Goal: Task Accomplishment & Management: Manage account settings

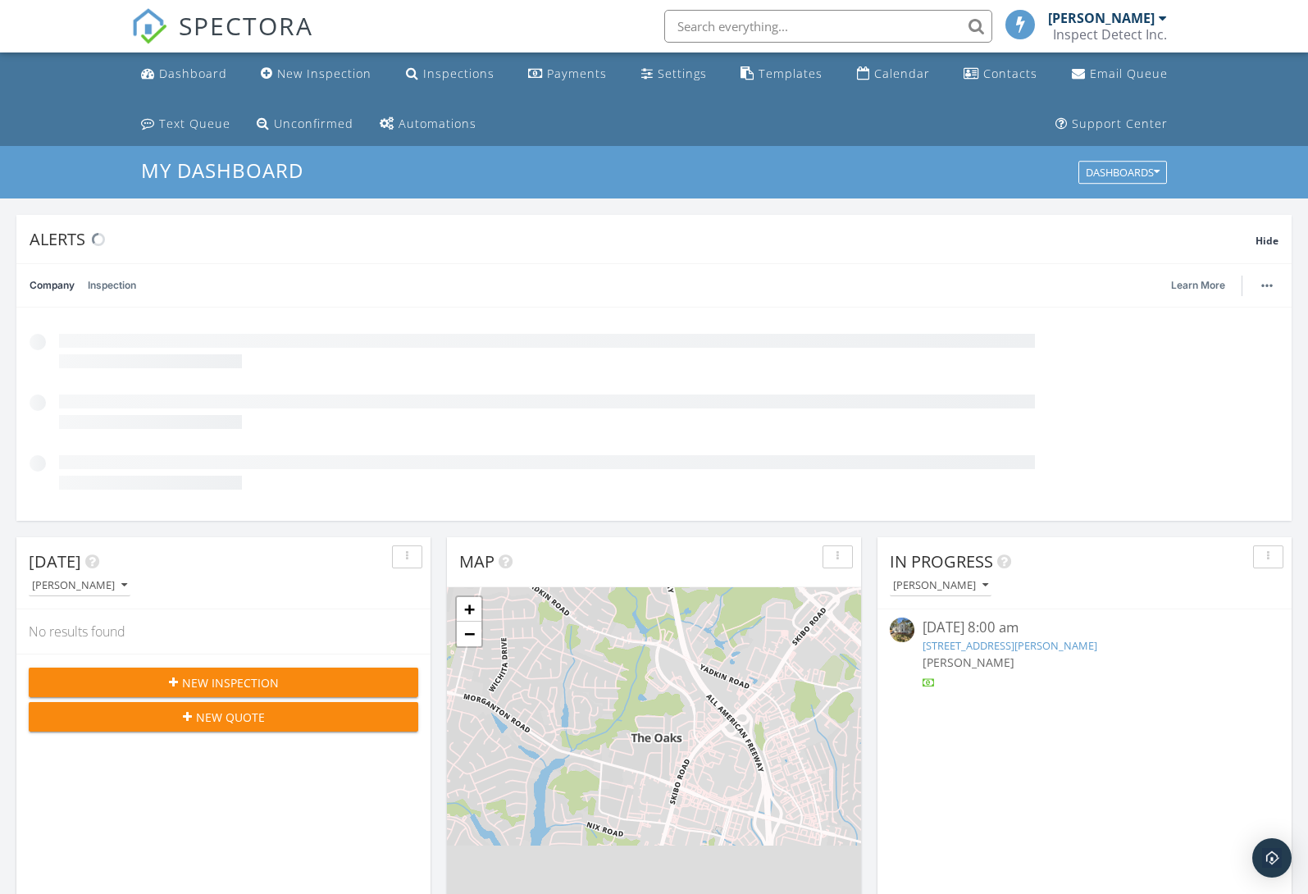
scroll to position [1518, 1333]
click at [825, 26] on input "text" at bounding box center [824, 26] width 328 height 33
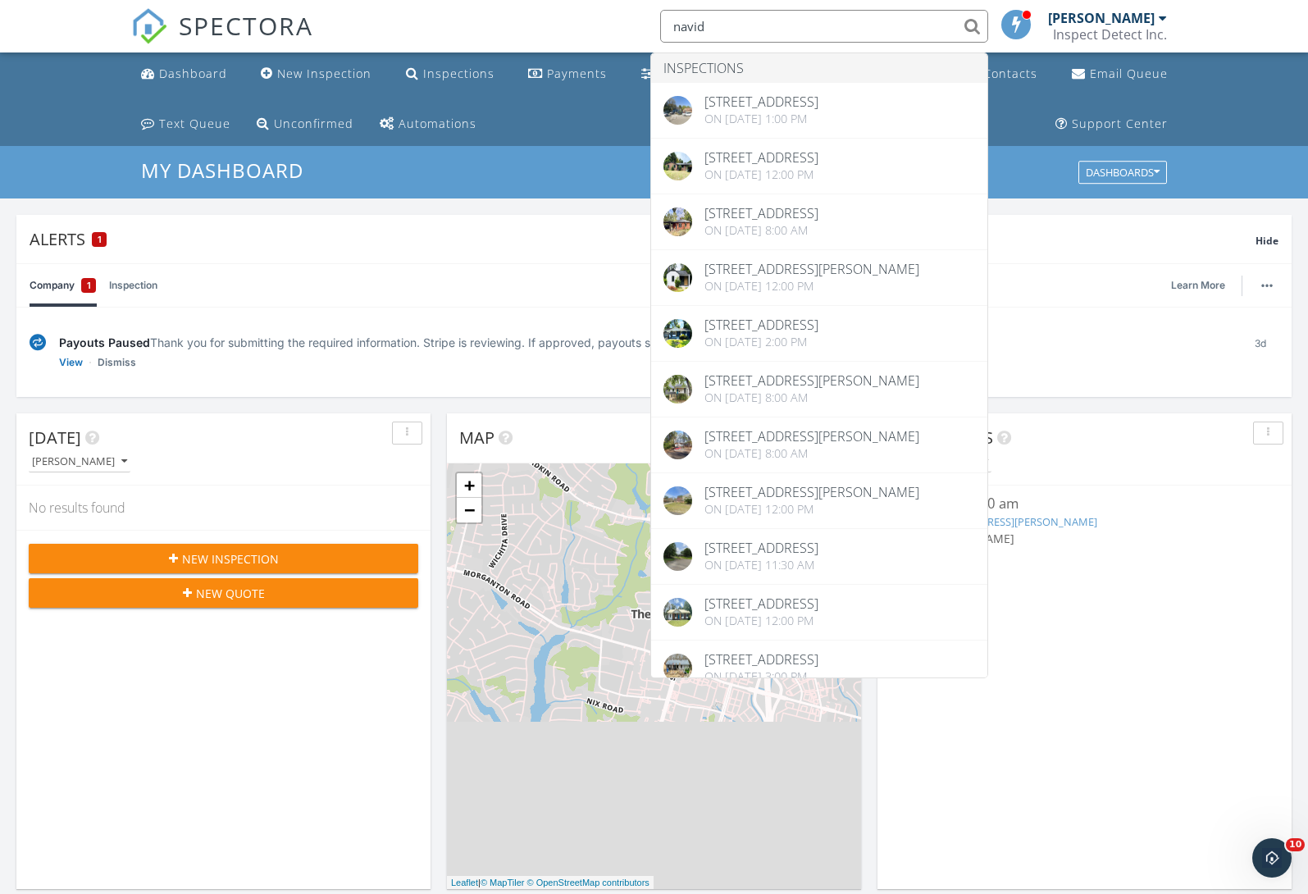
type input "David"
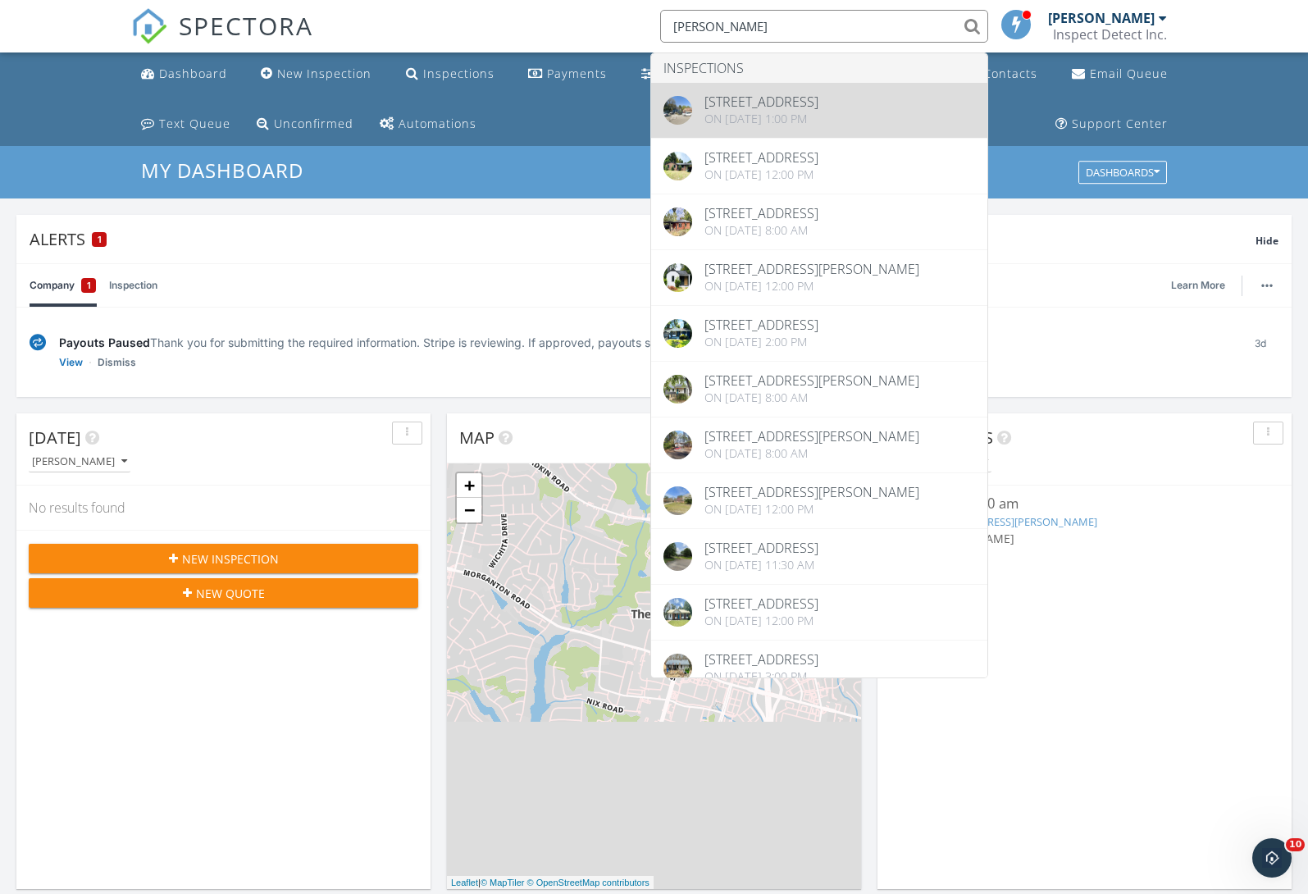
drag, startPoint x: 825, startPoint y: 26, endPoint x: 807, endPoint y: 106, distance: 81.5
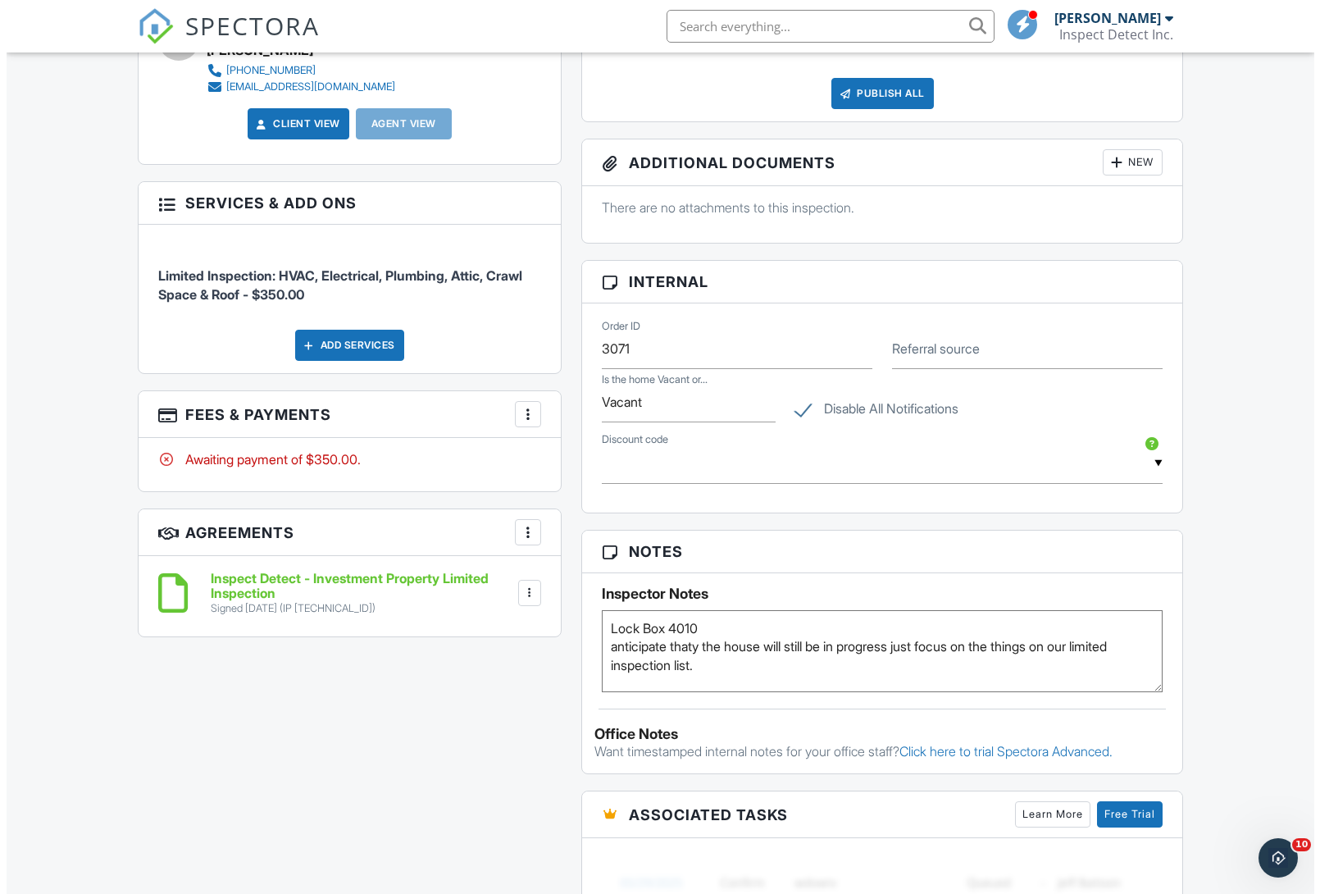
scroll to position [489, 0]
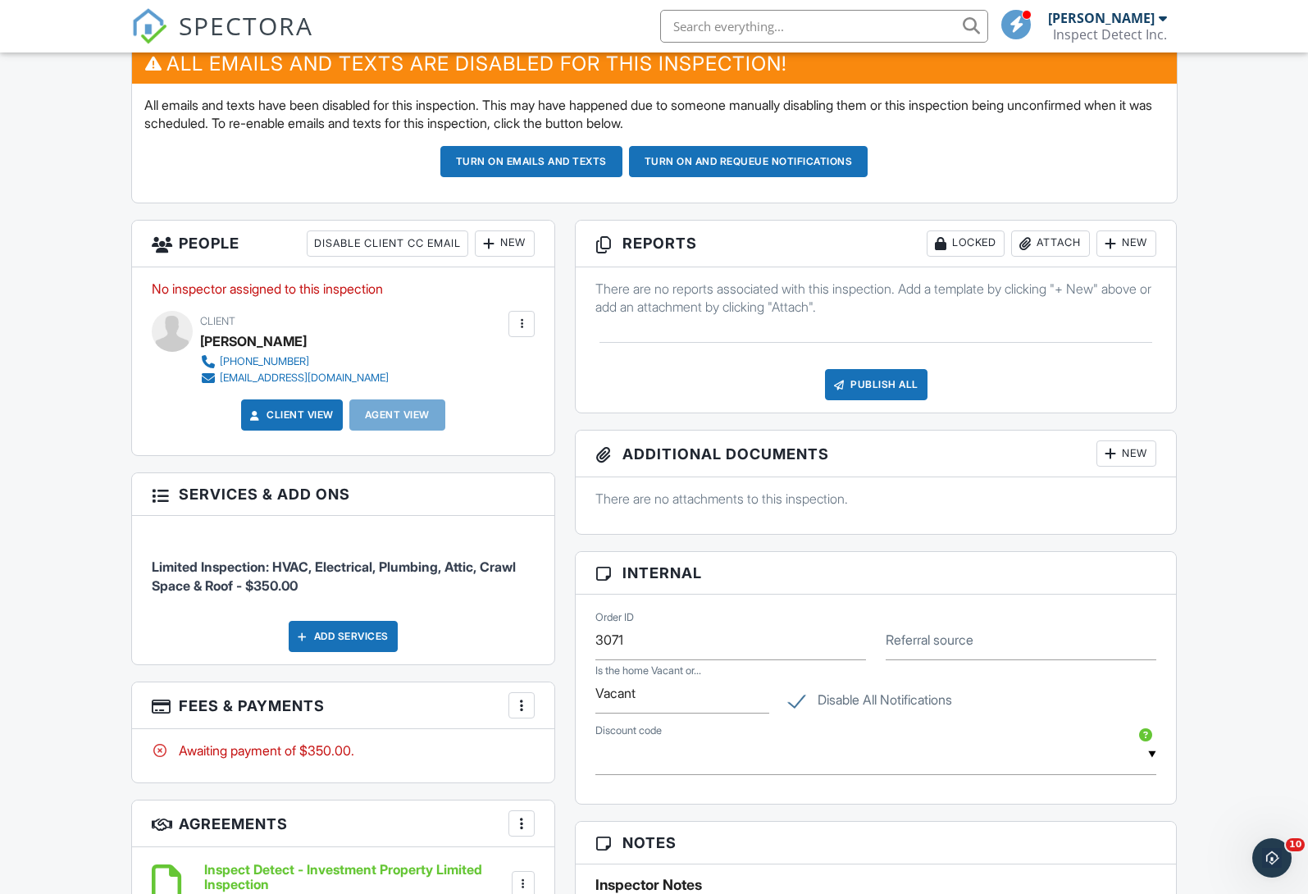
click at [494, 240] on div at bounding box center [488, 243] width 16 height 16
click at [580, 291] on li "Inspector" at bounding box center [564, 293] width 162 height 41
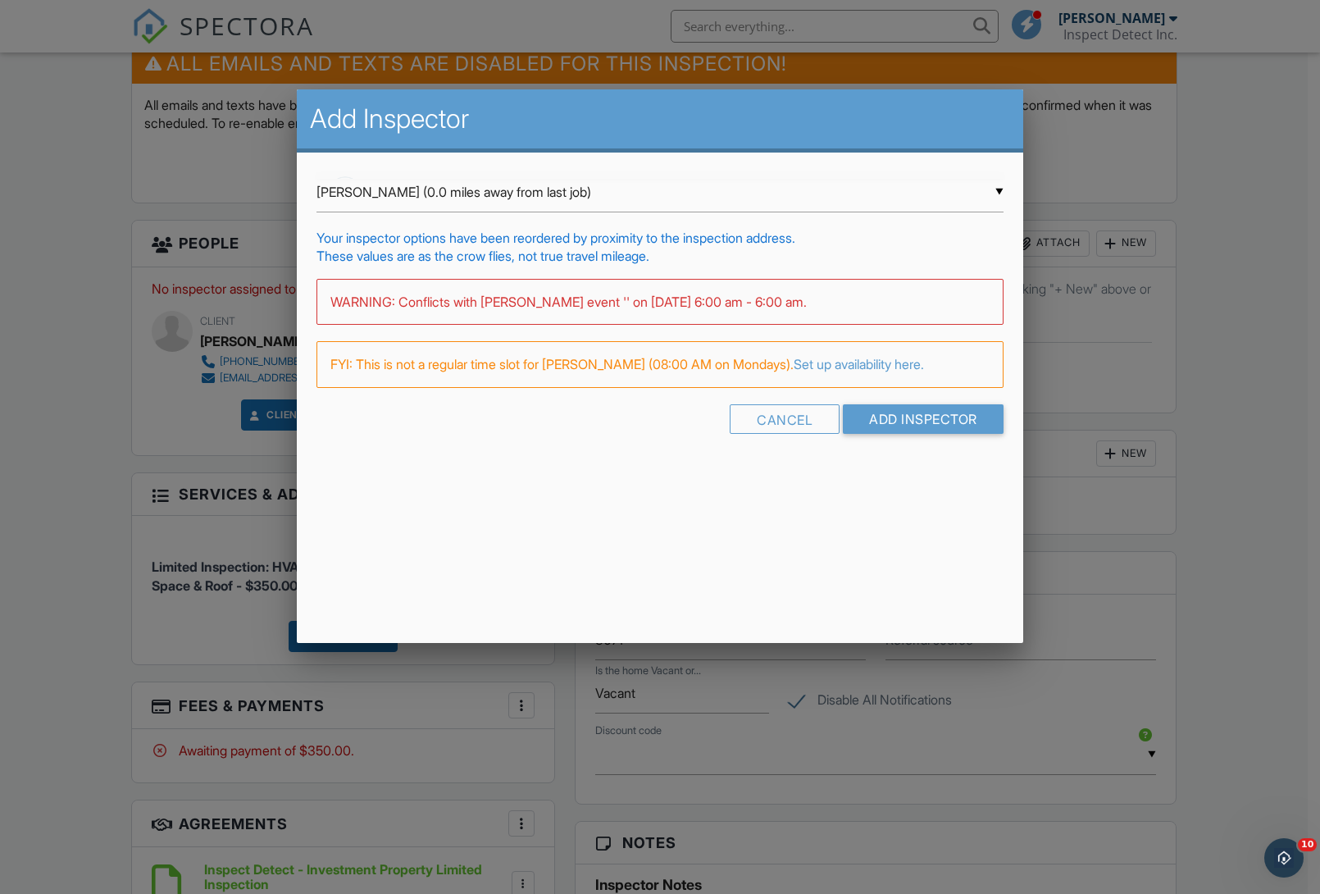
click at [596, 190] on div "▼ Glenn Fuller (0.0 miles away from last job) Glenn Fuller (0.0 miles away from…" at bounding box center [659, 192] width 687 height 40
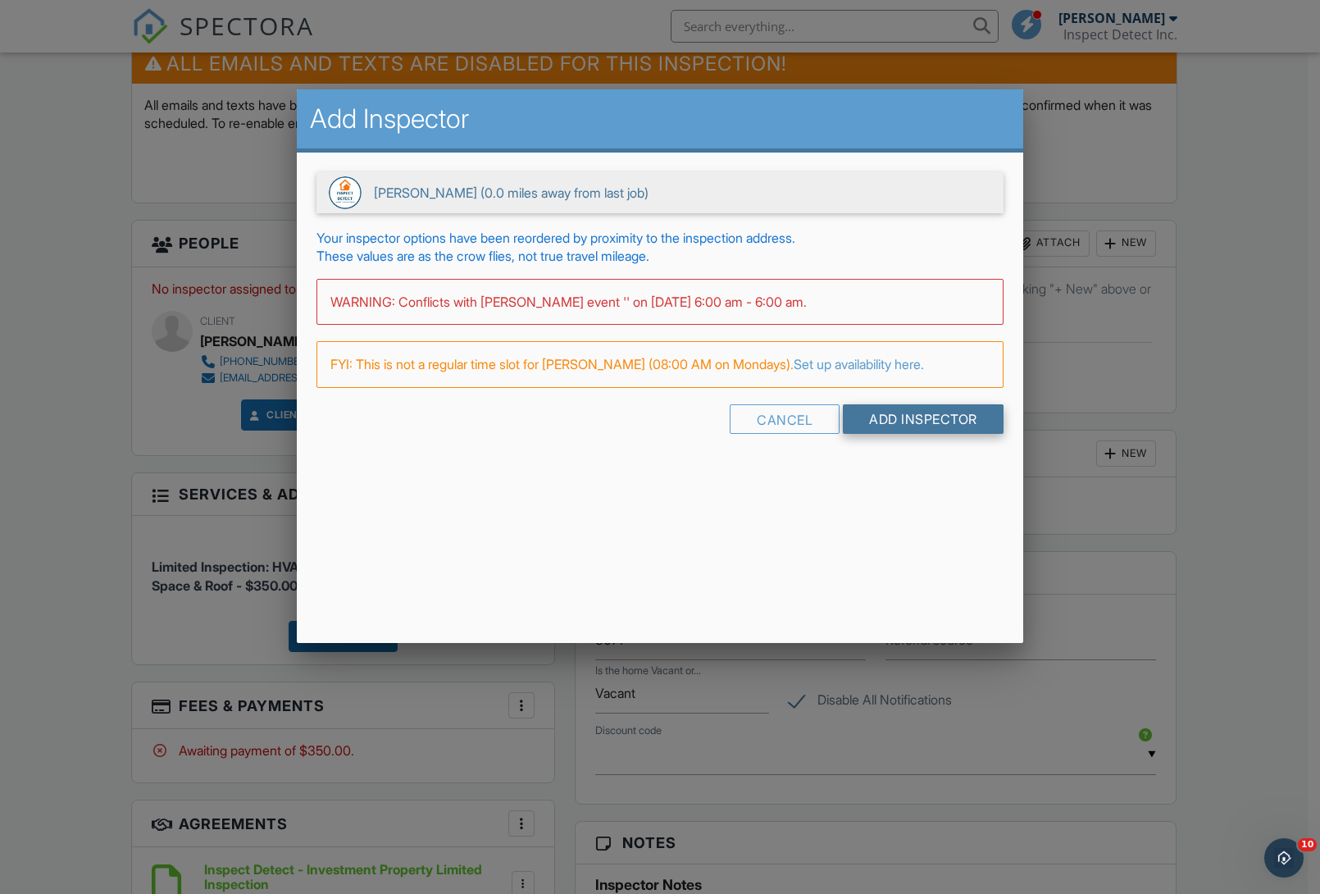
click at [894, 417] on input "Add Inspector" at bounding box center [923, 419] width 161 height 30
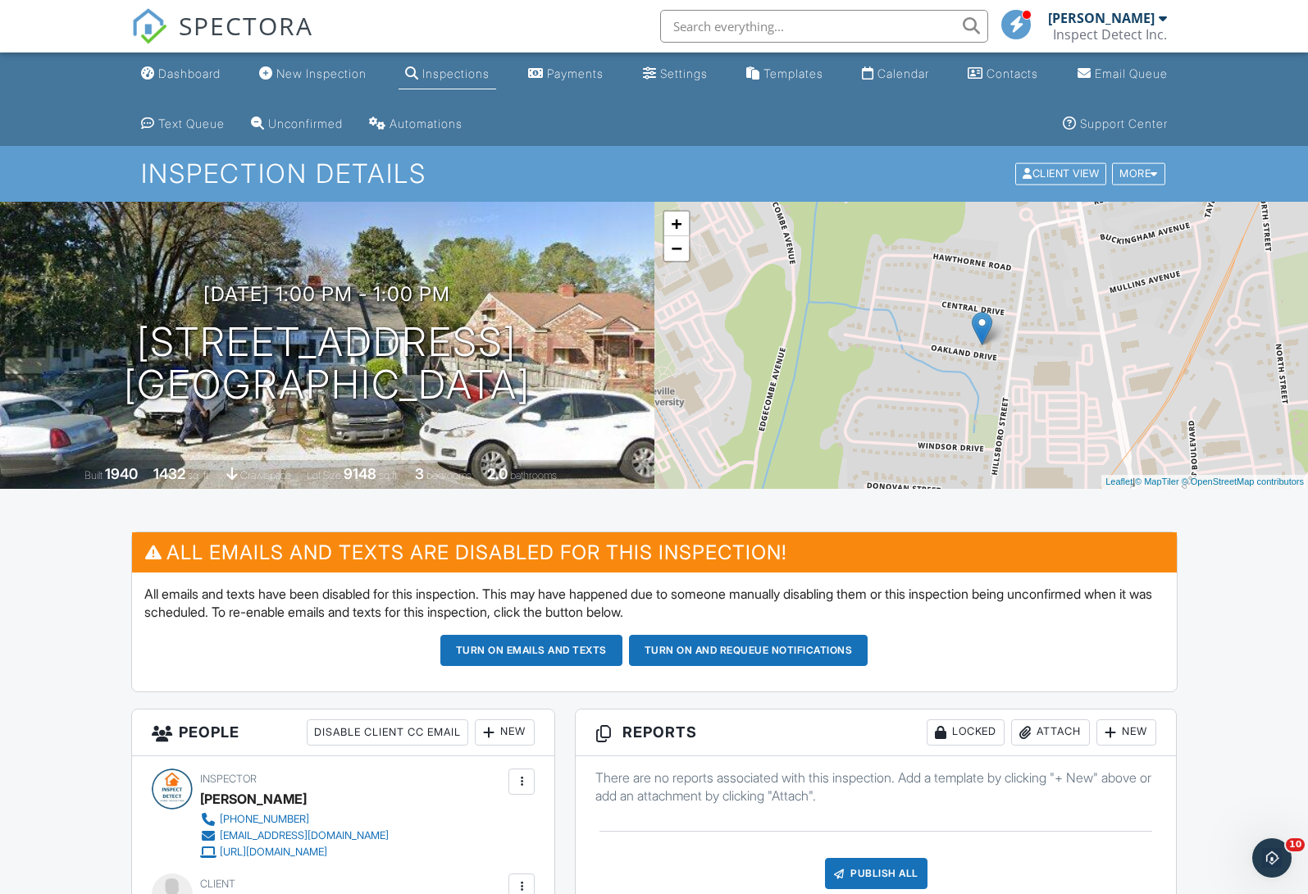
click at [1059, 735] on div "Attach" at bounding box center [1050, 732] width 79 height 26
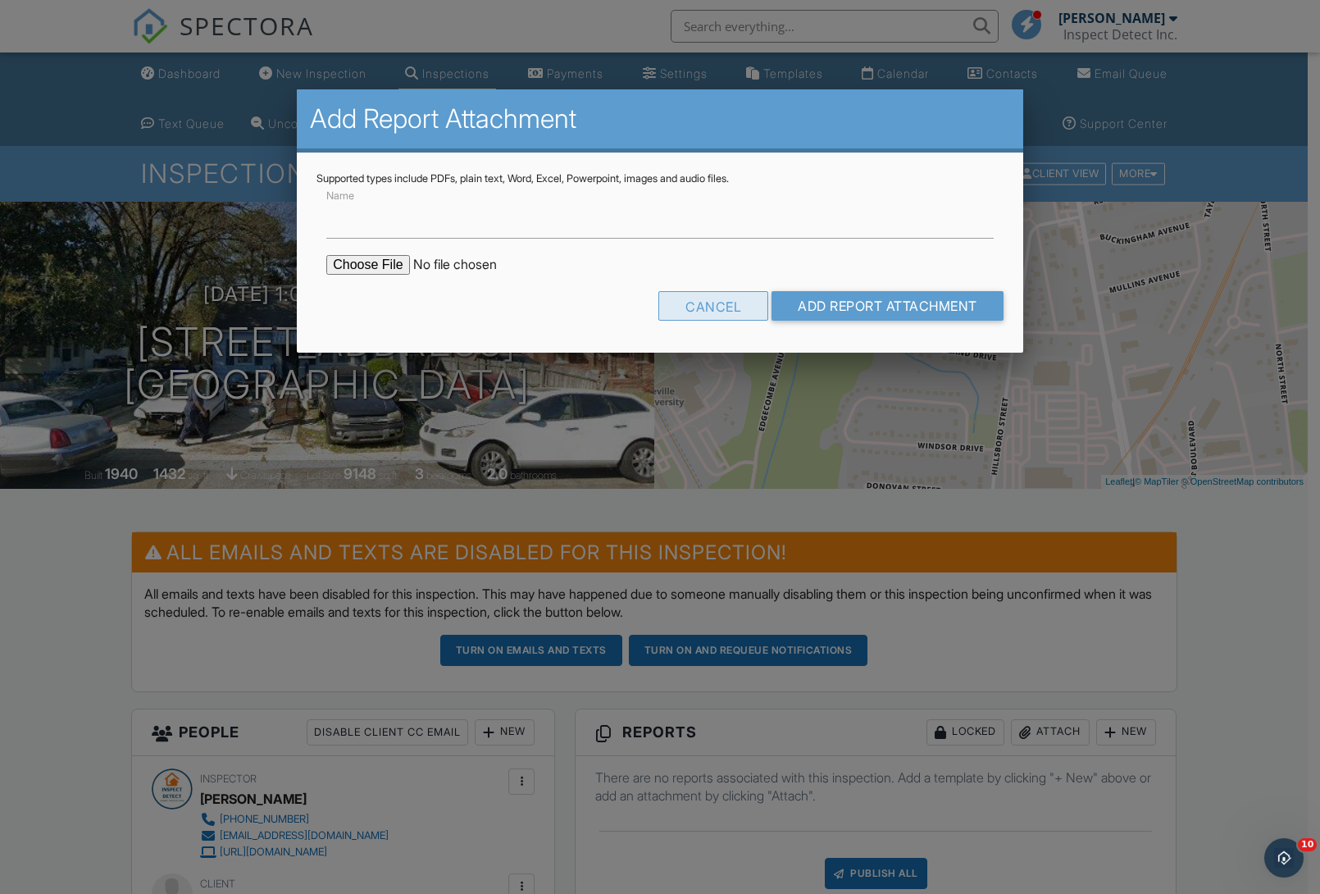
click at [740, 307] on div "Cancel" at bounding box center [713, 306] width 110 height 30
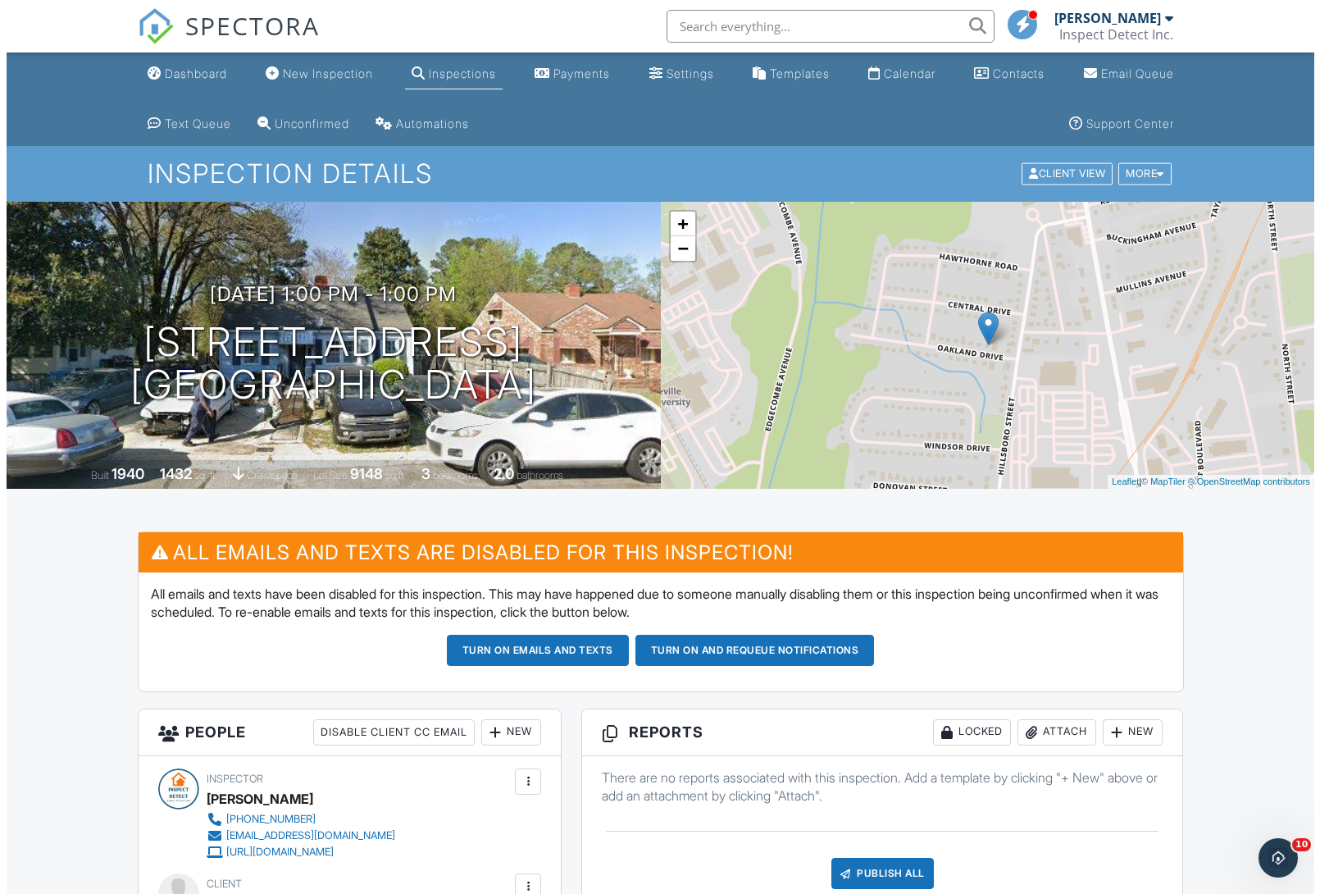
scroll to position [545, 0]
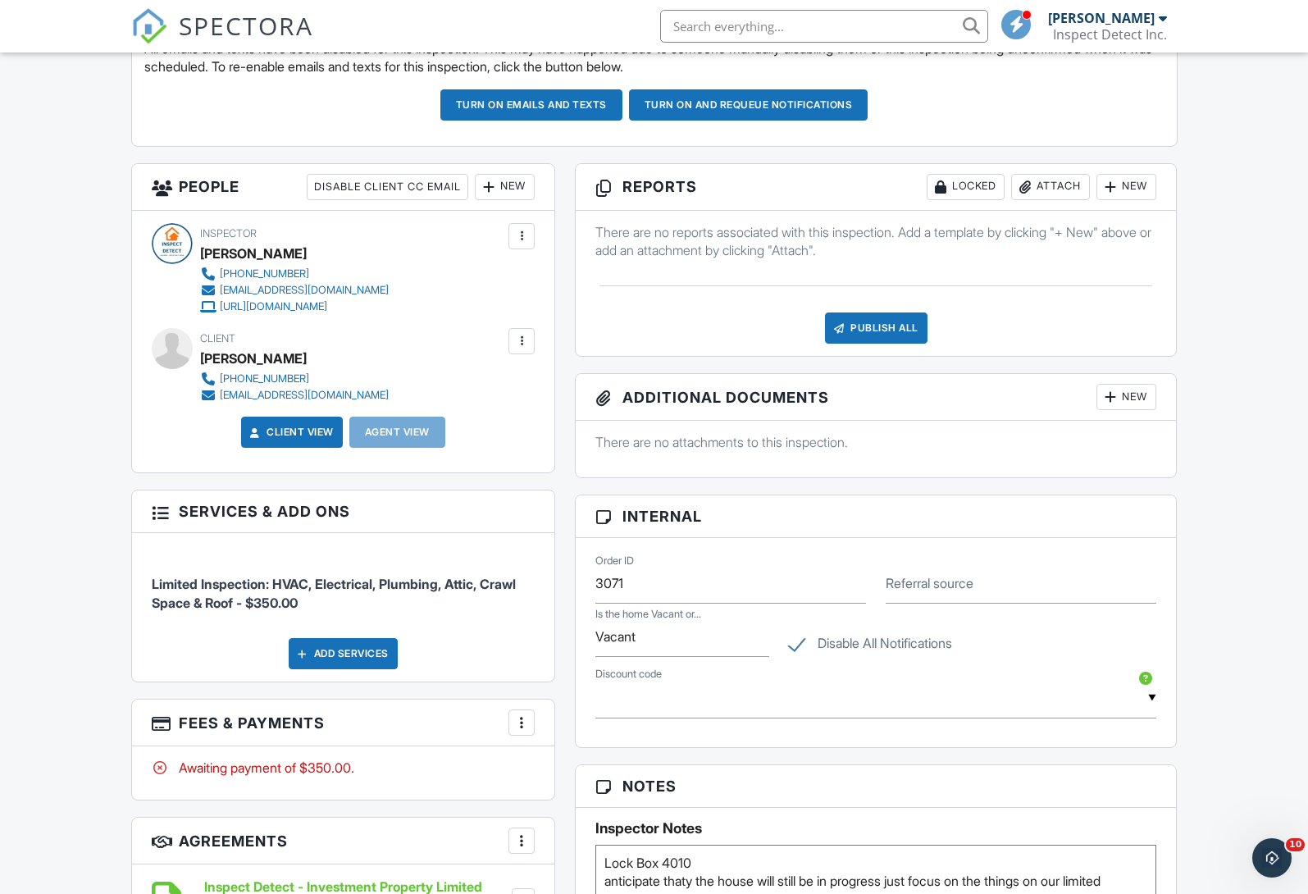
click at [1113, 188] on div at bounding box center [1110, 187] width 16 height 16
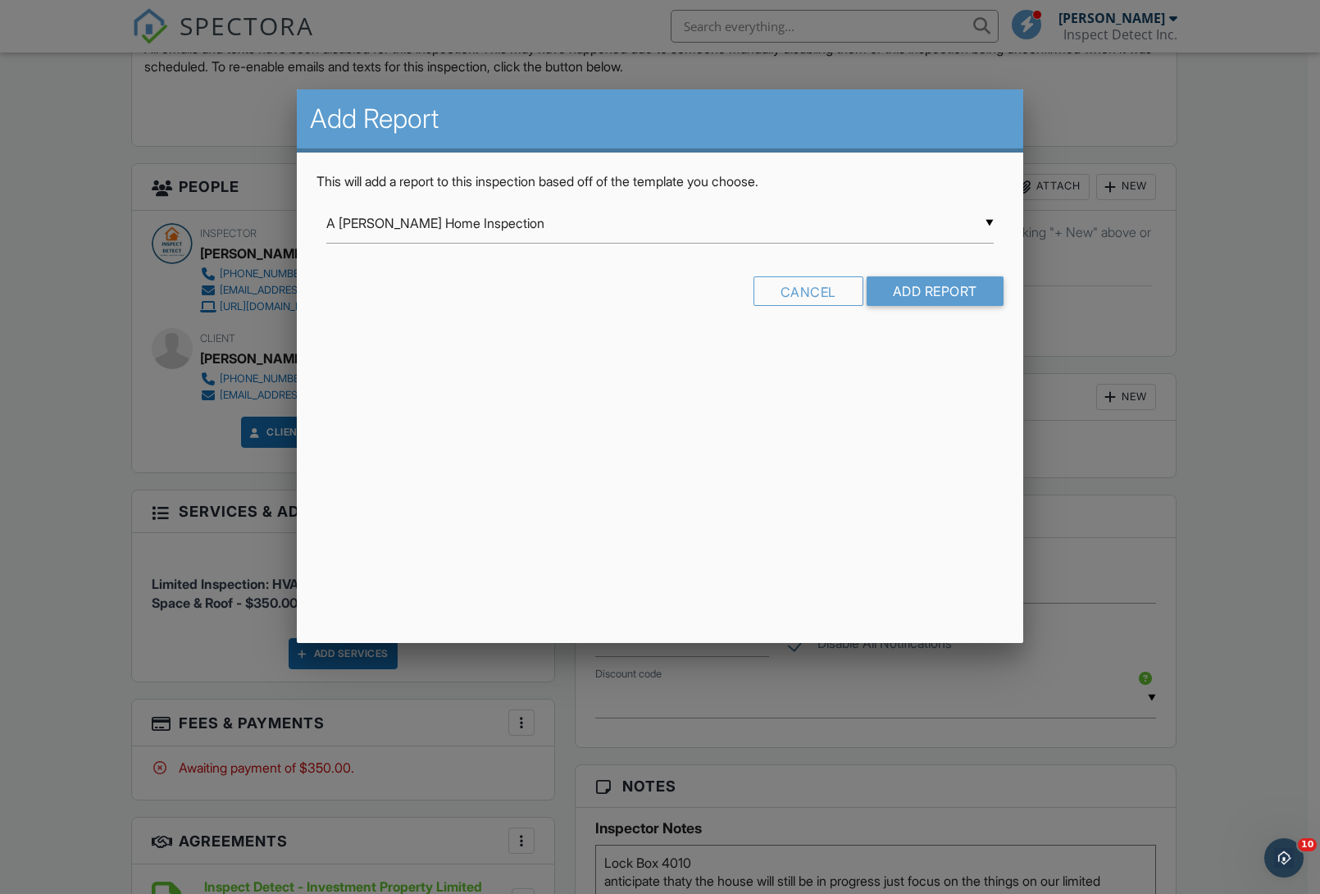
click at [690, 226] on div "▼ A Fuller Home Inspection A Fuller Home Inspection Ben Gromicko's Template for…" at bounding box center [659, 223] width 667 height 40
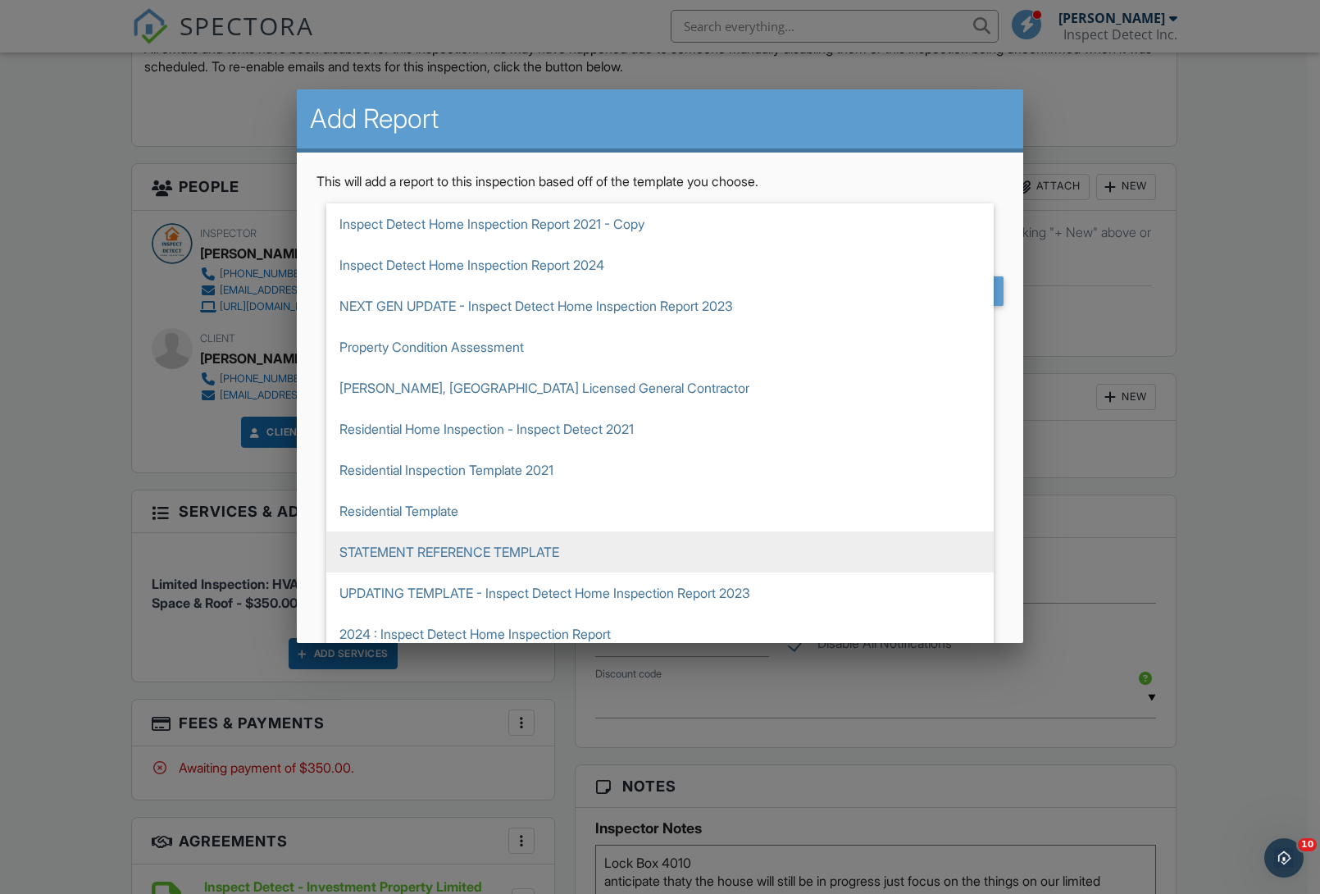
scroll to position [93, 0]
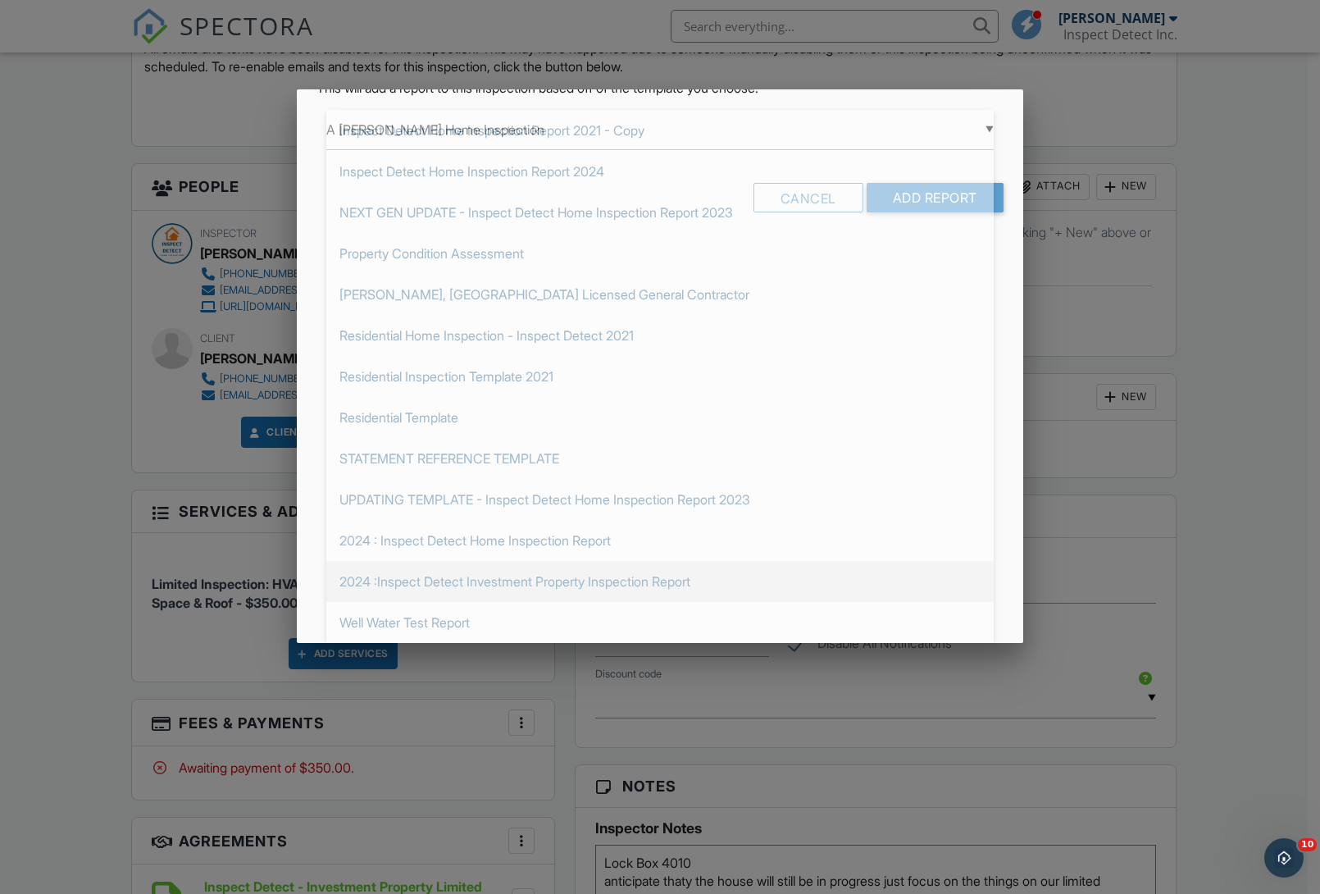
click at [679, 576] on span "2024 :Inspect Detect Investment Property Inspection Report" at bounding box center [659, 581] width 667 height 41
type input "2024 :Inspect Detect Investment Property Inspection Report"
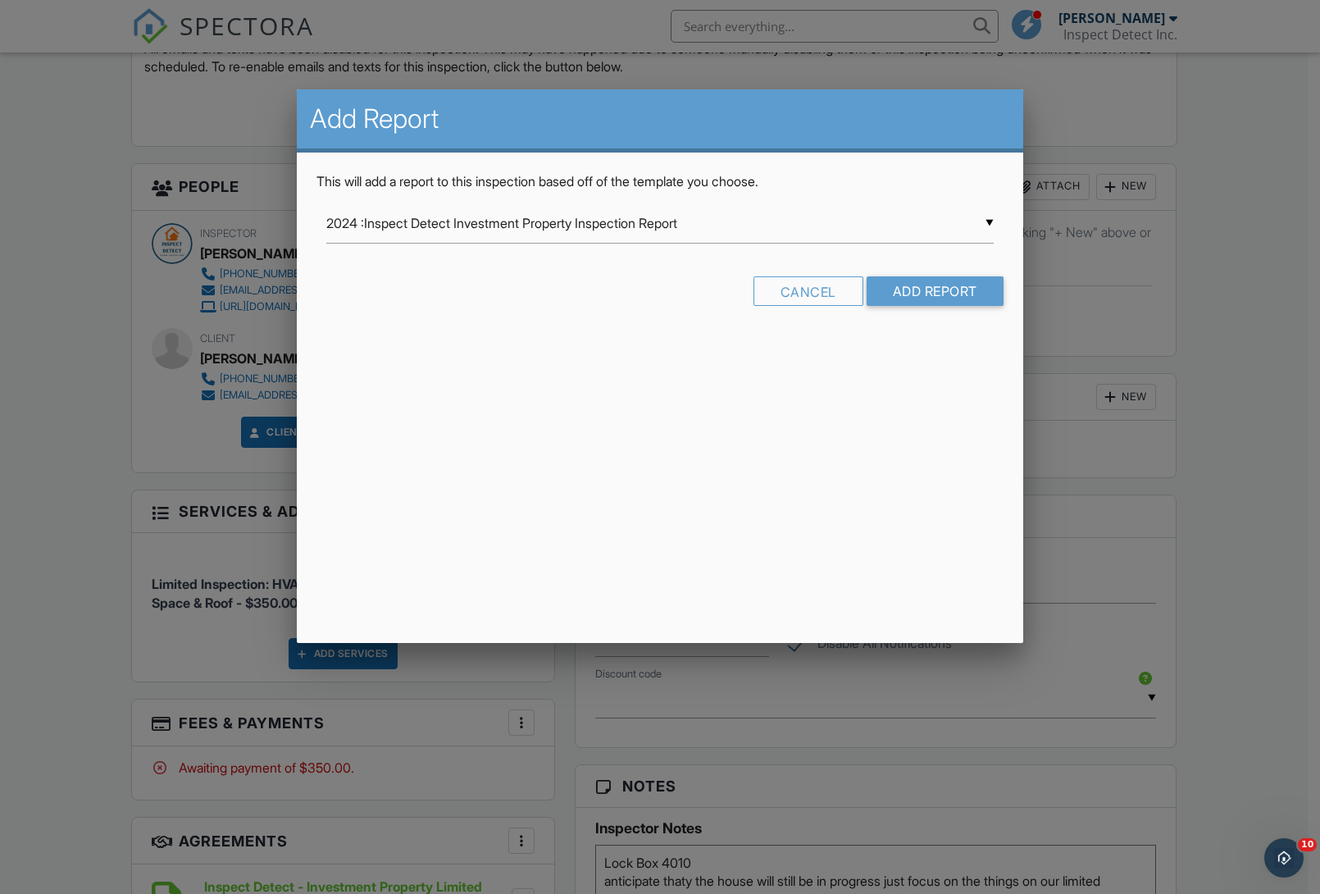
scroll to position [0, 0]
click at [907, 288] on input "Add Report" at bounding box center [935, 291] width 137 height 30
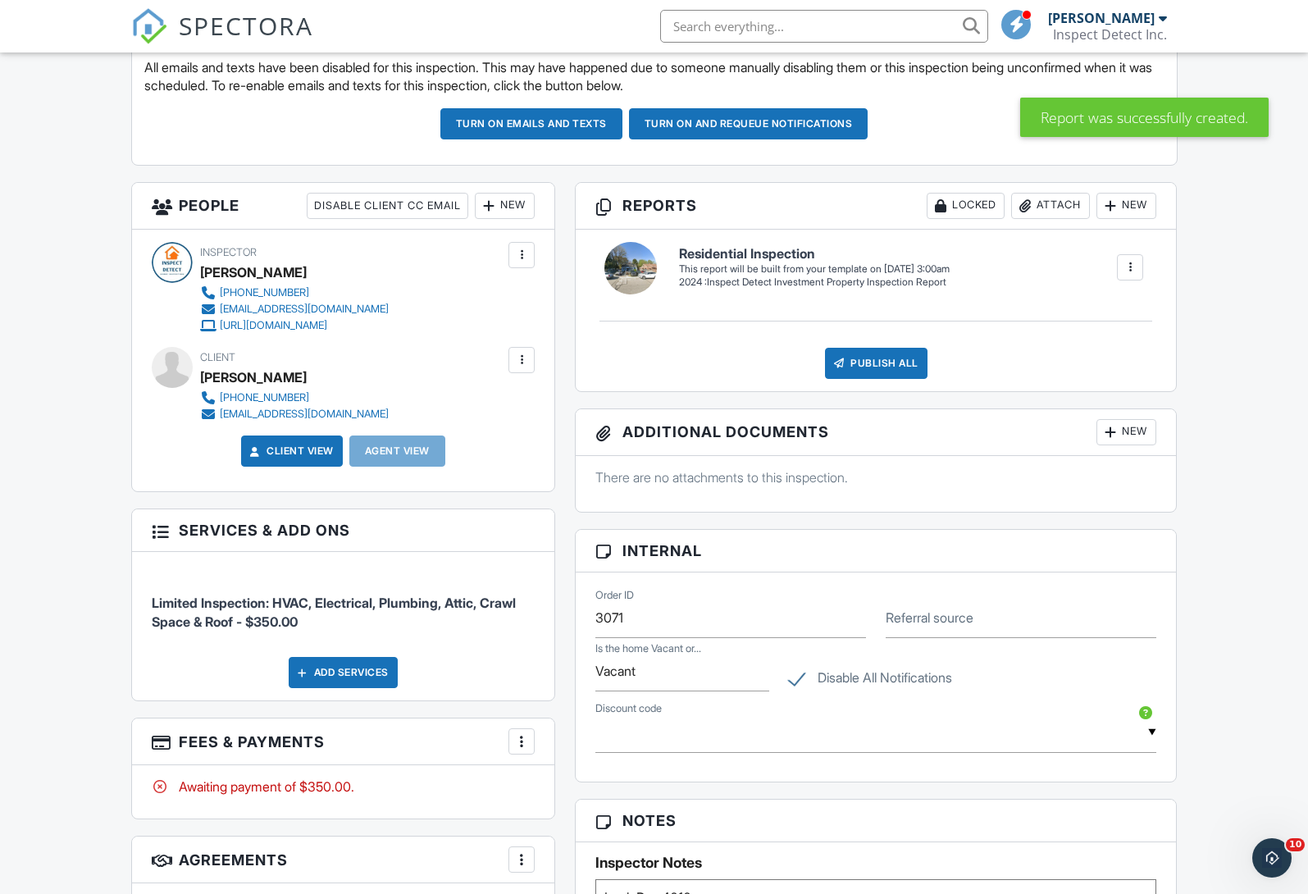
click at [1122, 267] on div at bounding box center [1130, 267] width 16 height 16
click at [1108, 310] on div "Build Now" at bounding box center [1097, 317] width 80 height 20
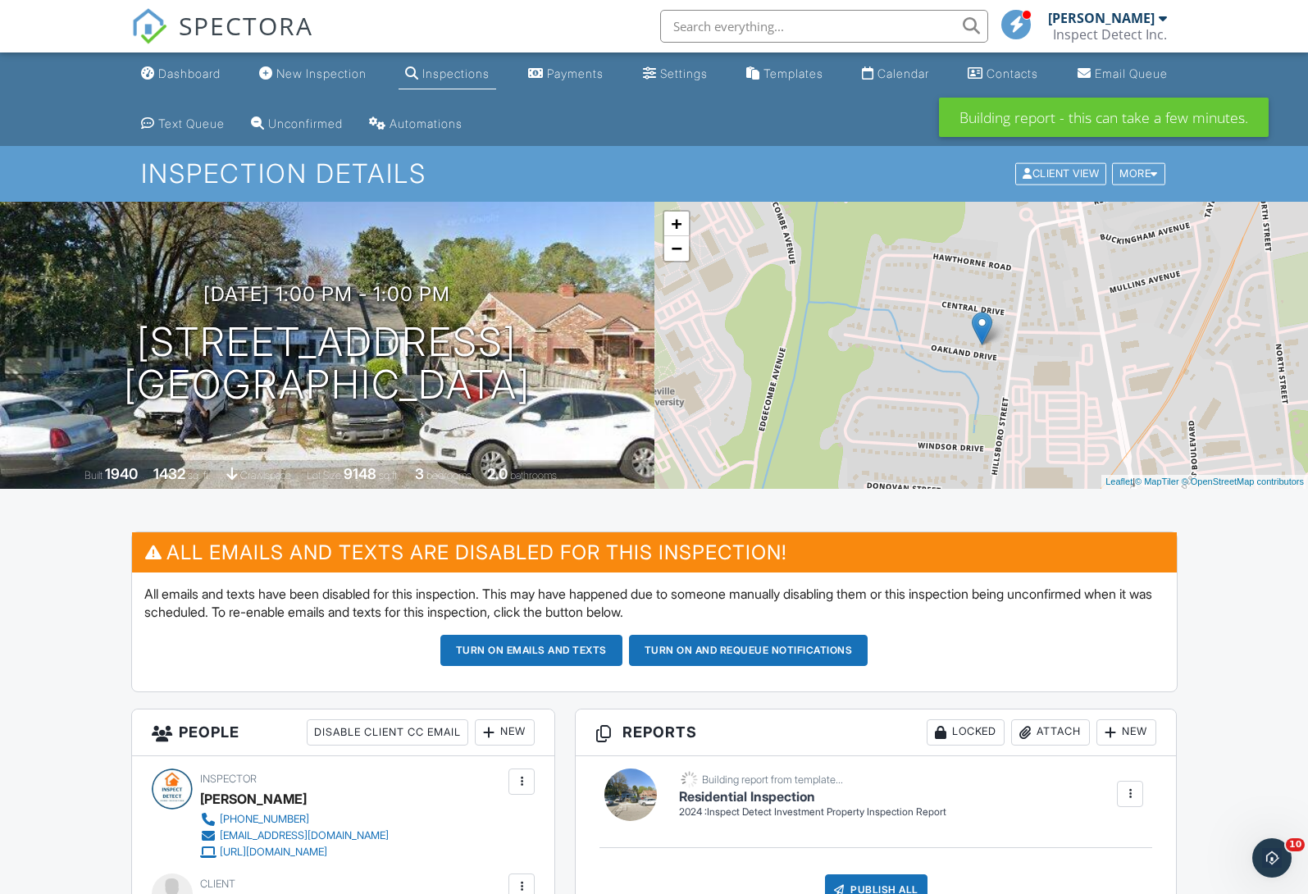
scroll to position [337, 0]
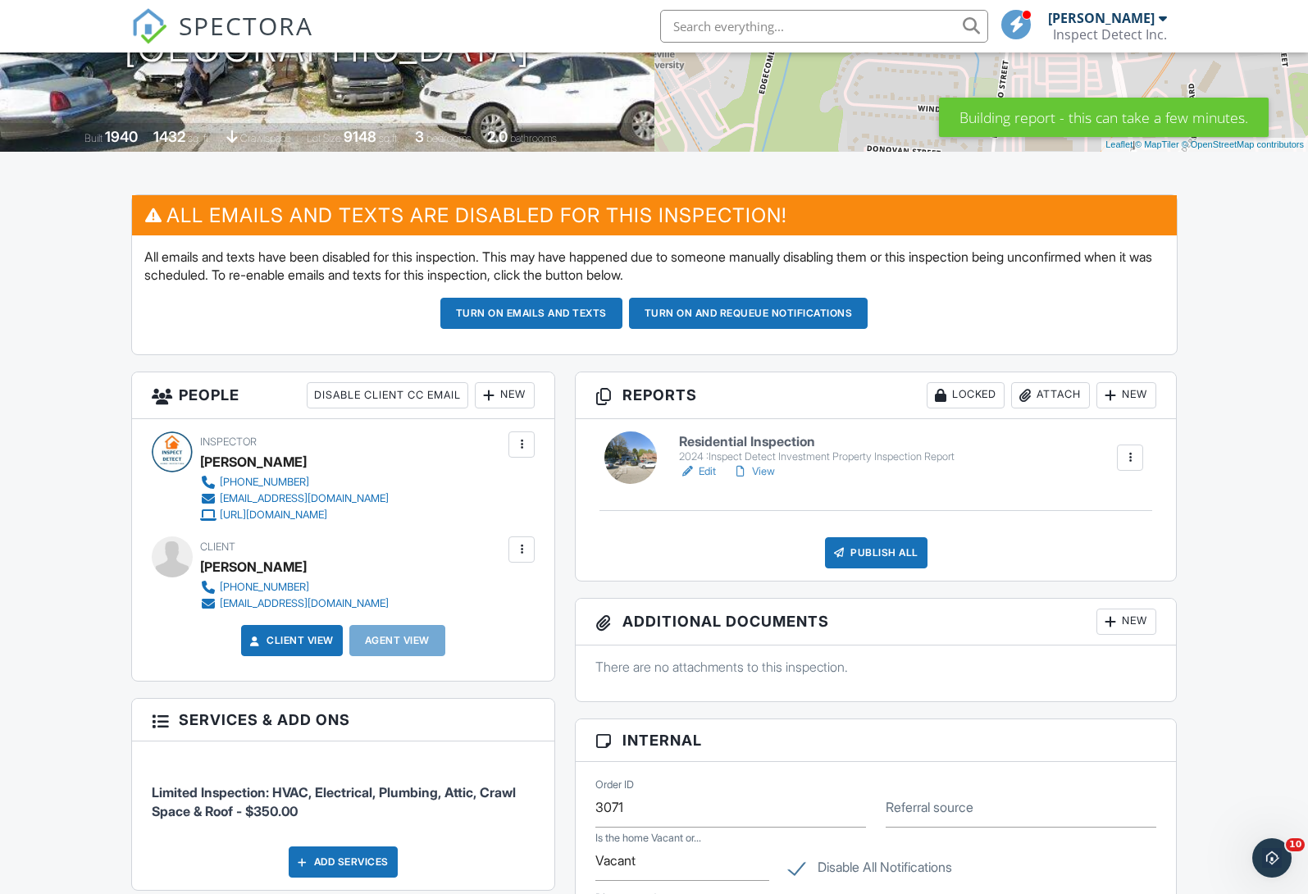
click at [1131, 460] on div at bounding box center [1130, 457] width 16 height 16
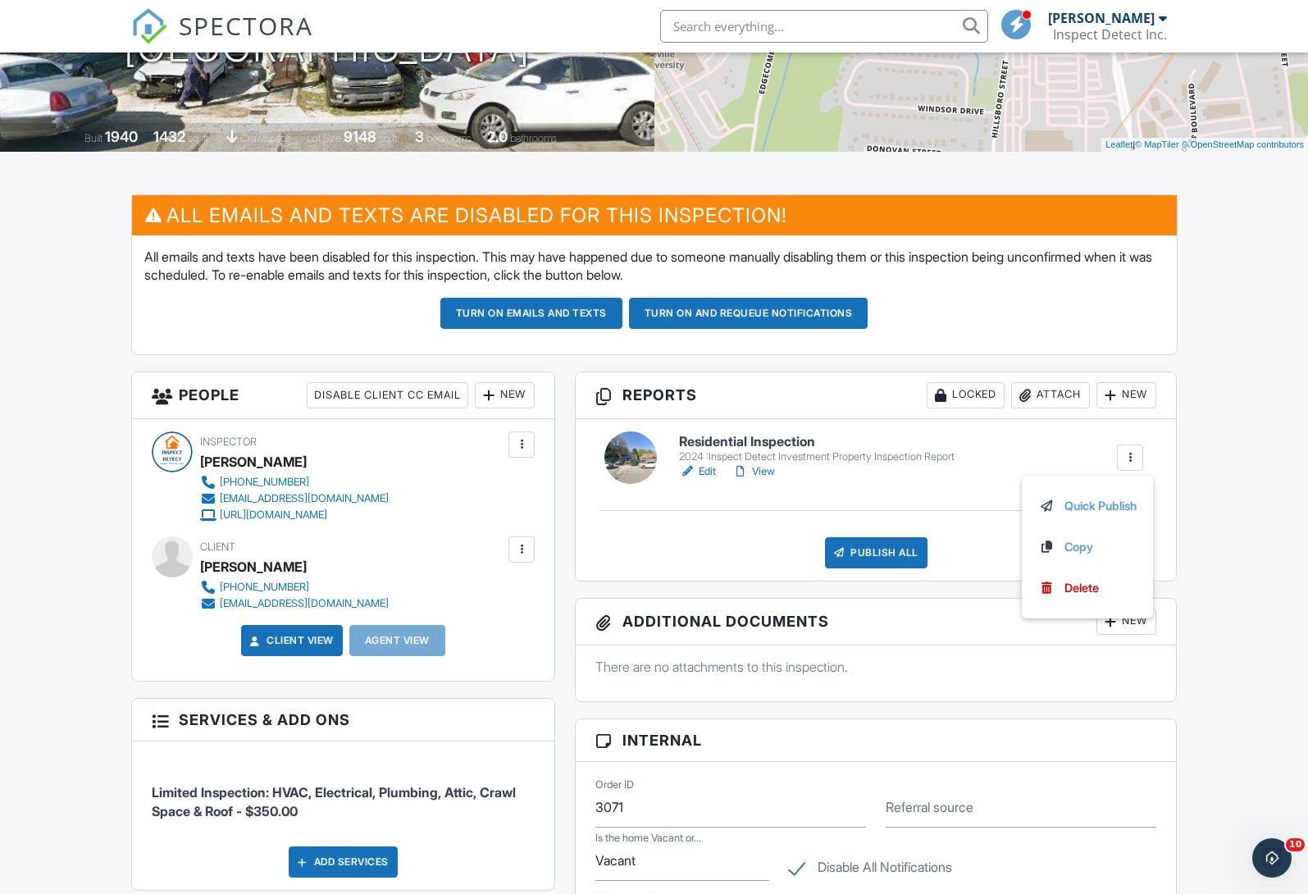
click at [706, 471] on link "Edit" at bounding box center [697, 471] width 37 height 16
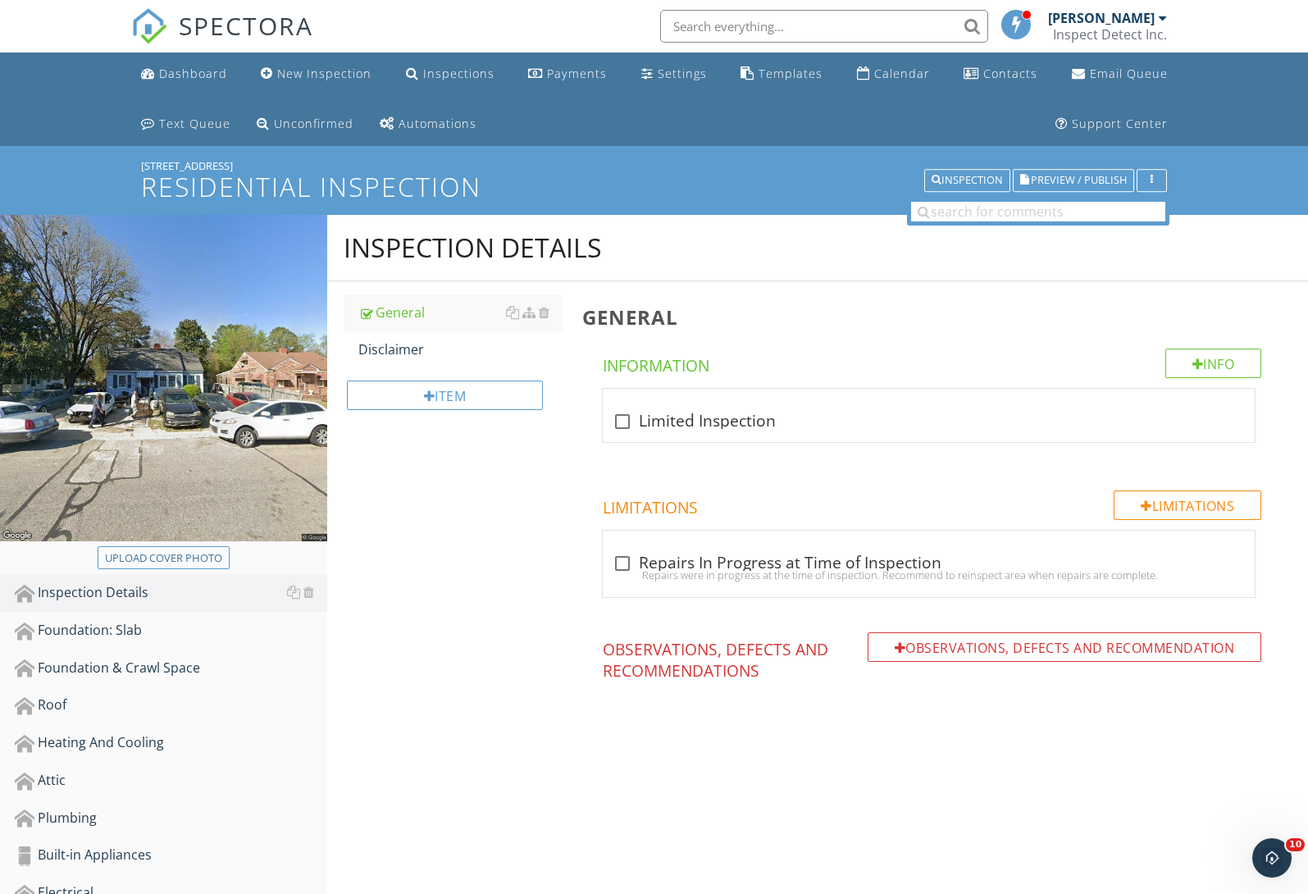
scroll to position [146, 0]
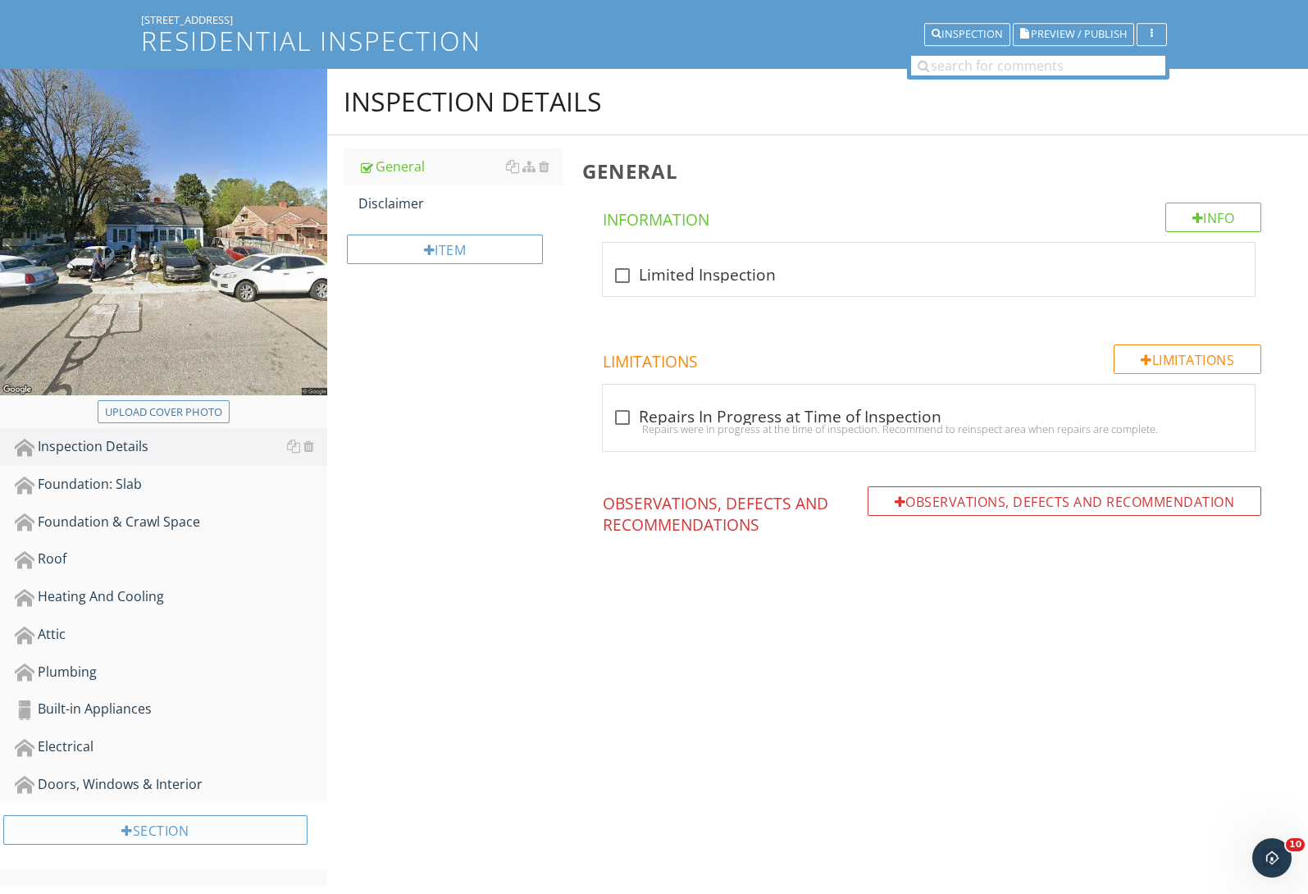
click at [100, 826] on div "Section" at bounding box center [155, 830] width 304 height 30
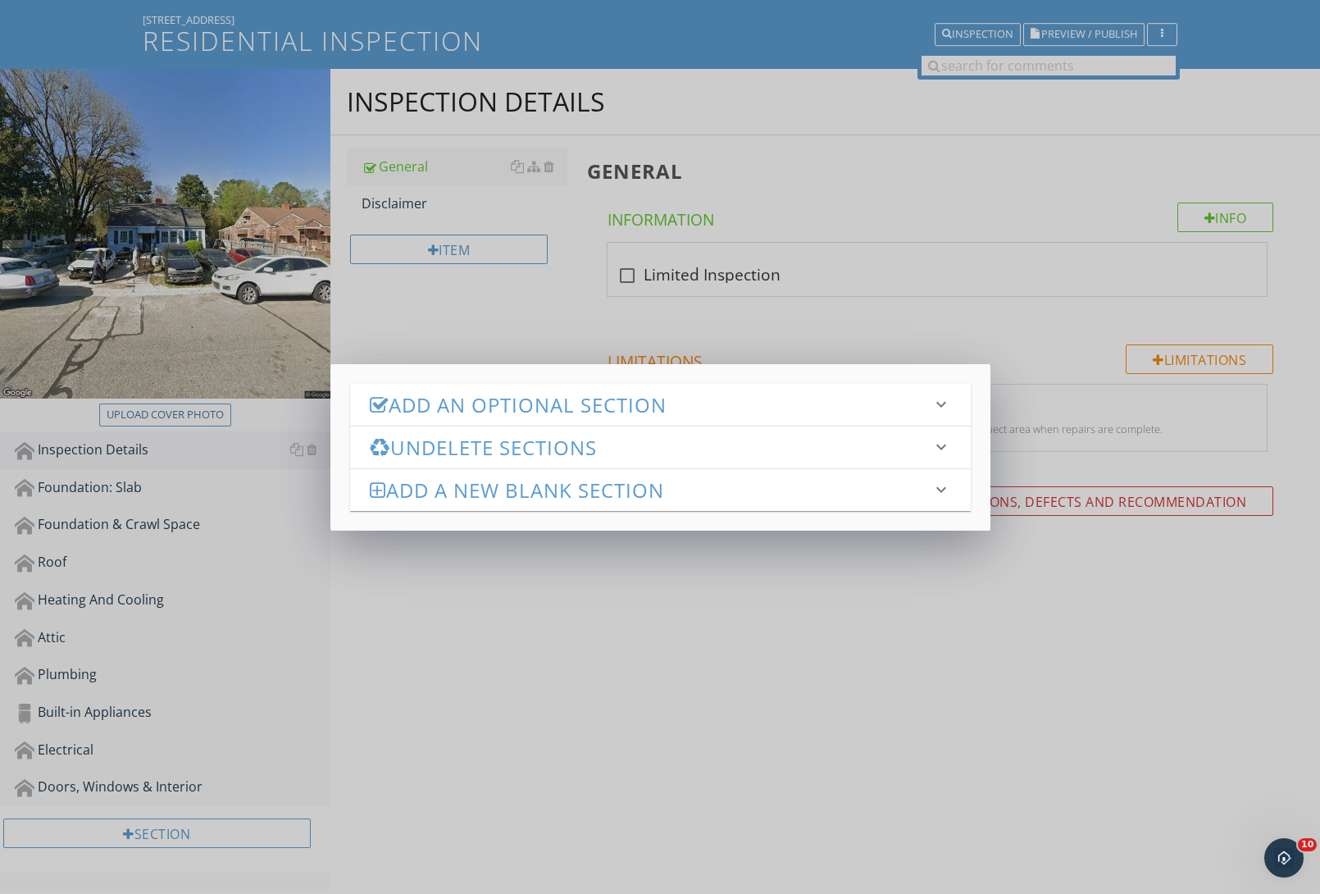
click at [271, 706] on div "Add an Optional Section keyboard_arrow_down check_box_outline_blank Quick Refer…" at bounding box center [660, 447] width 1320 height 894
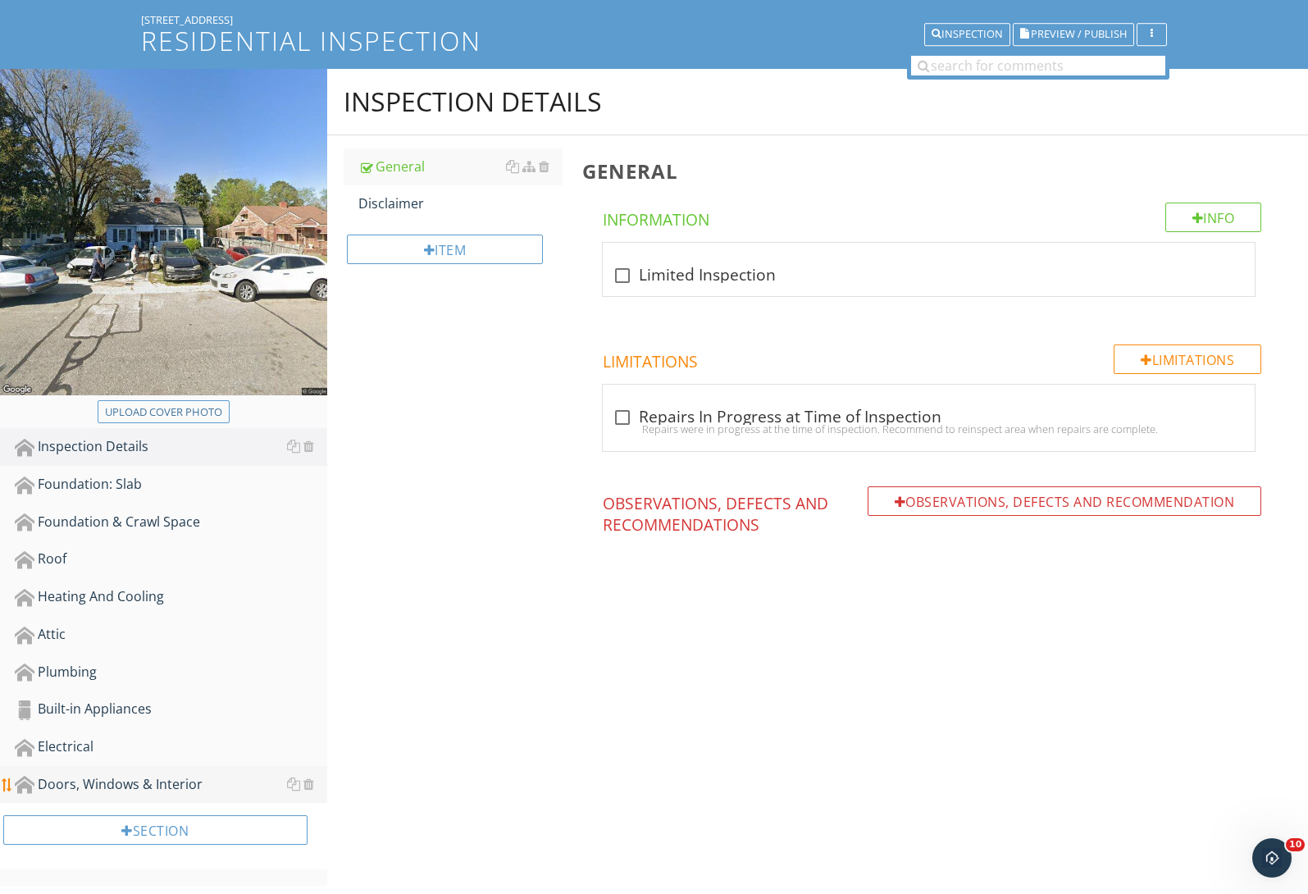
click at [186, 778] on div "Doors, Windows & Interior" at bounding box center [171, 784] width 312 height 21
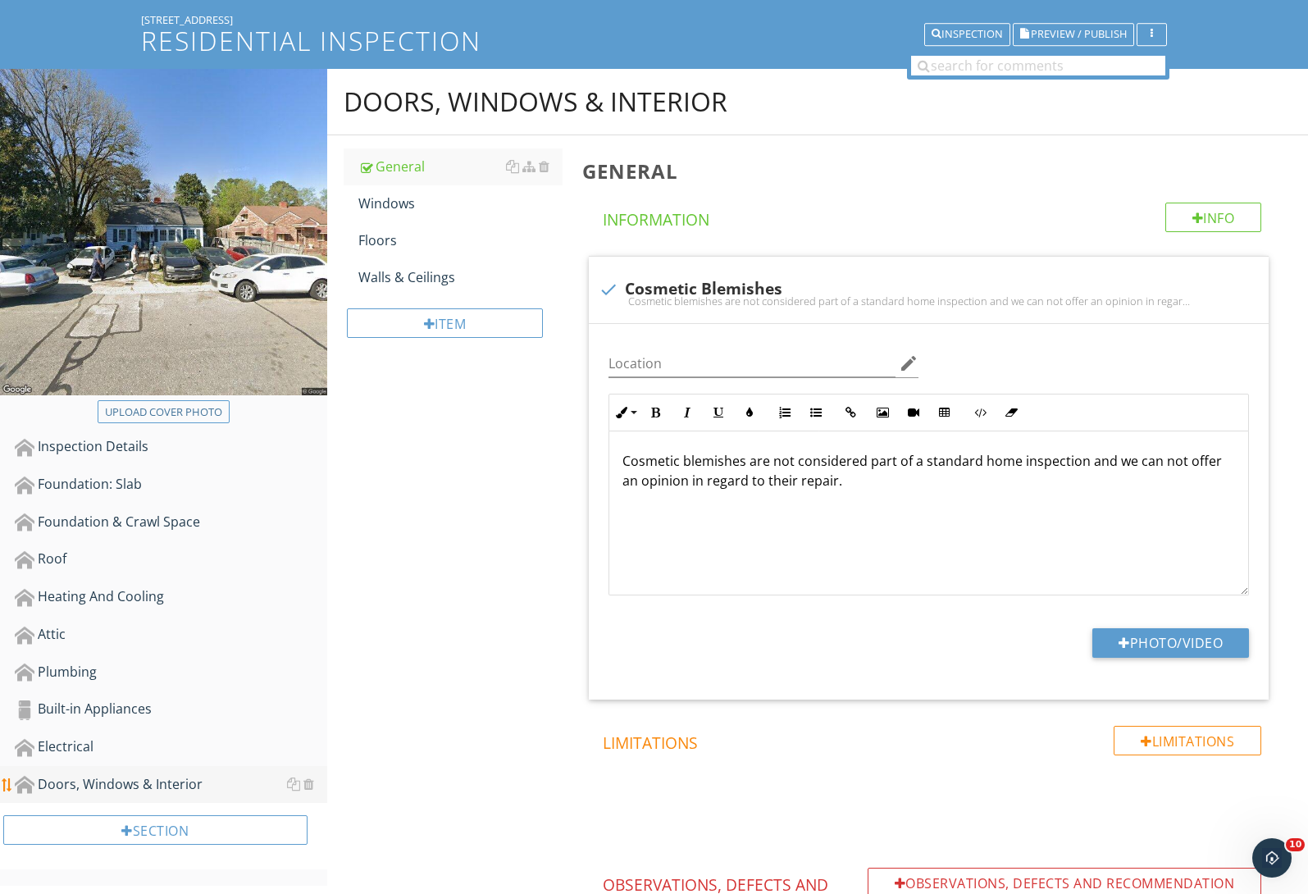
click at [209, 785] on div "Doors, Windows & Interior" at bounding box center [171, 784] width 312 height 21
click at [155, 750] on div "Electrical" at bounding box center [171, 746] width 312 height 21
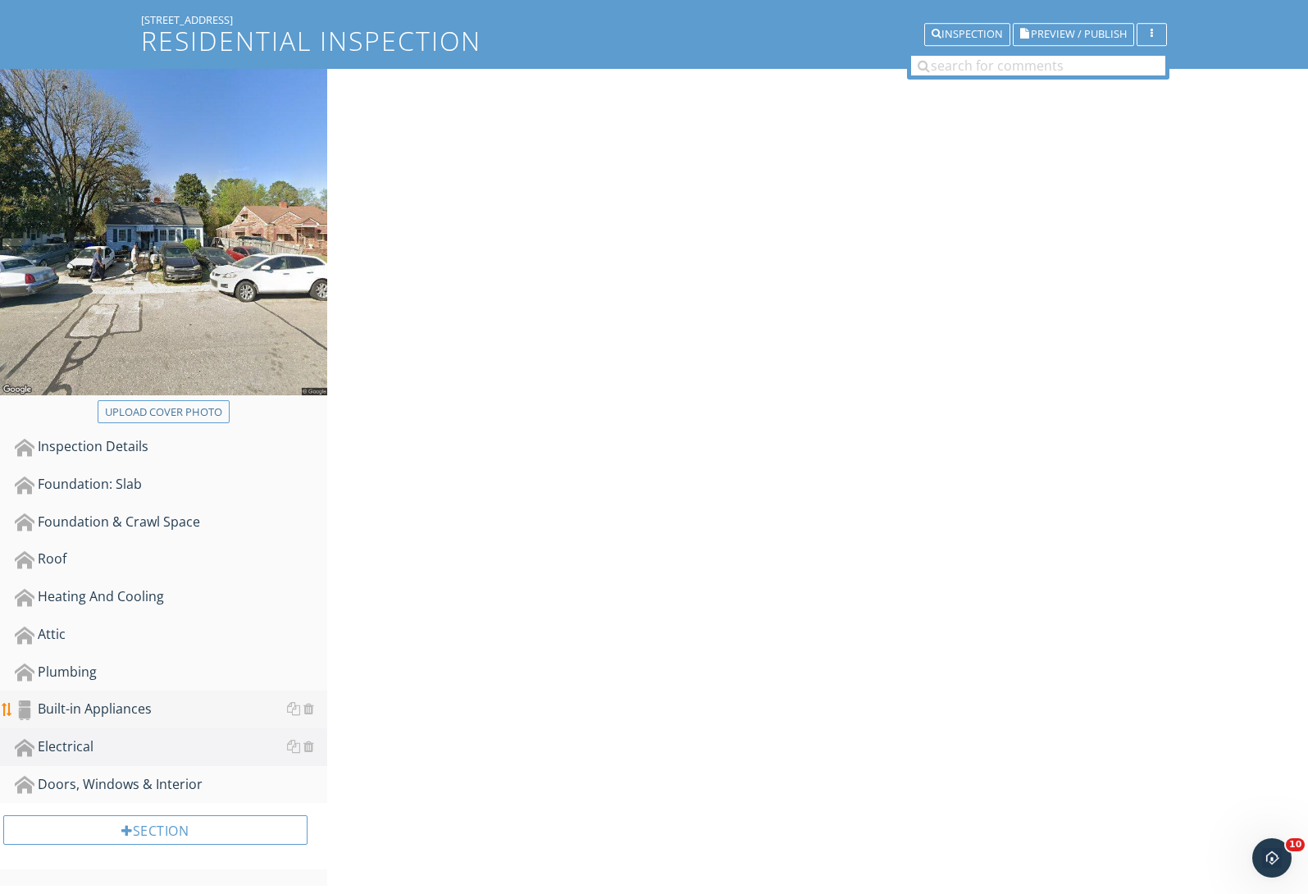
click at [147, 715] on div "Built-in Appliances" at bounding box center [171, 709] width 312 height 21
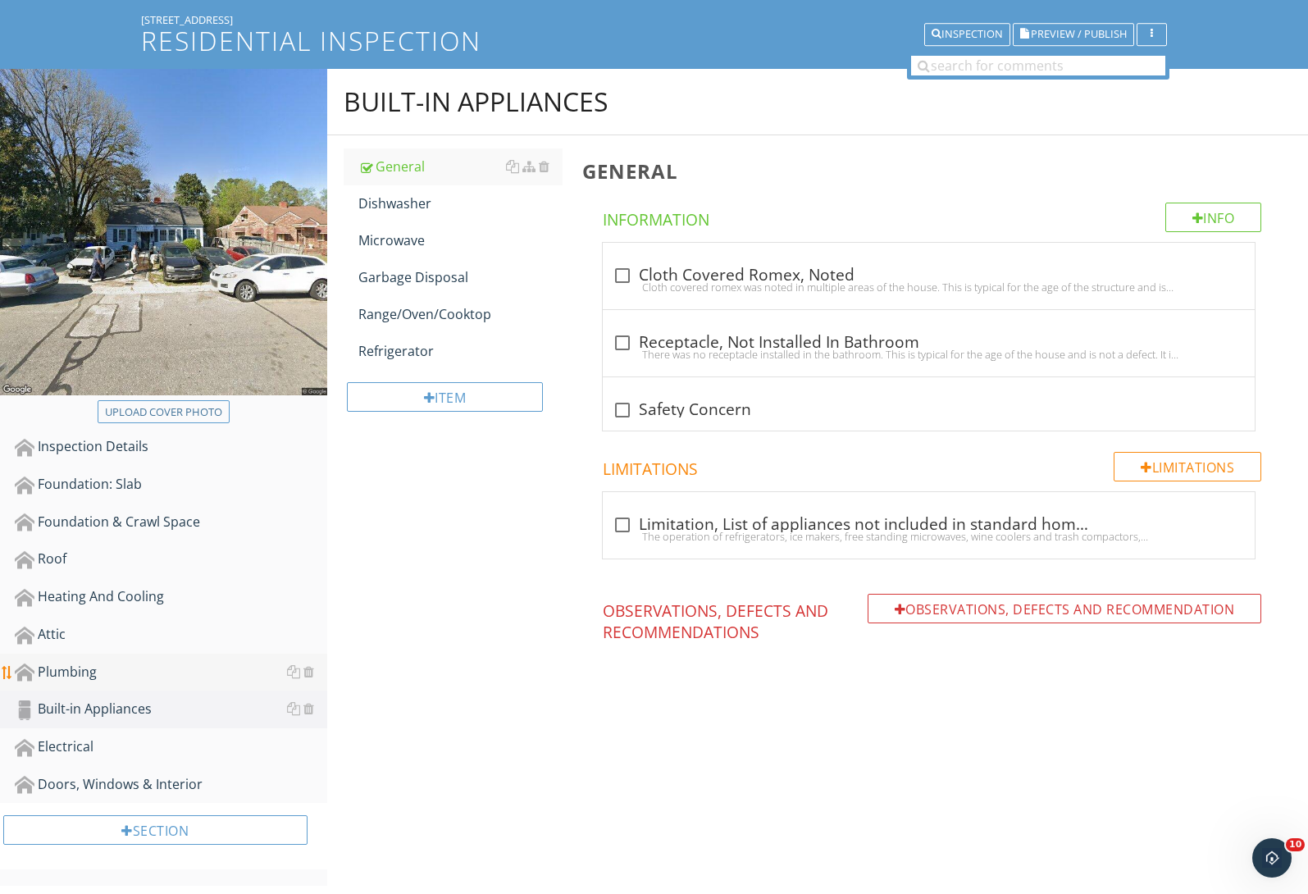
click at [105, 679] on div "Plumbing" at bounding box center [171, 672] width 312 height 21
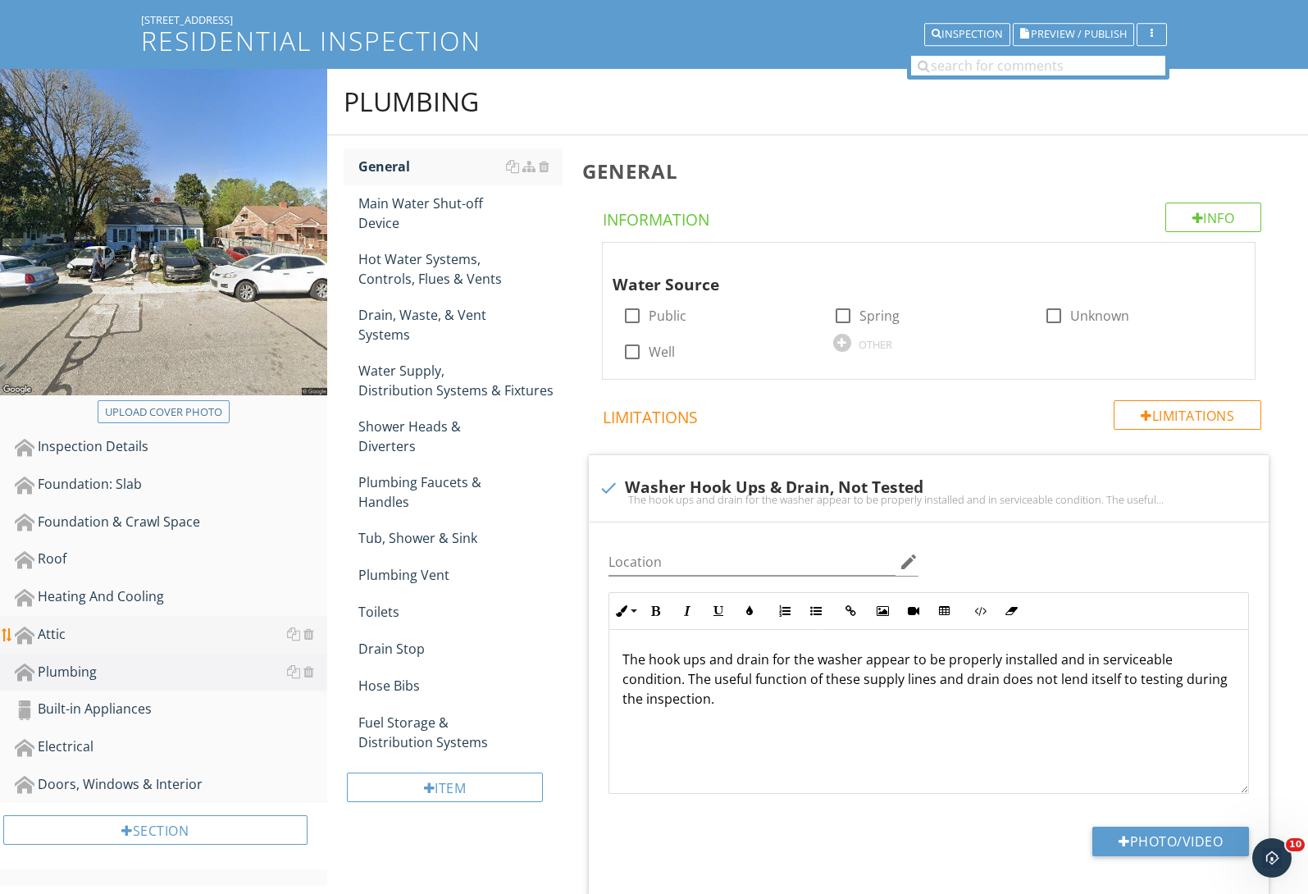
click at [75, 630] on div "Attic" at bounding box center [171, 634] width 312 height 21
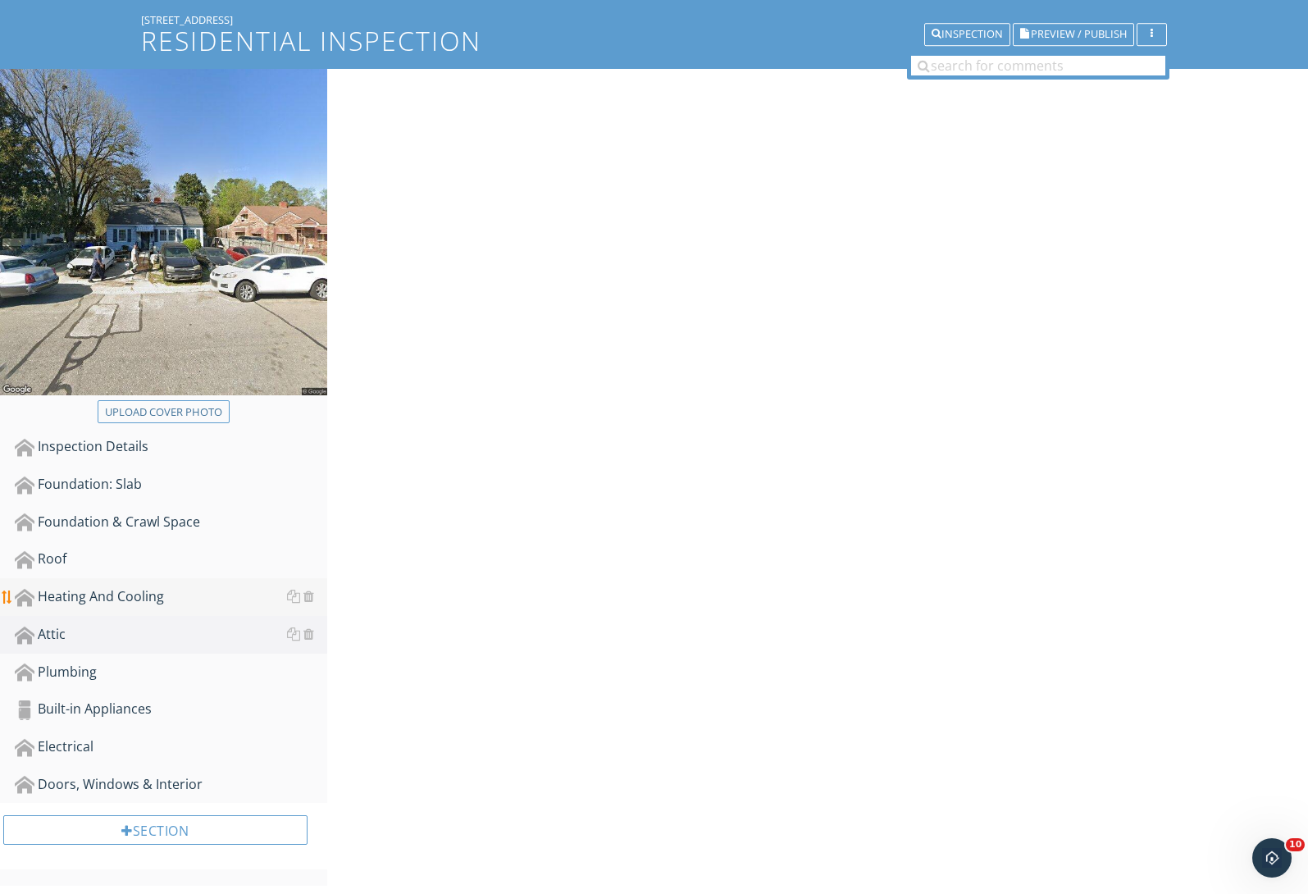
click at [92, 600] on div "Heating And Cooling" at bounding box center [171, 596] width 312 height 21
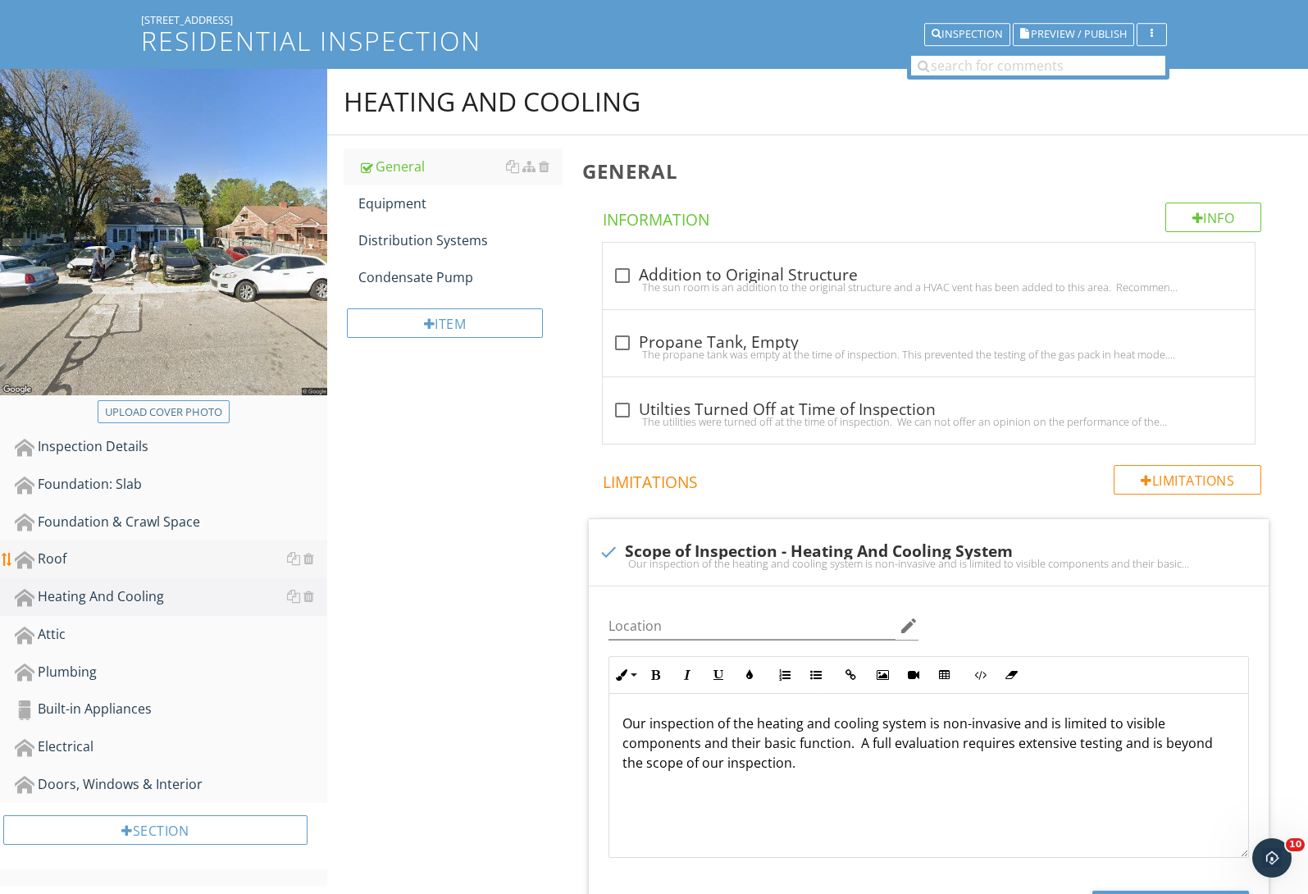
click at [46, 564] on div "Roof" at bounding box center [171, 559] width 312 height 21
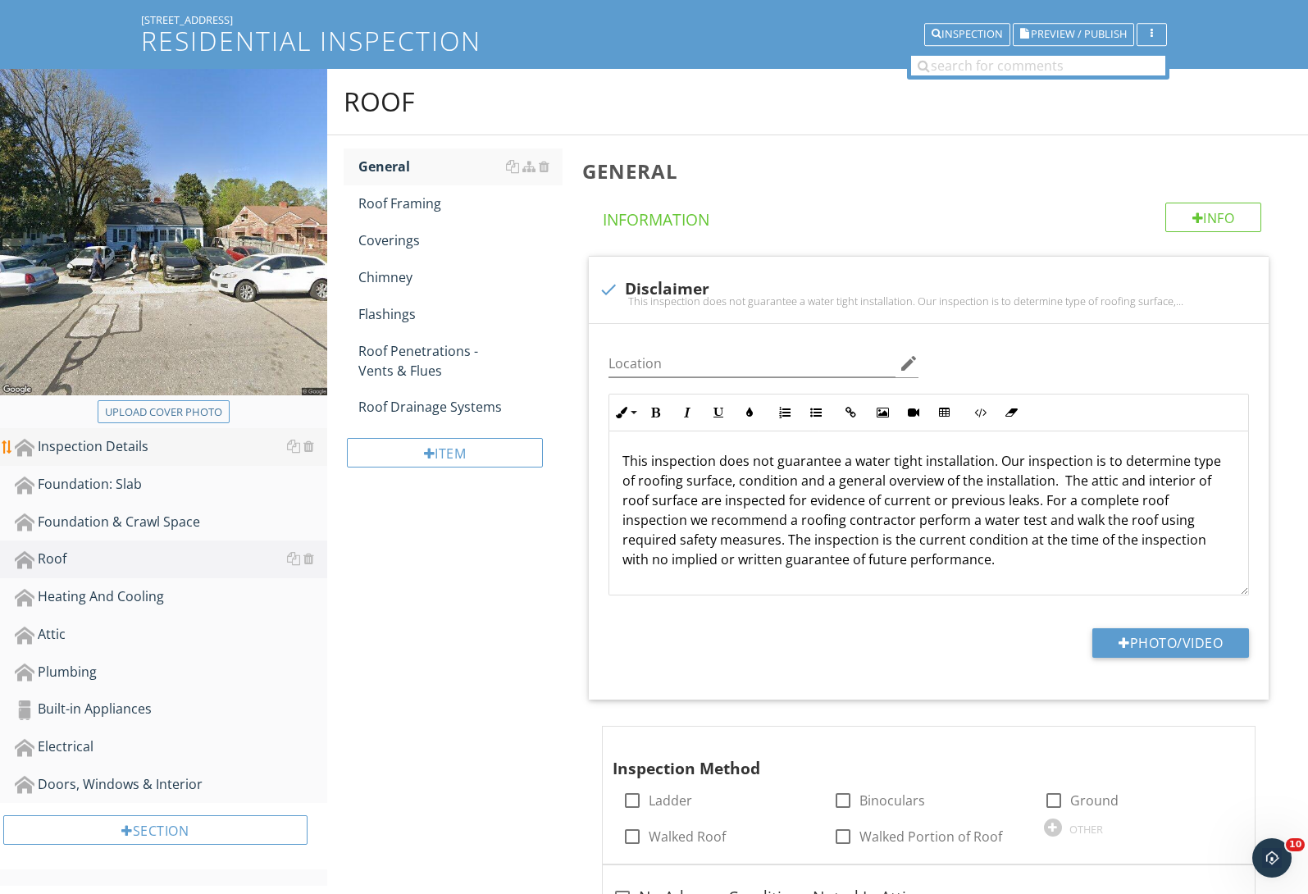
click at [96, 450] on div "Inspection Details" at bounding box center [171, 446] width 312 height 21
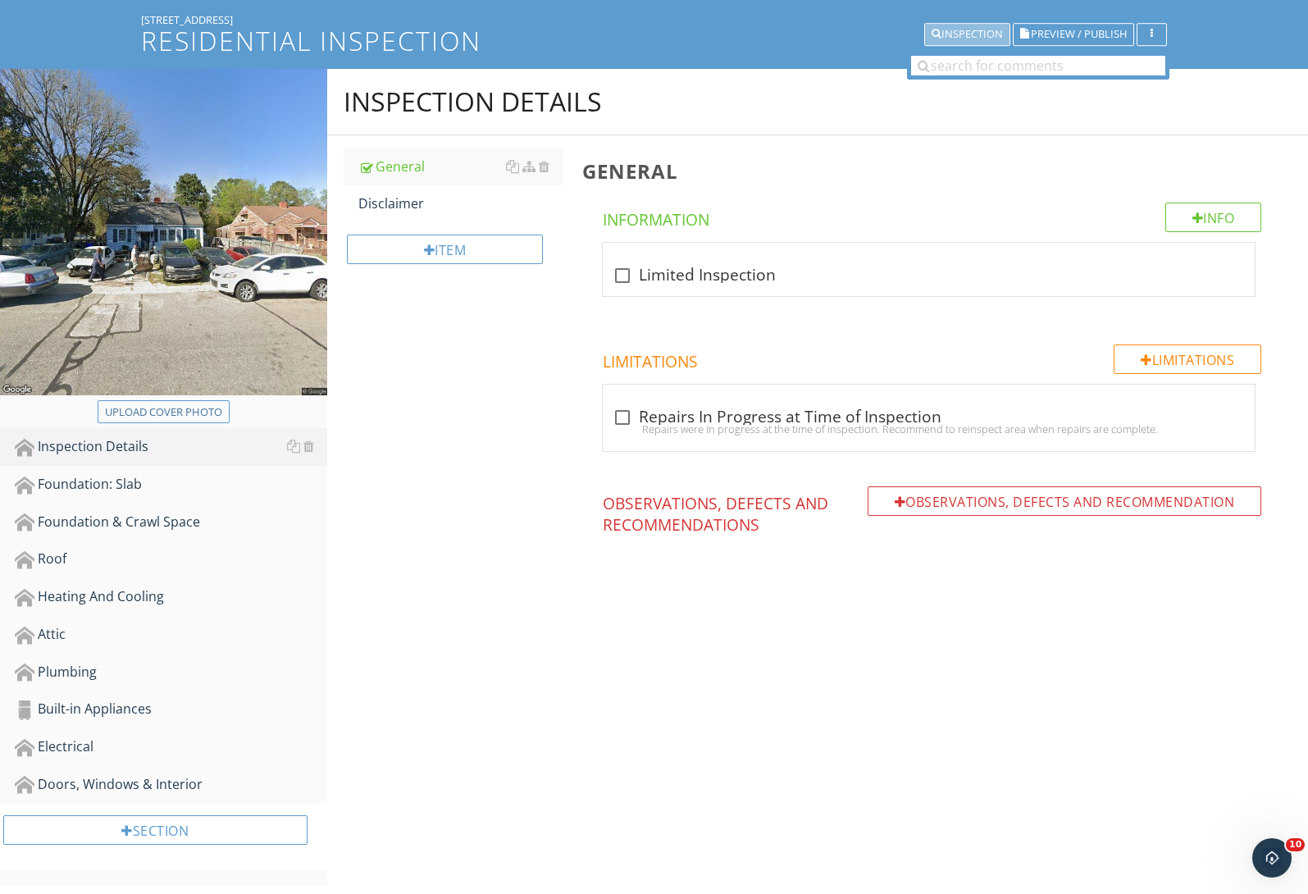
click at [955, 31] on div "Inspection" at bounding box center [966, 34] width 71 height 11
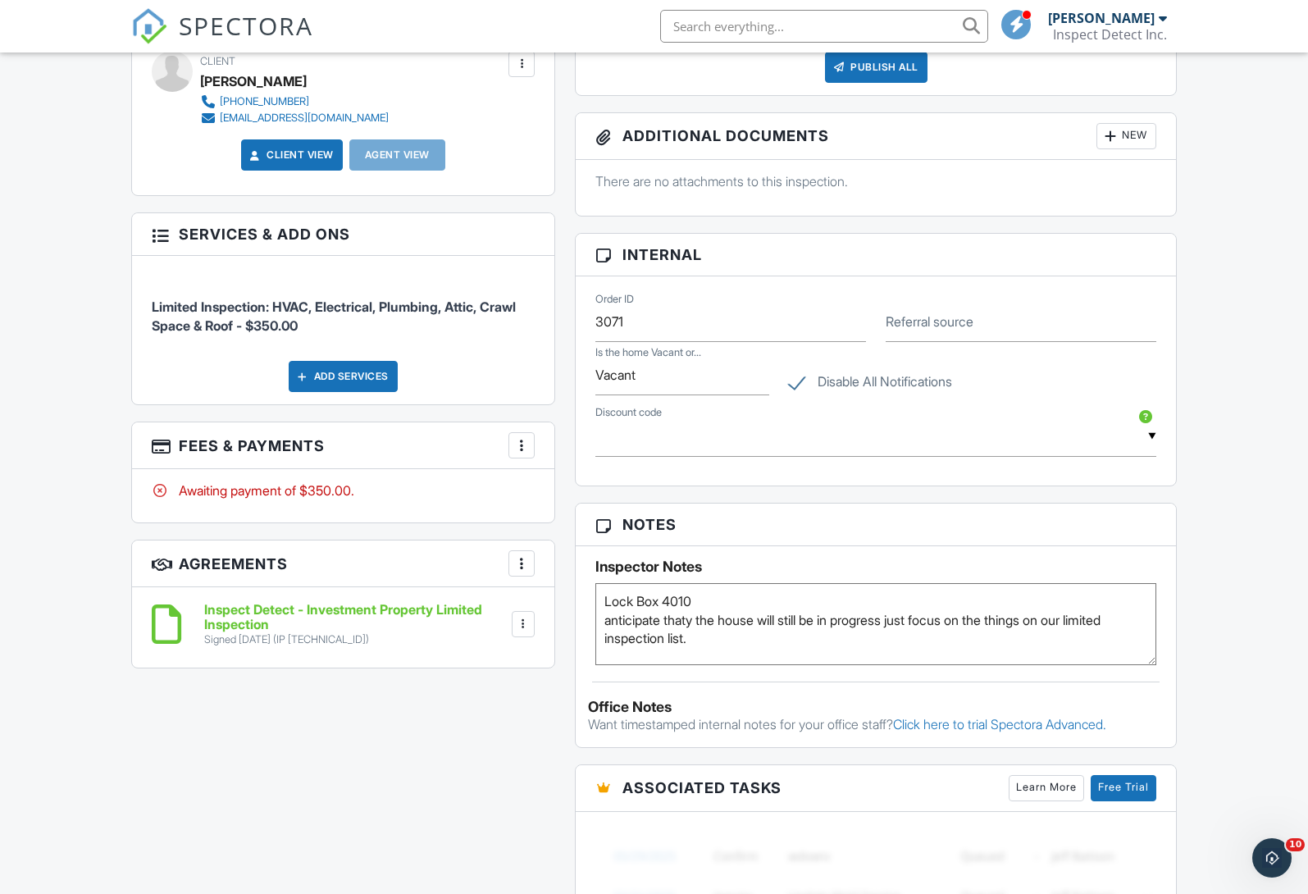
click at [524, 627] on div at bounding box center [523, 624] width 16 height 16
click at [529, 565] on div at bounding box center [521, 563] width 16 height 16
click at [457, 621] on h6 "Inspect Detect - Investment Property Limited Inspection" at bounding box center [356, 617] width 304 height 29
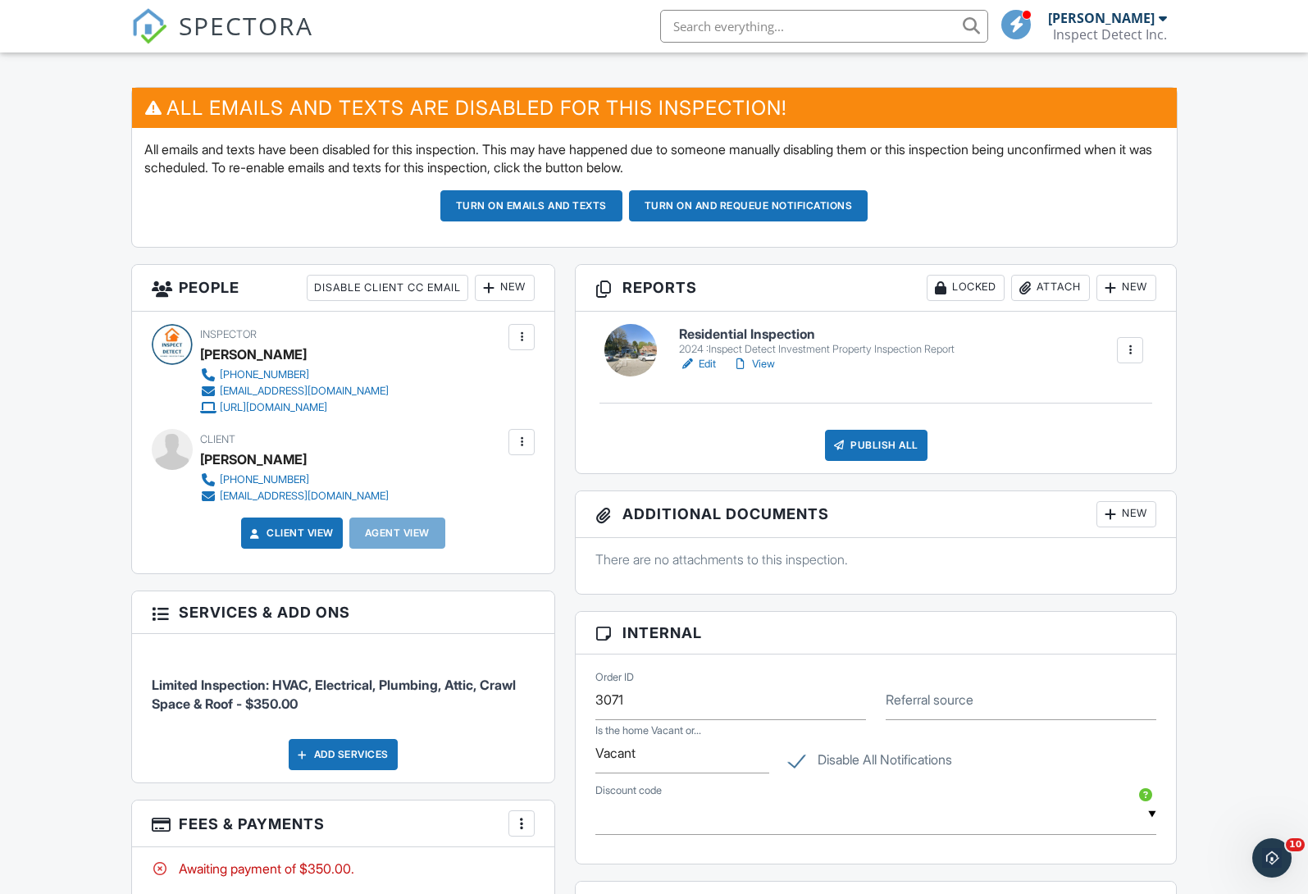
click at [763, 362] on link "View" at bounding box center [753, 364] width 43 height 16
click at [708, 363] on link "Edit" at bounding box center [697, 364] width 37 height 16
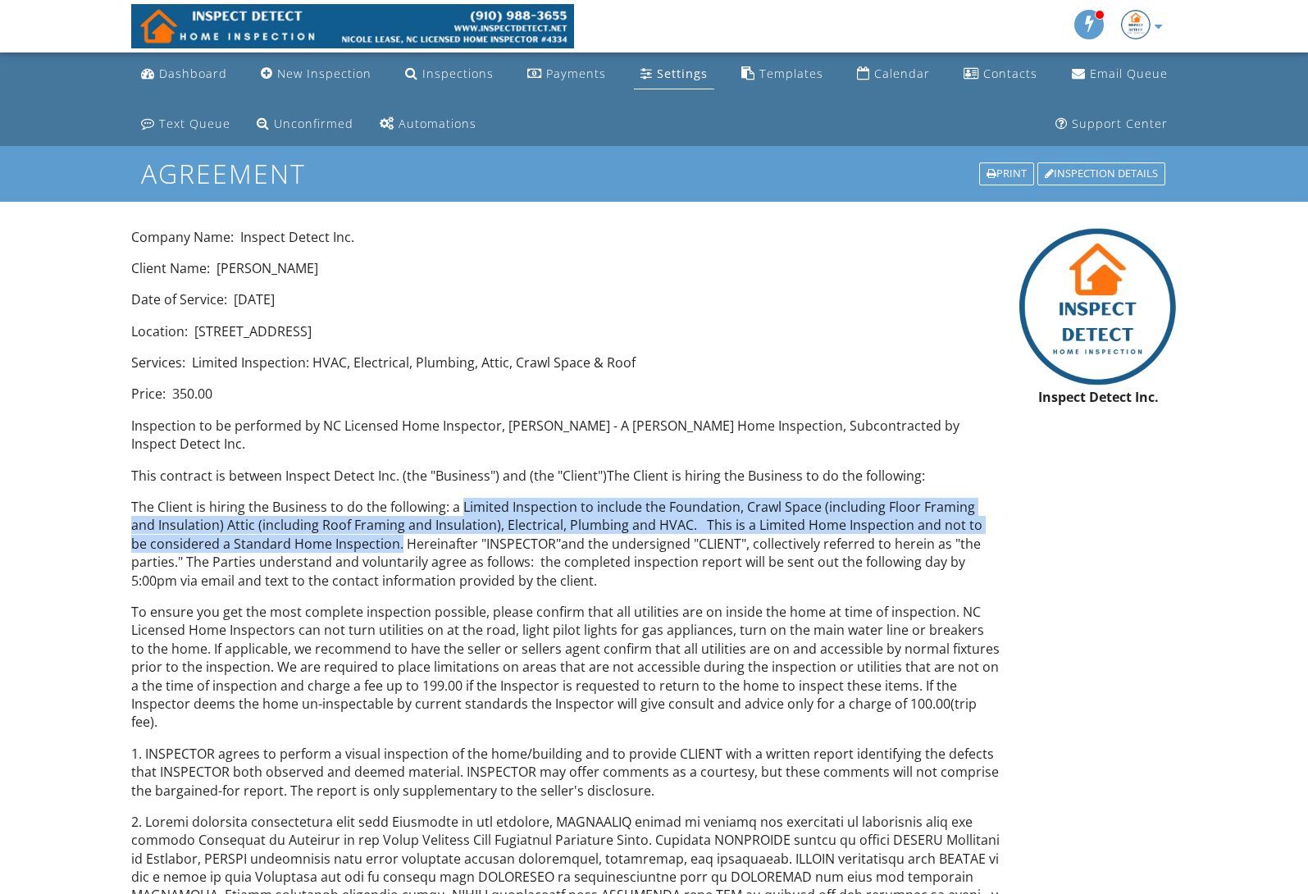
drag, startPoint x: 458, startPoint y: 485, endPoint x: 381, endPoint y: 523, distance: 85.8
click at [381, 523] on p "The Client is hiring the Business to do the following: a Limited Inspection to …" at bounding box center [565, 544] width 868 height 92
copy p "Limited Inspection to include the Foundation, Crawl Space (including Floor Fram…"
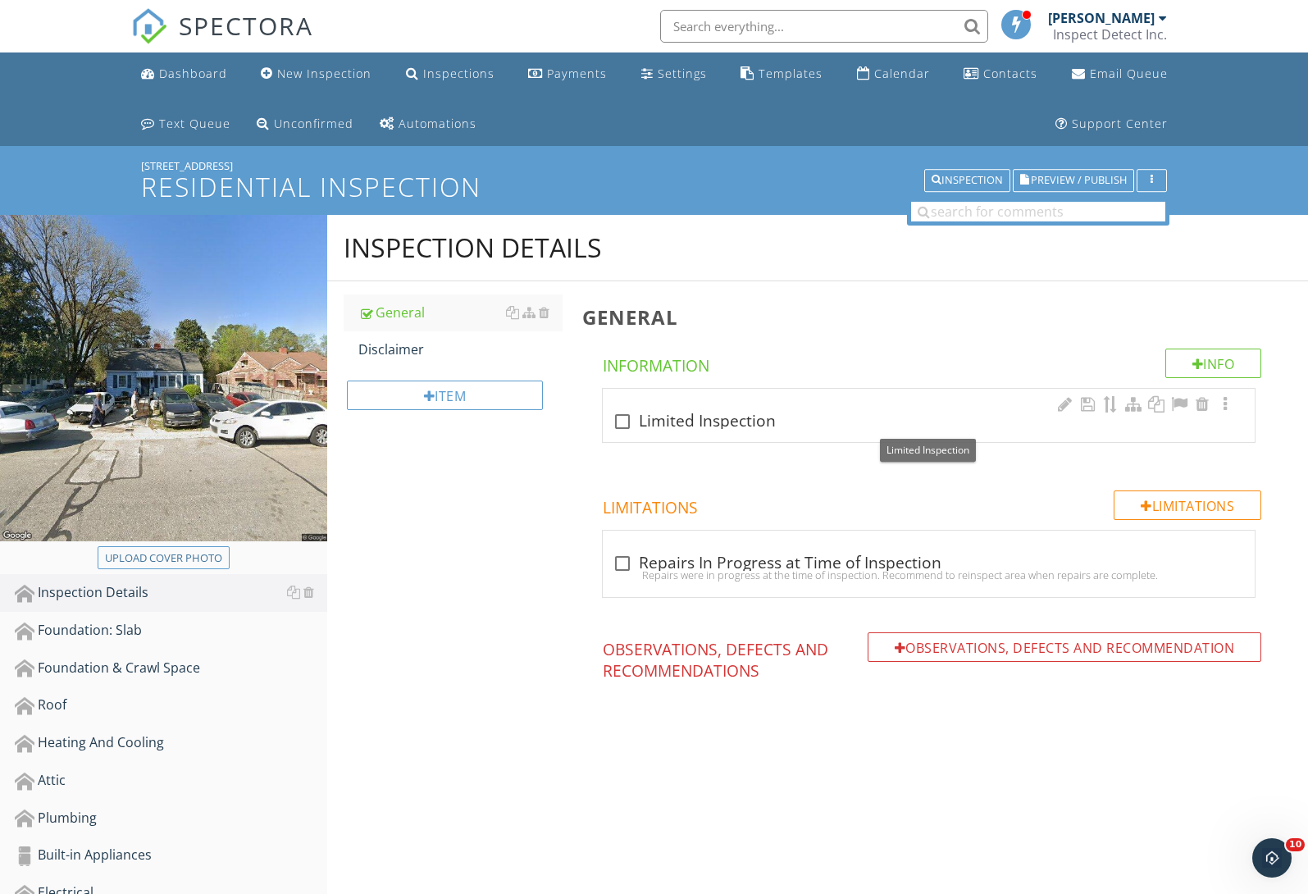
click at [686, 421] on div "check_box_outline_blank Limited Inspection" at bounding box center [928, 422] width 632 height 20
checkbox input "true"
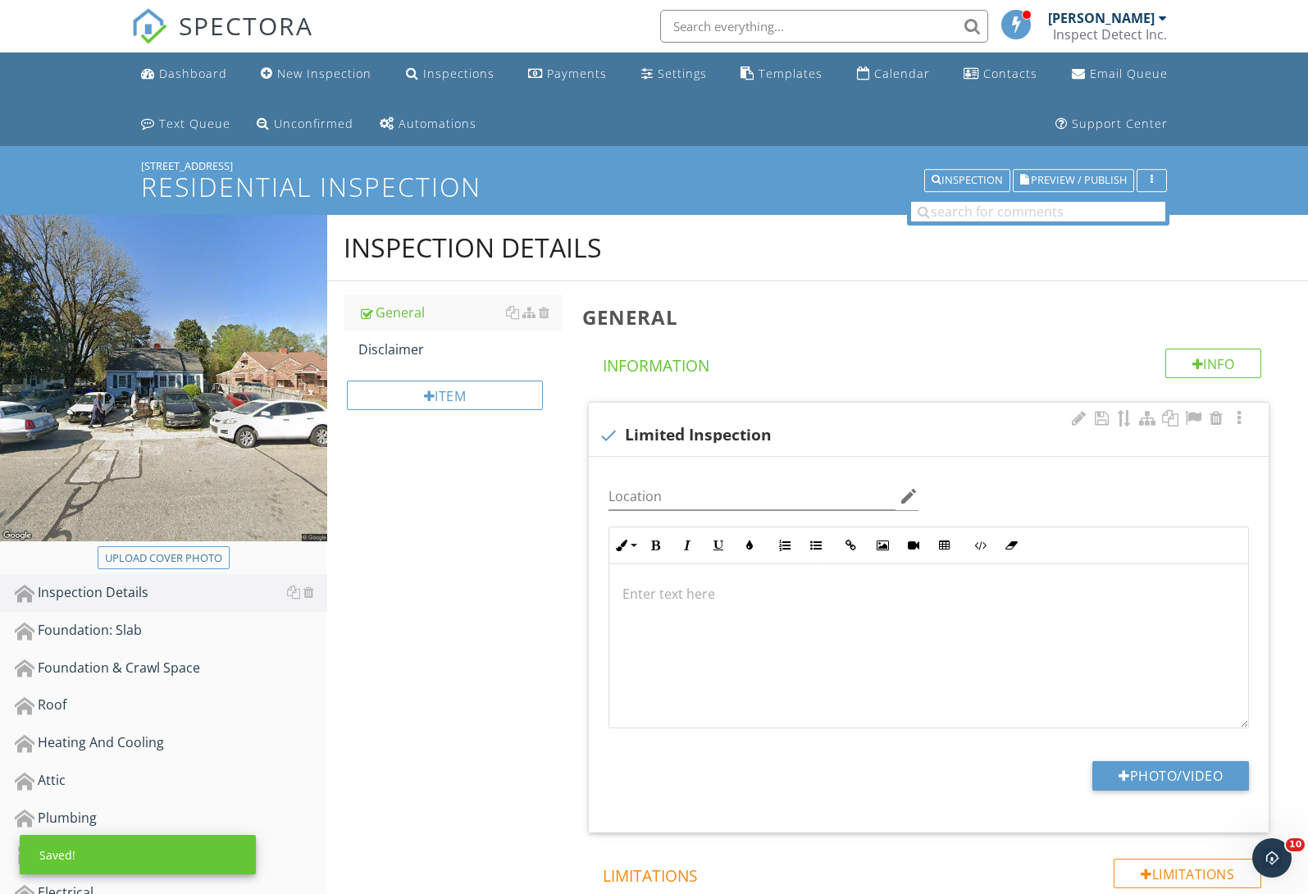
click at [703, 584] on p at bounding box center [928, 594] width 612 height 20
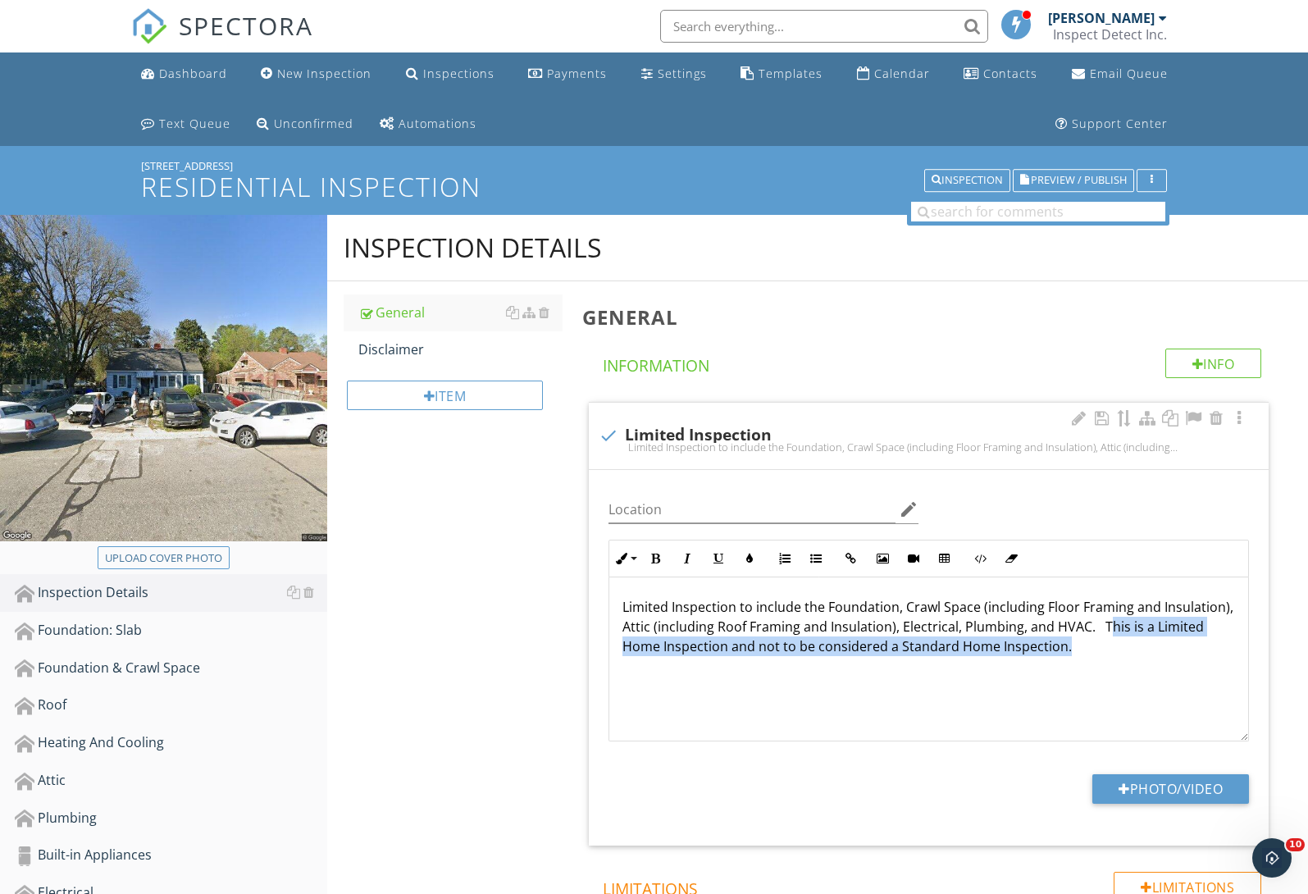
drag, startPoint x: 1174, startPoint y: 629, endPoint x: 1173, endPoint y: 639, distance: 9.9
click at [1173, 639] on p "Limited Inspection to include the Foundation, Crawl Space (including Floor Fram…" at bounding box center [928, 626] width 612 height 59
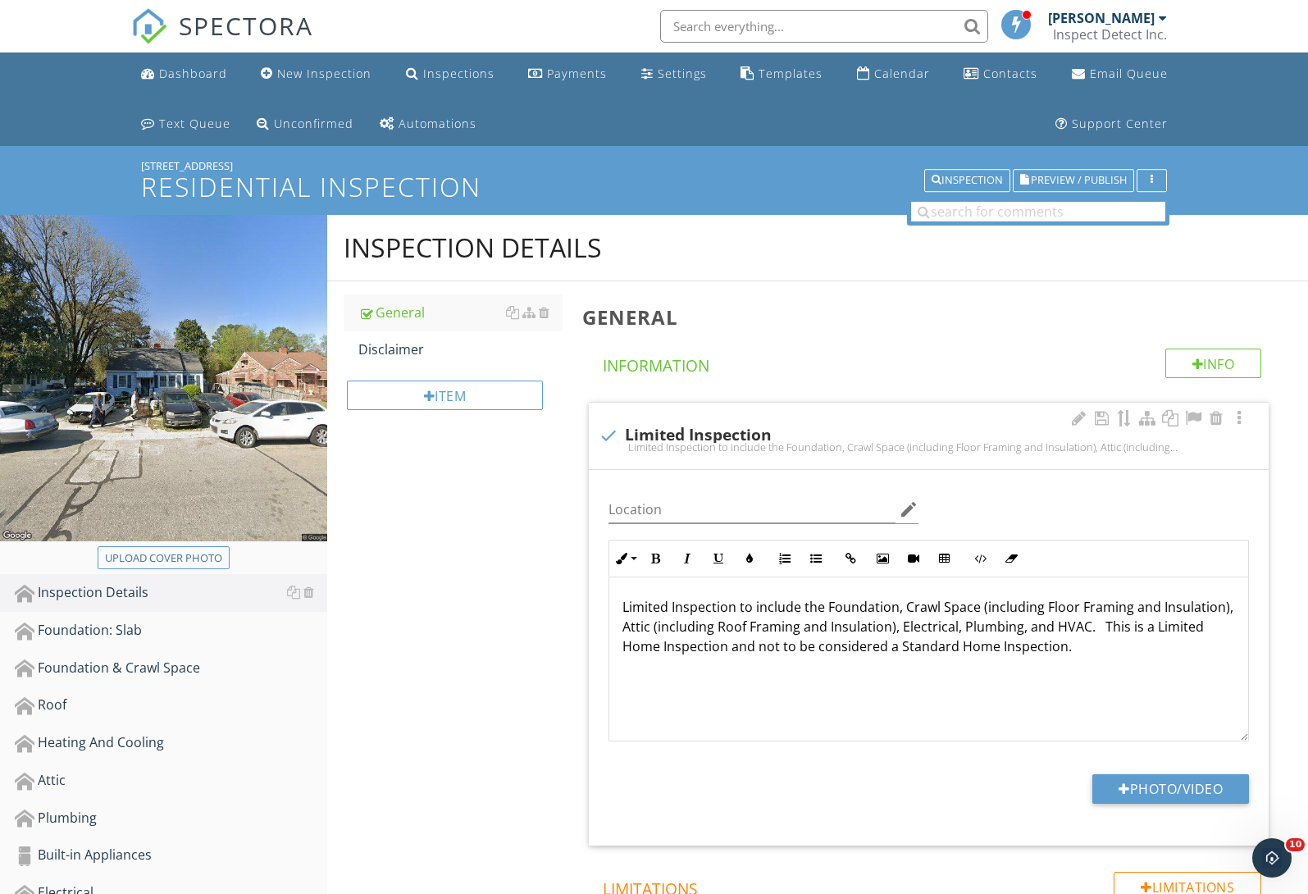
click at [1170, 630] on p "Limited Inspection to include the Foundation, Crawl Space (including Floor Fram…" at bounding box center [928, 626] width 612 height 59
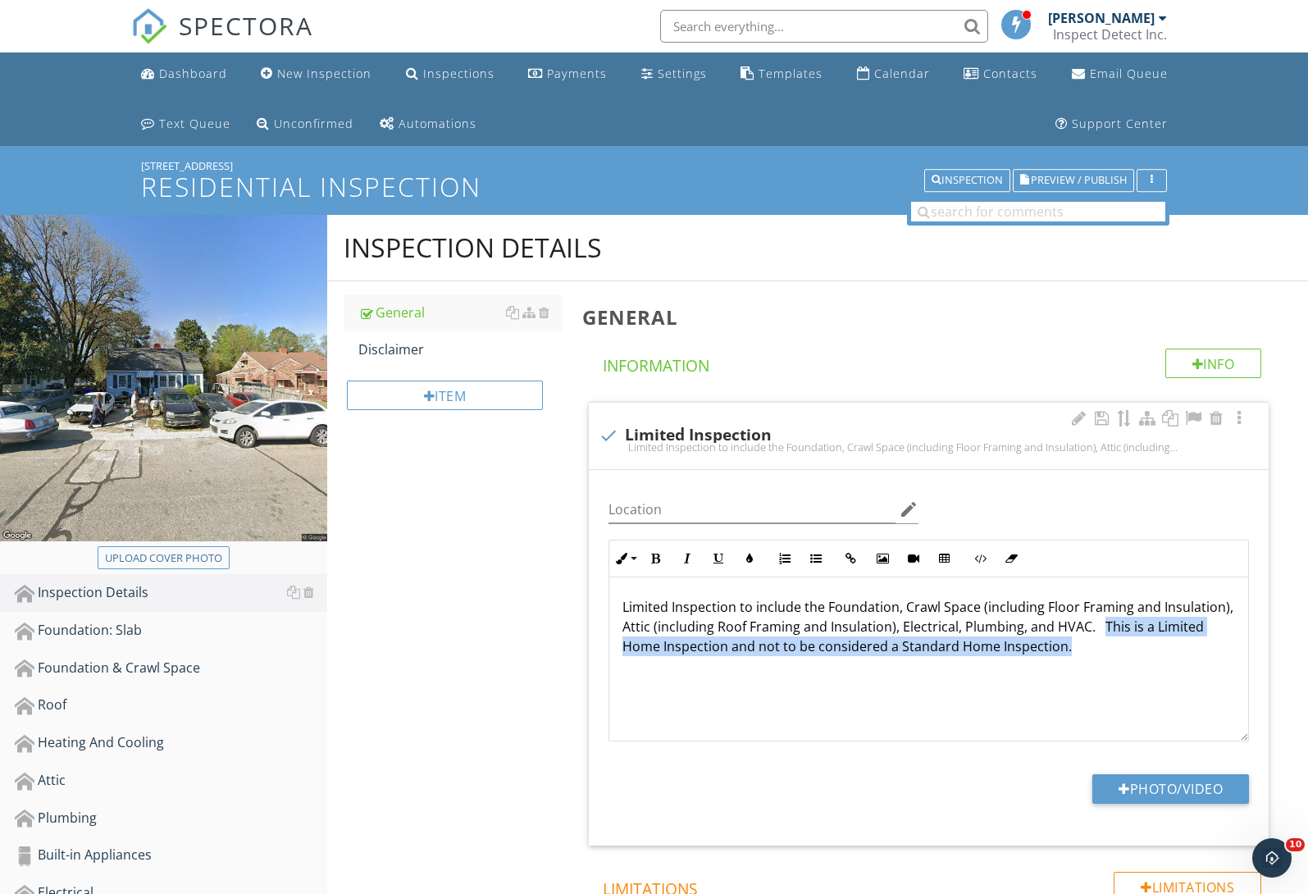
drag, startPoint x: 1169, startPoint y: 630, endPoint x: 1170, endPoint y: 639, distance: 9.1
click at [1170, 639] on p "Limited Inspection to include the Foundation, Crawl Space (including Floor Fram…" at bounding box center [928, 626] width 612 height 59
copy p "This is a Limited Home Inspection and not to be considered a Standard Home Insp…"
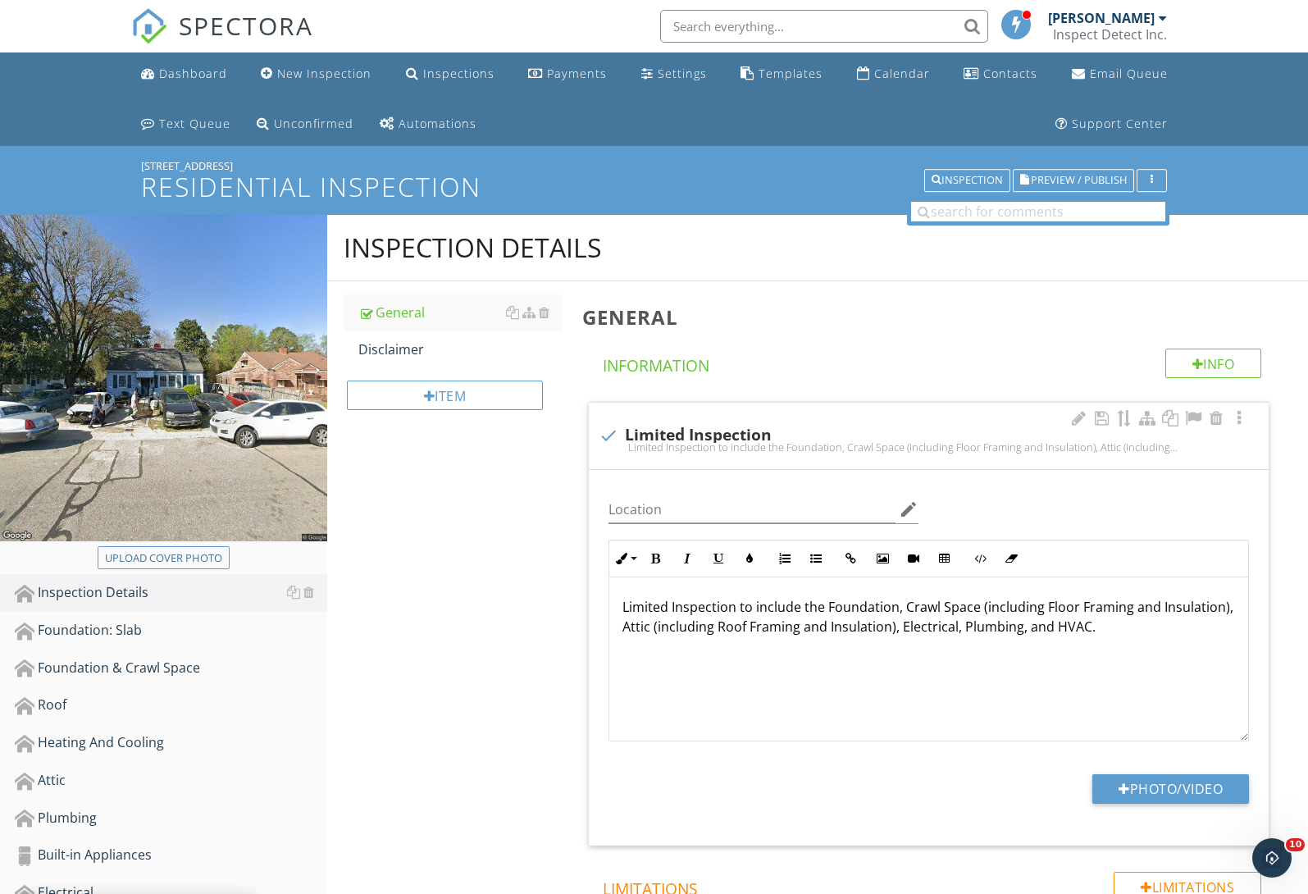
click at [623, 610] on p "Limited Inspection to include the Foundation, Crawl Space (including Floor Fram…" at bounding box center [928, 616] width 612 height 39
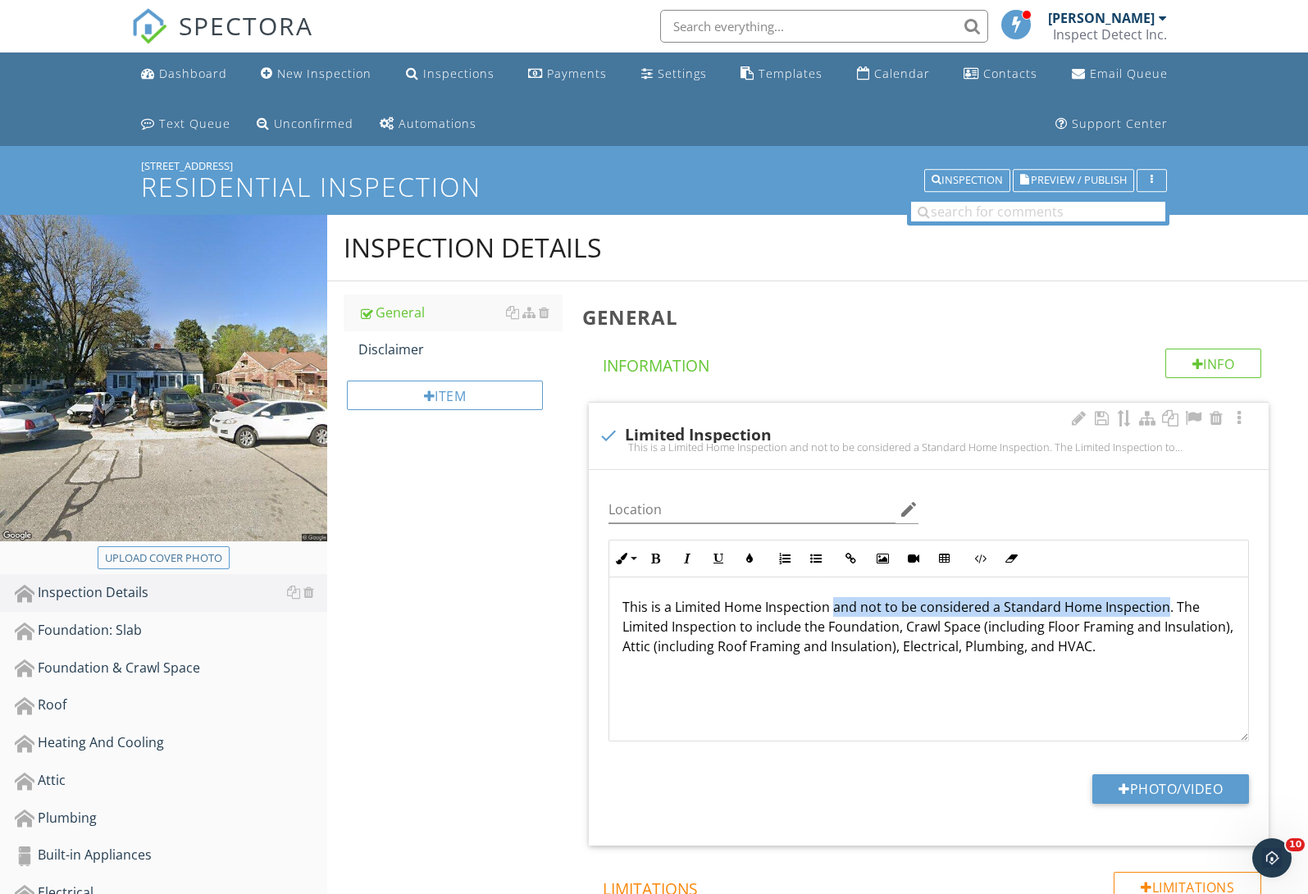
drag, startPoint x: 831, startPoint y: 608, endPoint x: 1160, endPoint y: 603, distance: 329.6
click at [1160, 603] on p "This is a Limited Home Inspection and not to be considered a Standard Home Insp…" at bounding box center [928, 626] width 612 height 59
copy p "and not to be considered a Standard Home Inspection"
drag, startPoint x: 975, startPoint y: 607, endPoint x: 826, endPoint y: 607, distance: 148.4
click at [826, 607] on p "This is a Limited Home Inspection. The Limited Inspection to include the Founda…" at bounding box center [928, 626] width 612 height 59
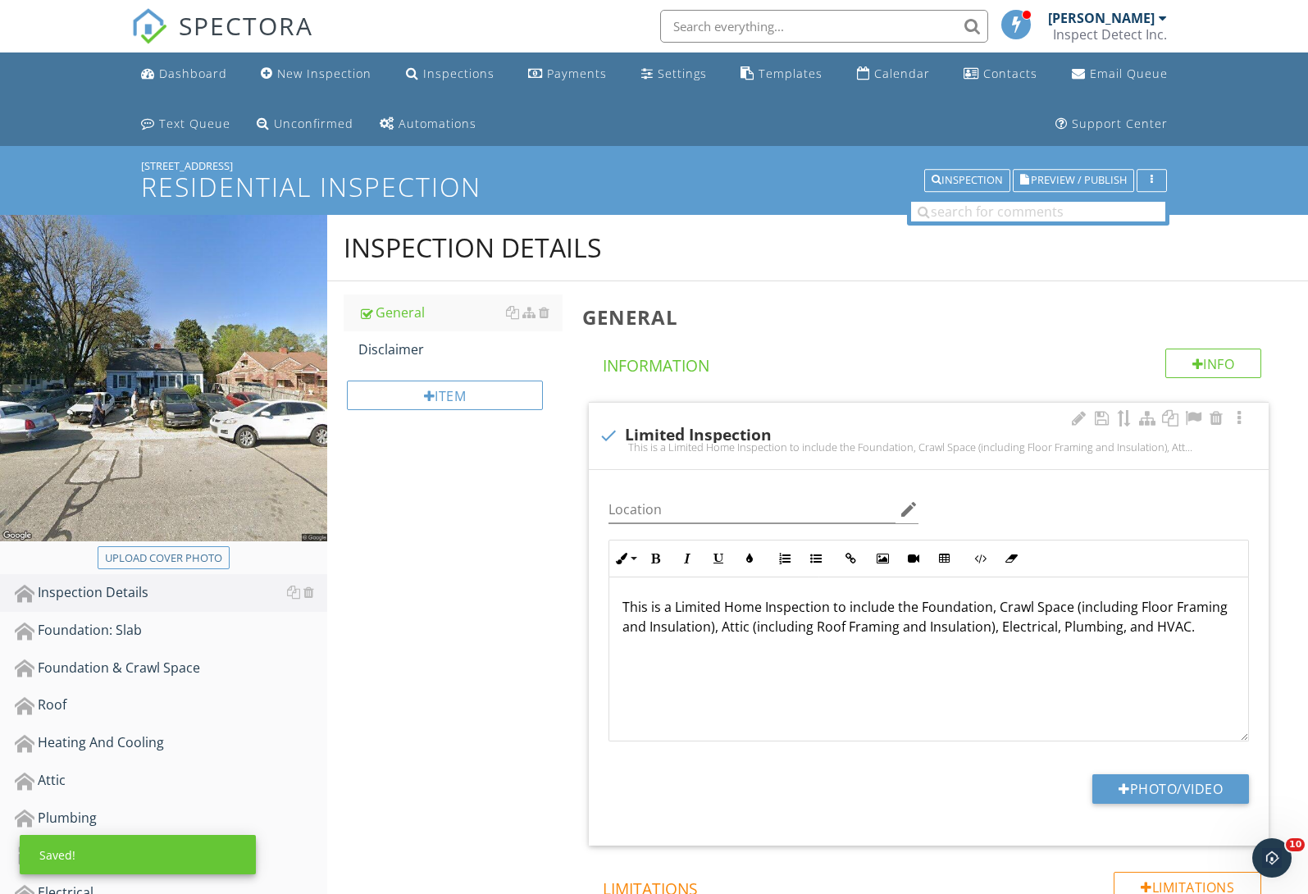
drag, startPoint x: 1183, startPoint y: 627, endPoint x: 1203, endPoint y: 633, distance: 20.5
click at [1188, 629] on p "This is a Limited Home Inspection to include the Foundation, Crawl Space (inclu…" at bounding box center [928, 616] width 612 height 39
click at [1184, 630] on p "This is a Limited Home Inspection to include the Foundation, Crawl Space (inclu…" at bounding box center [928, 626] width 612 height 59
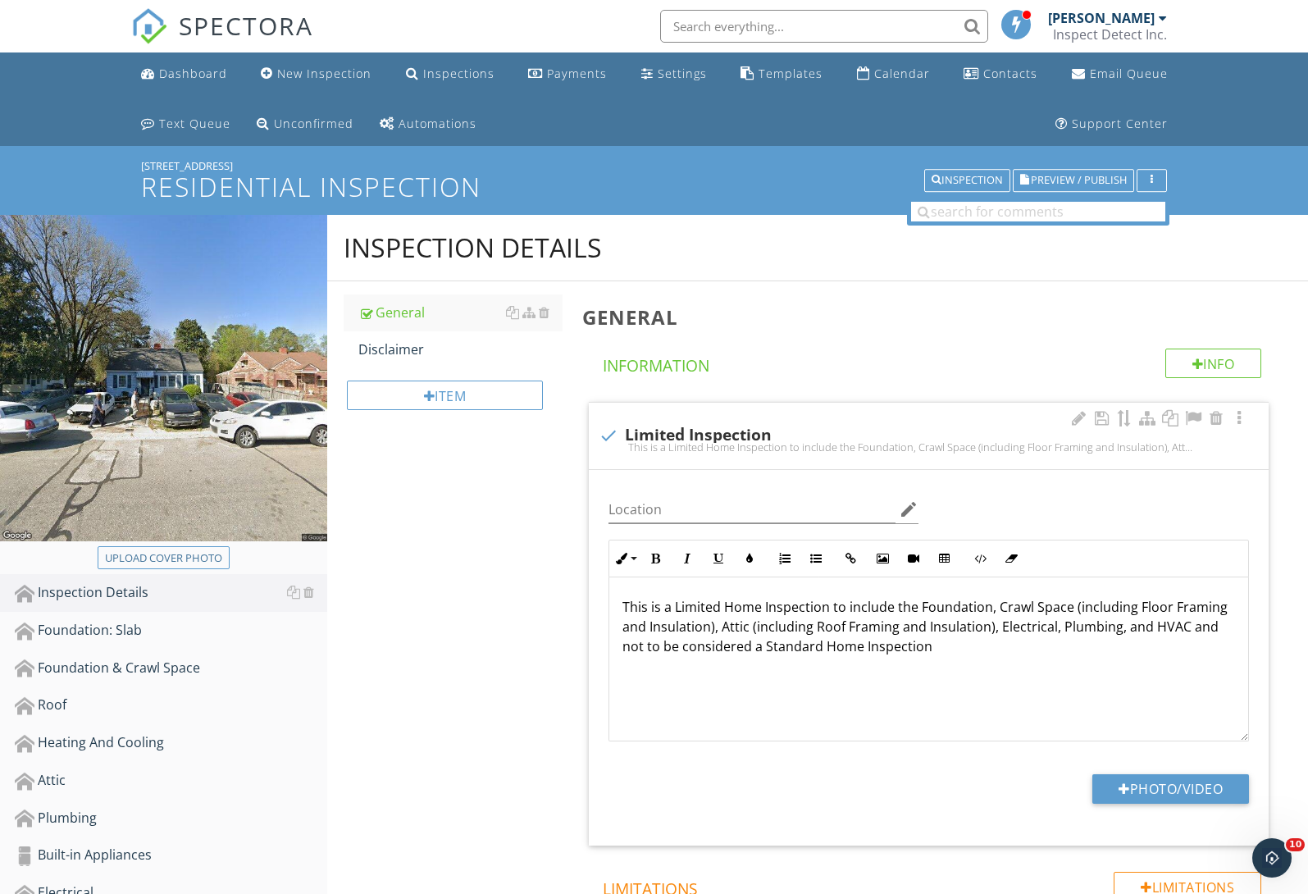
click at [1098, 653] on p "This is a Limited Home Inspection to include the Foundation, Crawl Space (inclu…" at bounding box center [928, 626] width 612 height 59
click at [1029, 652] on p "This is a Limited Home Inspection to include the Foundation, Crawl Space (inclu…" at bounding box center [928, 626] width 612 height 59
click at [995, 656] on div "This is a Limited Home Inspection to include the Foundation, Crawl Space (inclu…" at bounding box center [928, 659] width 639 height 164
click at [403, 341] on div "Disclaimer" at bounding box center [460, 349] width 204 height 20
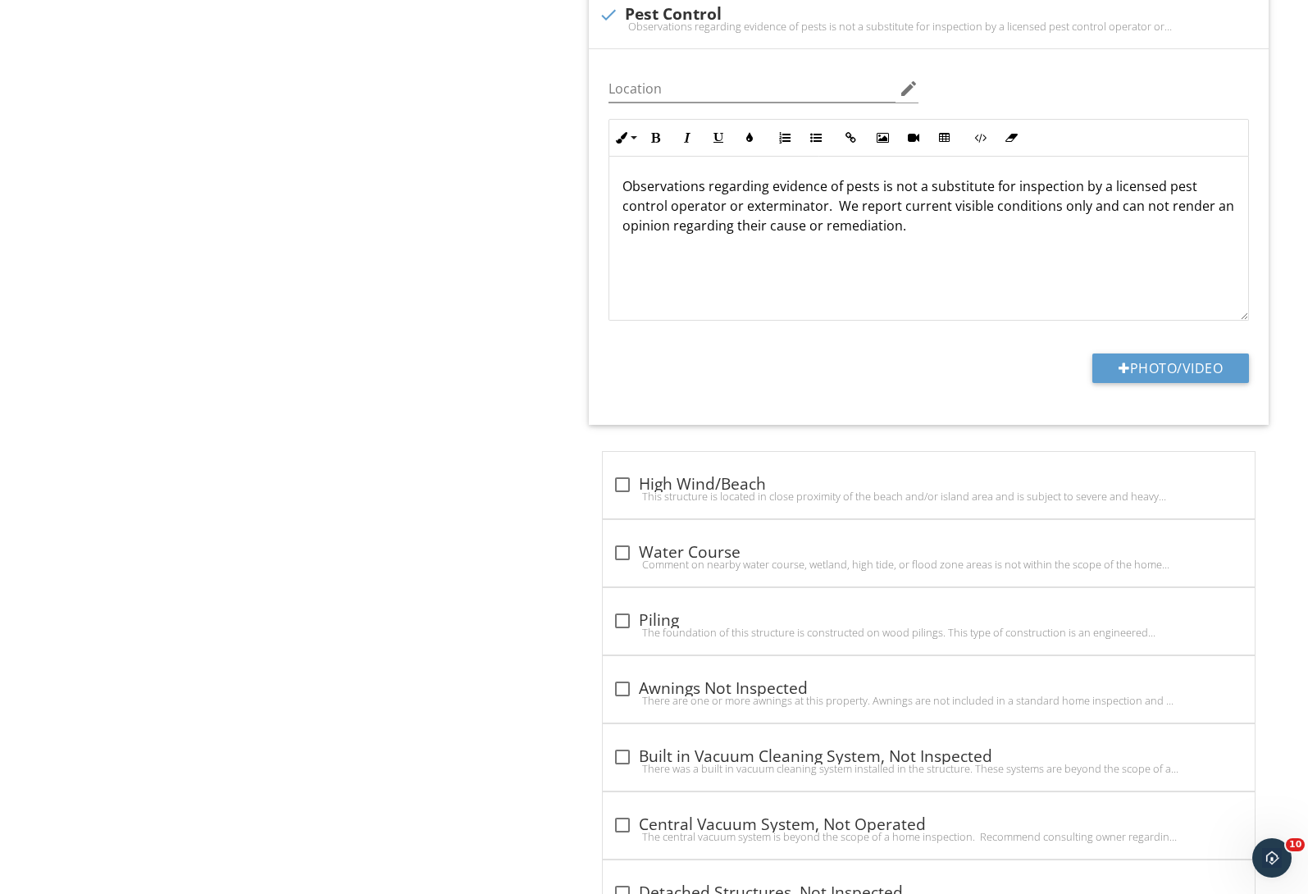
scroll to position [317, 0]
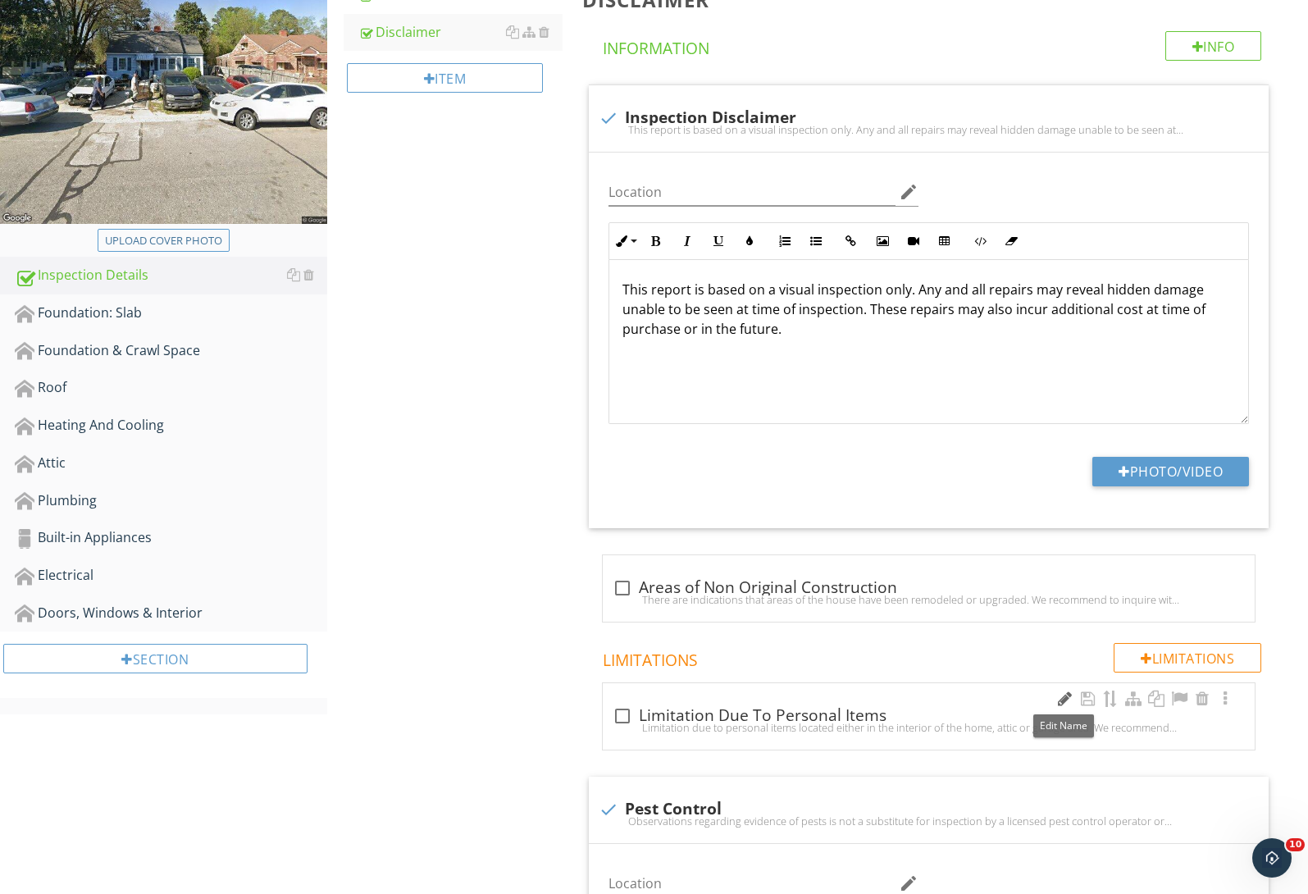
click at [1063, 699] on div at bounding box center [1064, 698] width 20 height 16
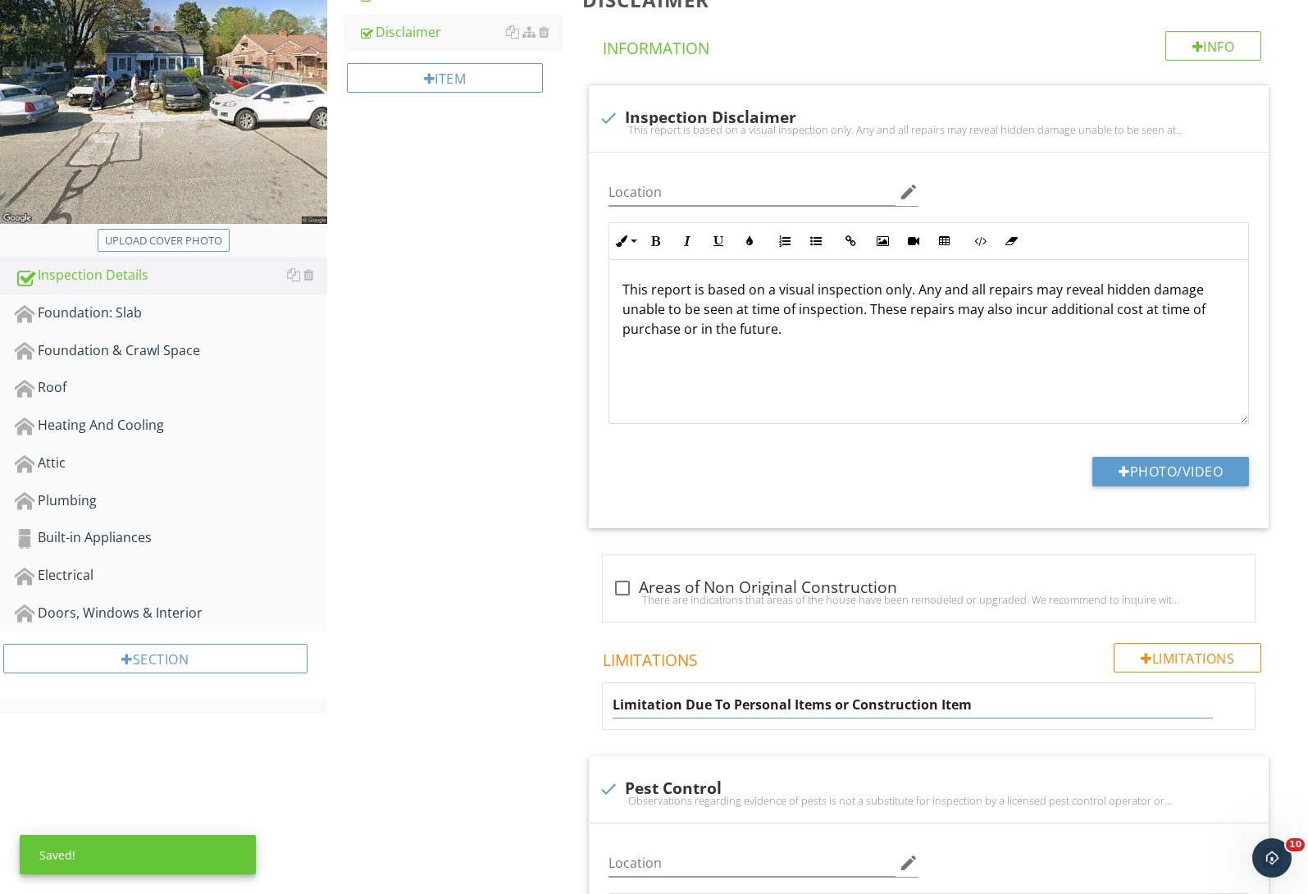
type input "Limitation Due To Personal Items or Construction Items"
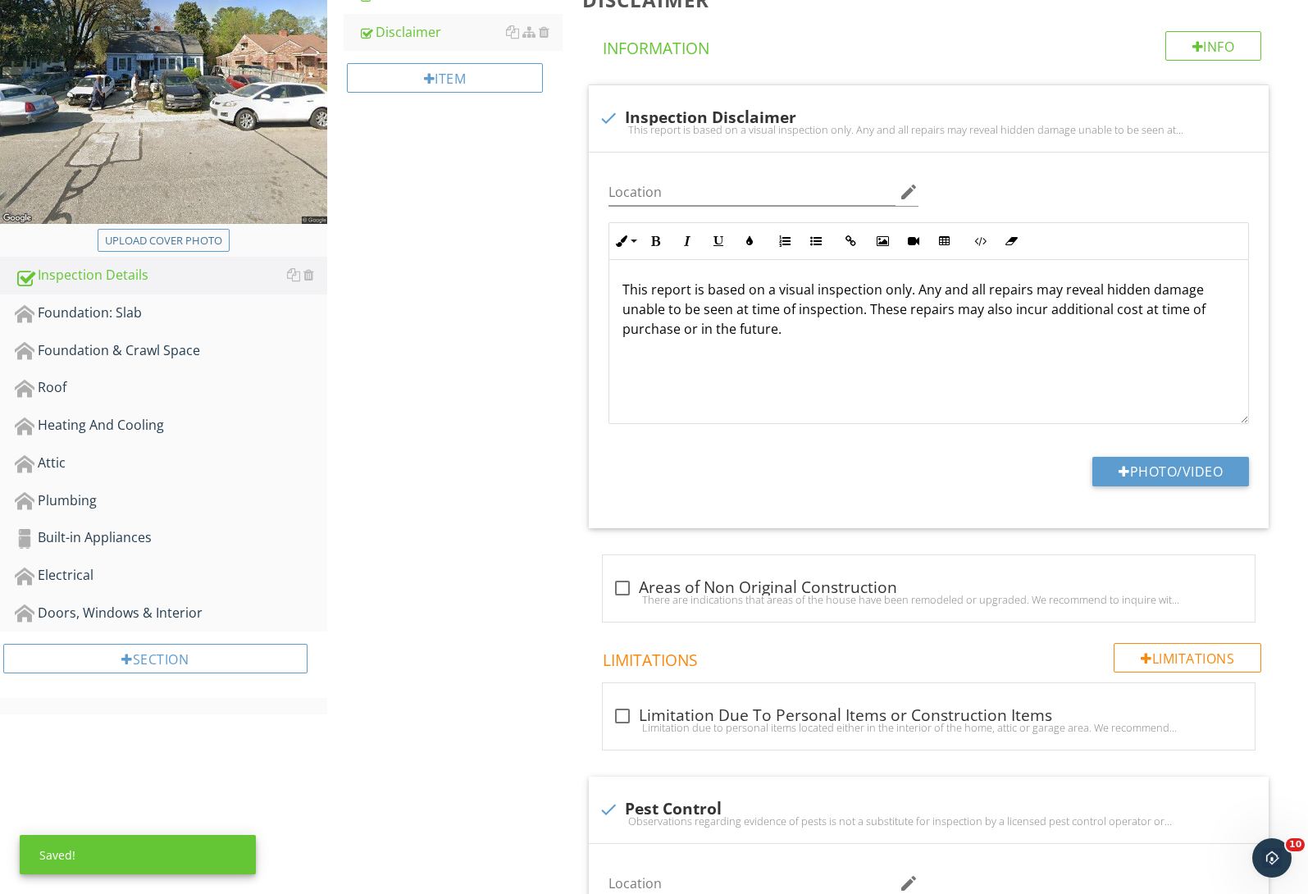
scroll to position [443, 0]
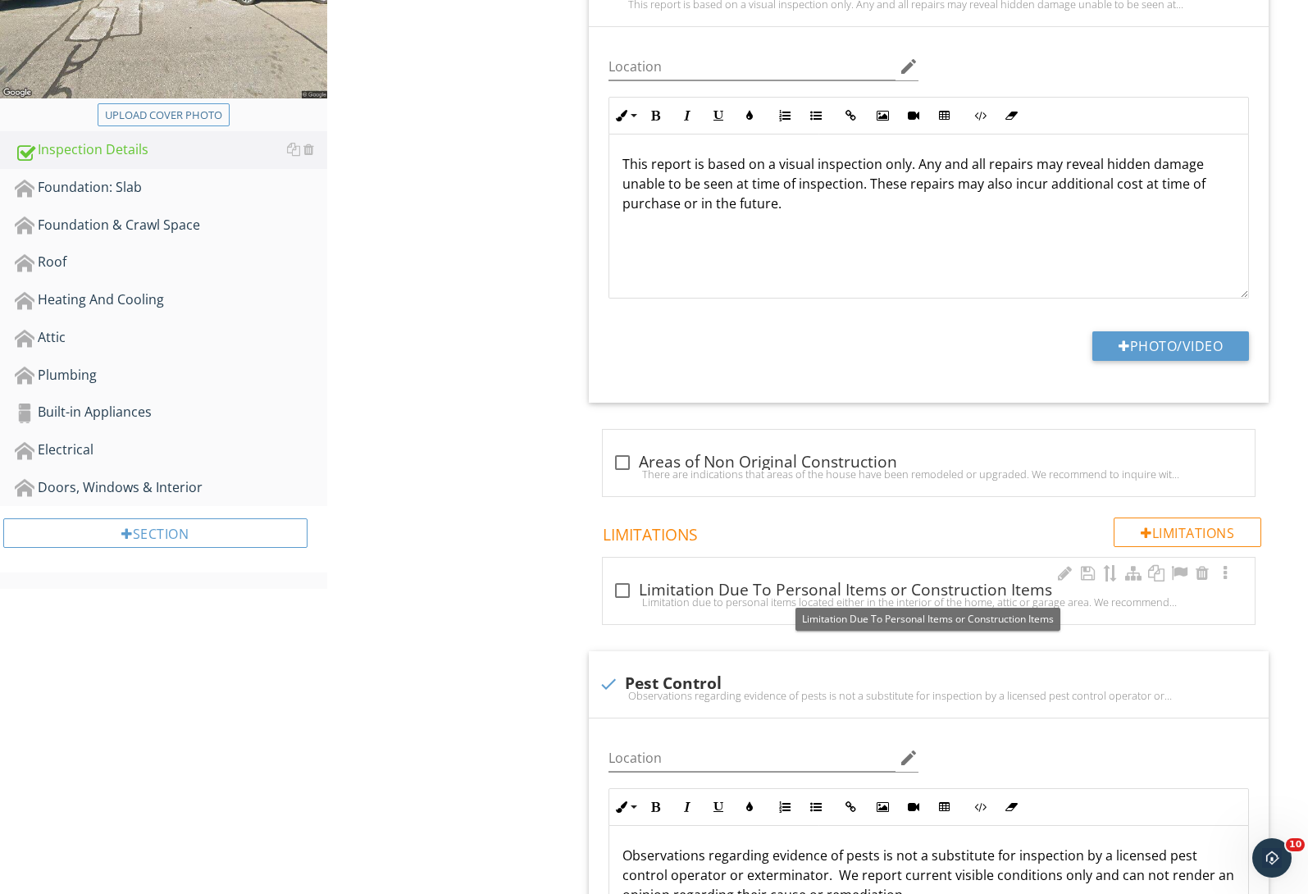
click at [972, 603] on div "Limitation due to personal items located either in the interior of the home, at…" at bounding box center [928, 601] width 632 height 13
checkbox input "true"
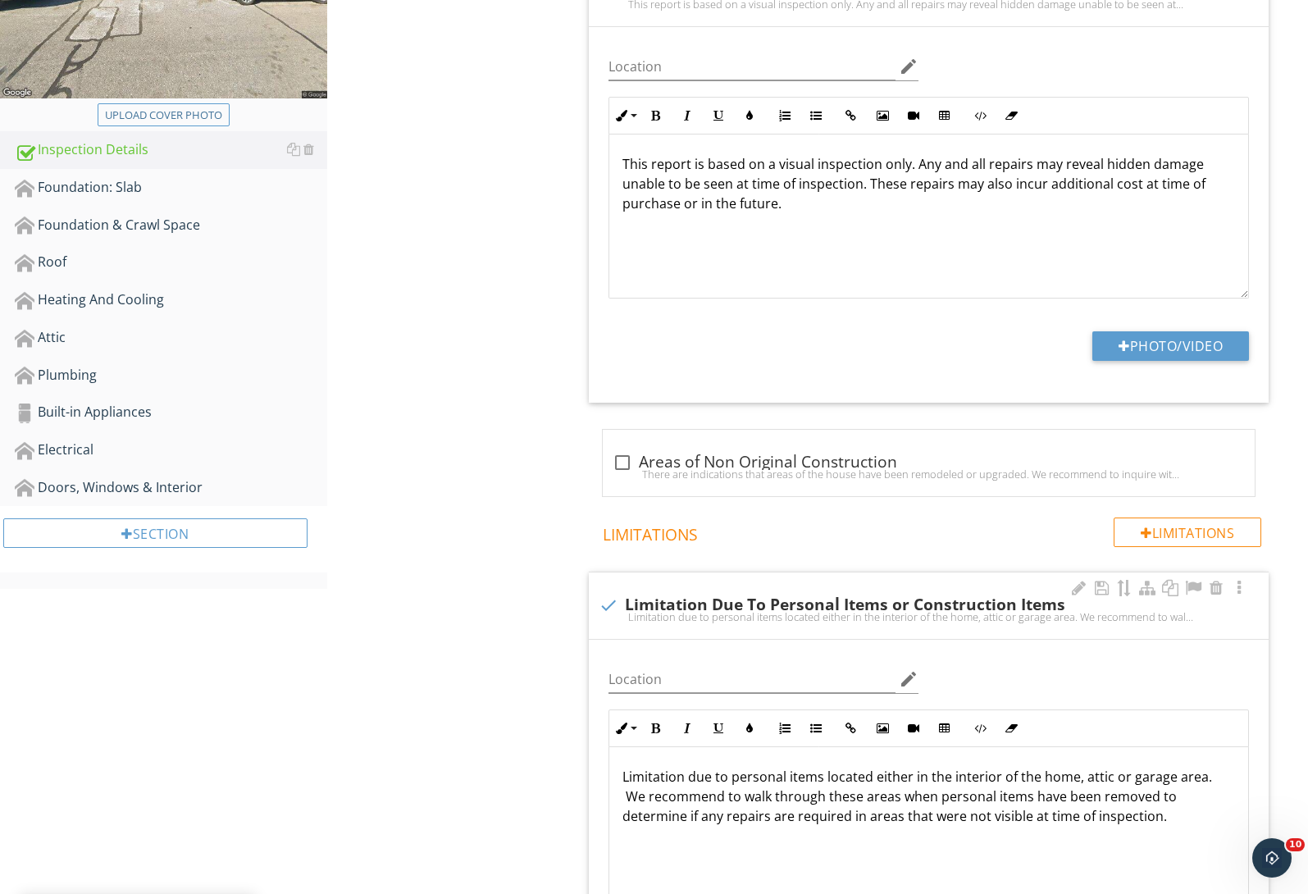
click at [824, 776] on p "Limitation due to personal items located either in the interior of the home, at…" at bounding box center [928, 796] width 612 height 59
click at [781, 798] on p "Limitation due to personal items and/or construction materials located either i…" at bounding box center [928, 806] width 612 height 79
drag, startPoint x: 781, startPoint y: 798, endPoint x: 695, endPoint y: 798, distance: 86.1
click at [695, 798] on p "Limitation due to personal items and/or construction materials located either i…" at bounding box center [928, 806] width 612 height 79
click at [1073, 587] on div at bounding box center [1078, 588] width 20 height 16
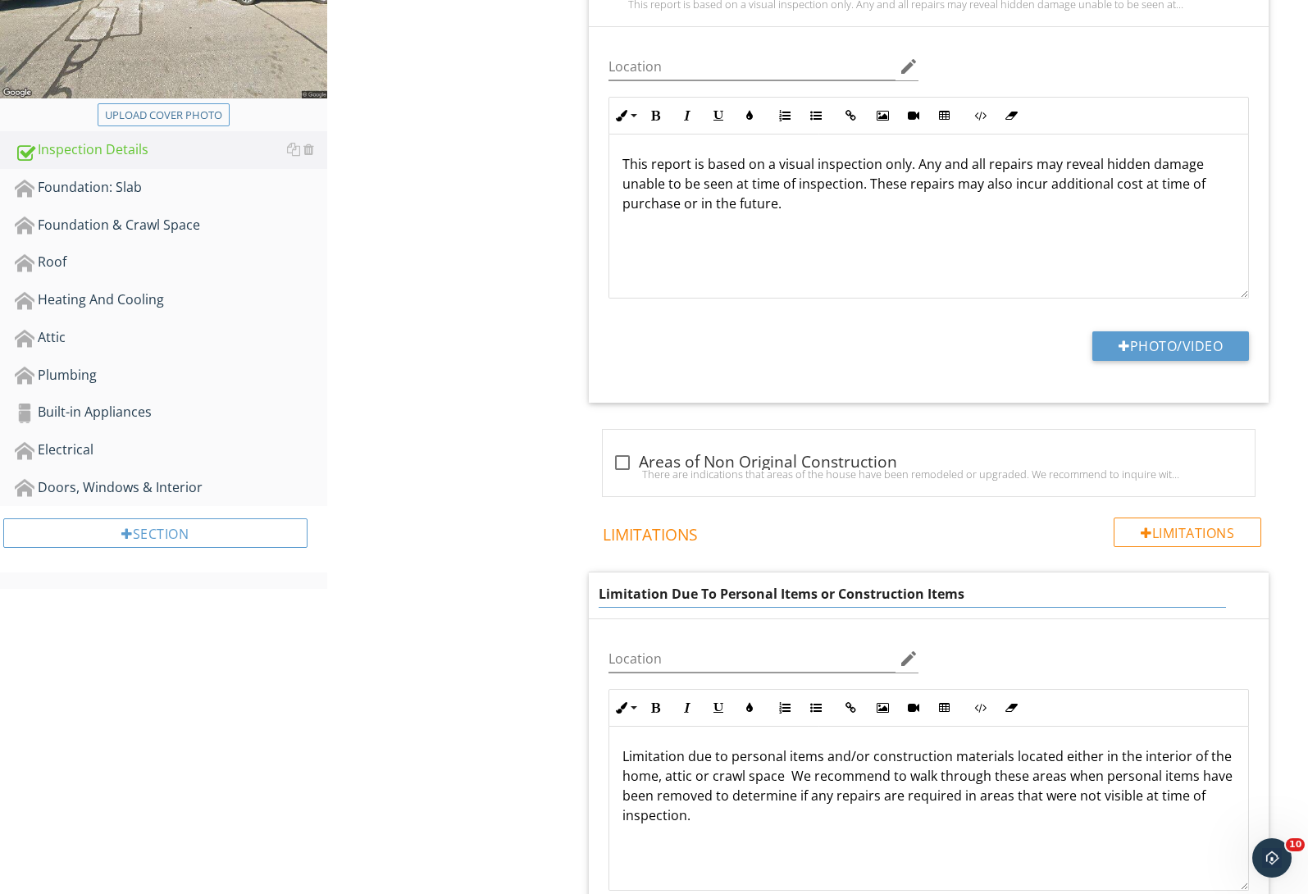
drag, startPoint x: 1028, startPoint y: 594, endPoint x: 928, endPoint y: 594, distance: 100.0
click at [928, 594] on input "Limitation Due To Personal Items or Construction Items" at bounding box center [912, 593] width 627 height 27
type input "Limitation Due To Personal Items or Construction Materials"
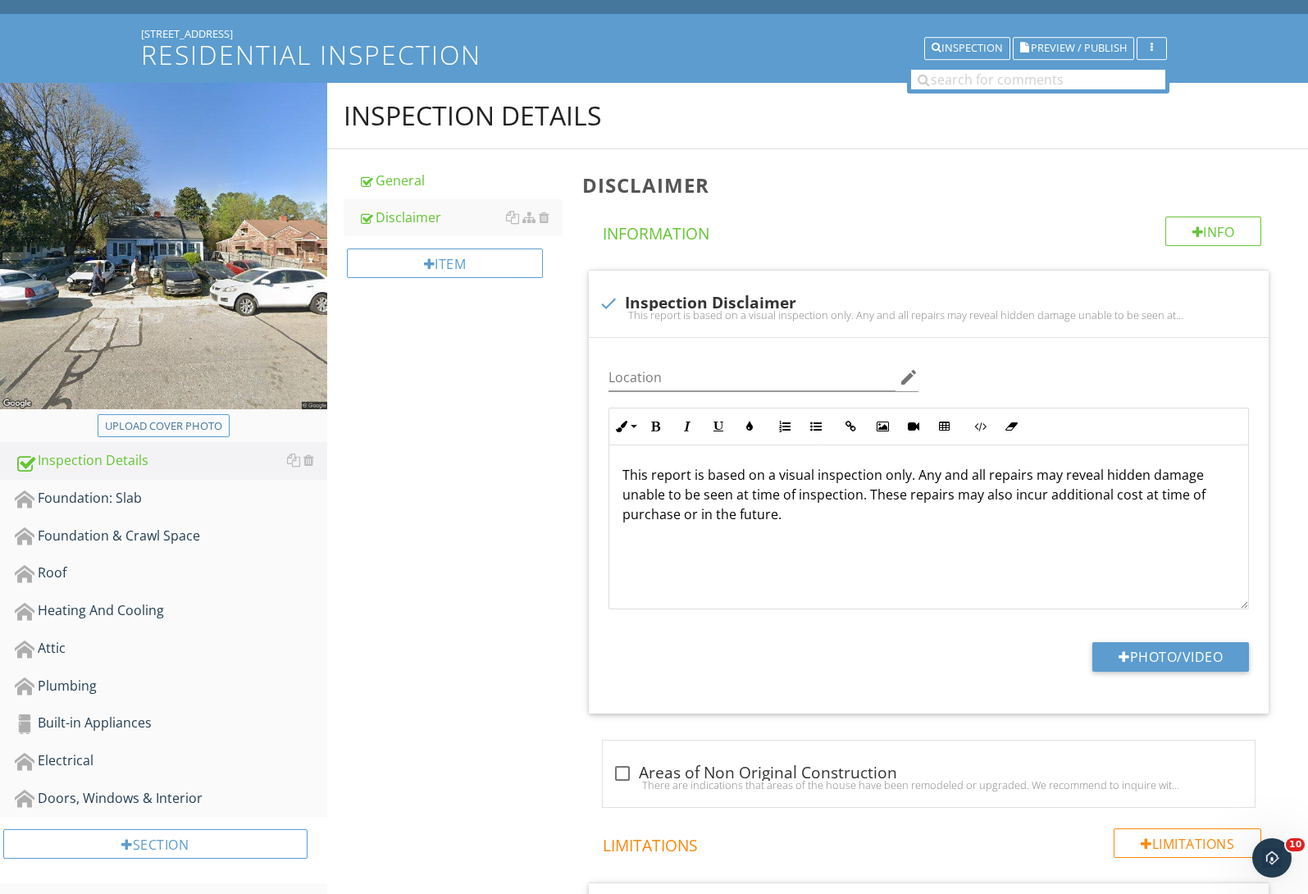
scroll to position [0, 0]
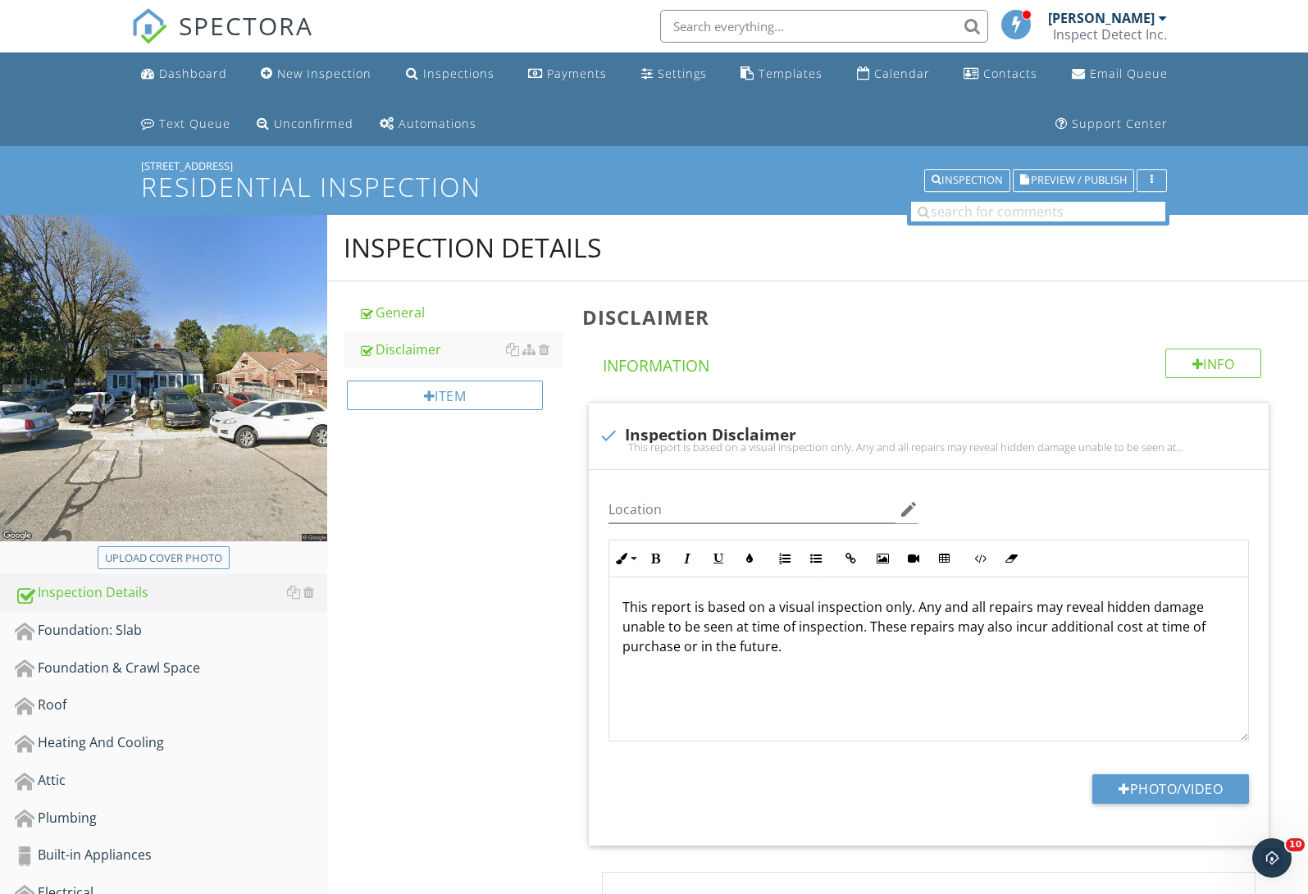
click at [815, 30] on input "text" at bounding box center [824, 26] width 328 height 33
type input "navid"
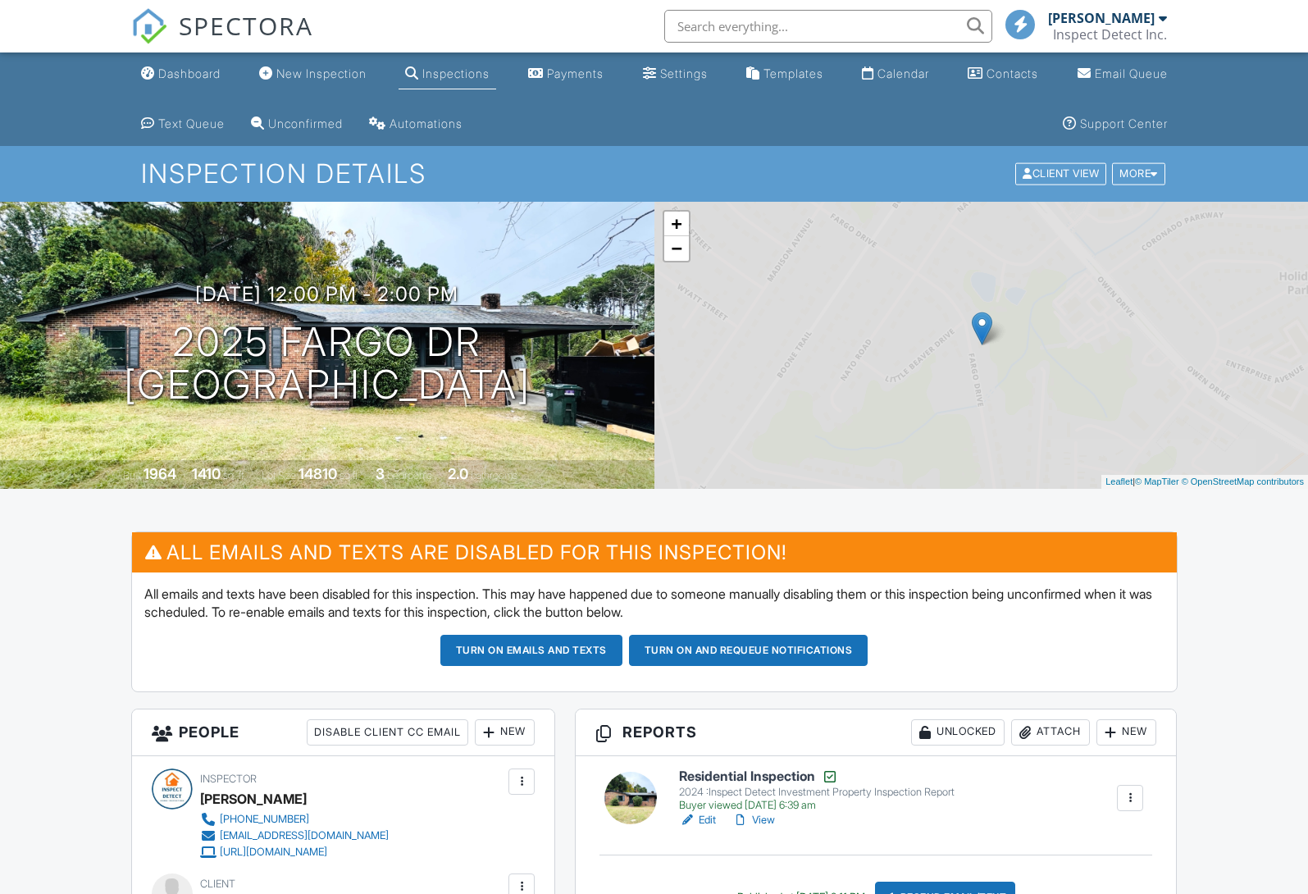
scroll to position [310, 0]
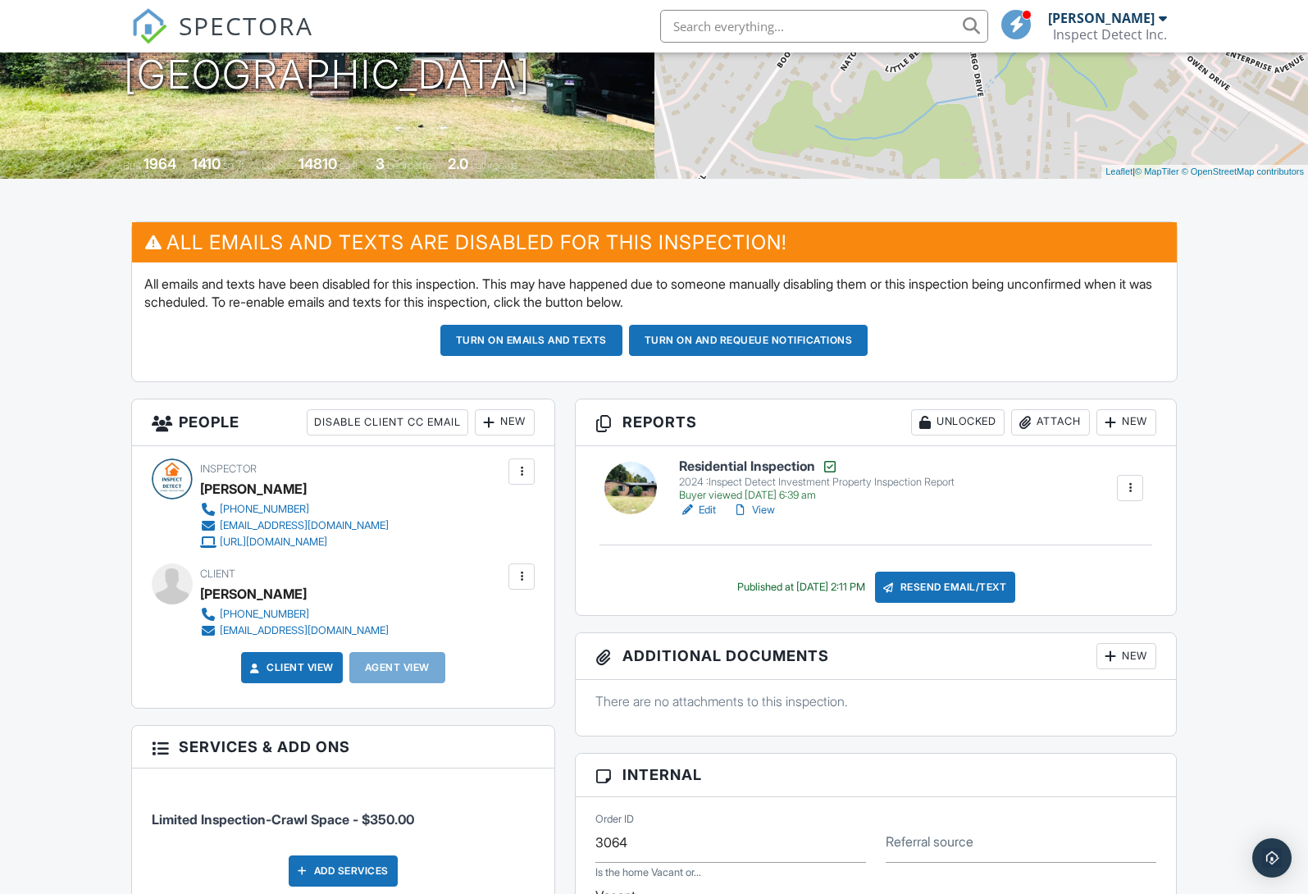
click at [770, 508] on link "View" at bounding box center [753, 510] width 43 height 16
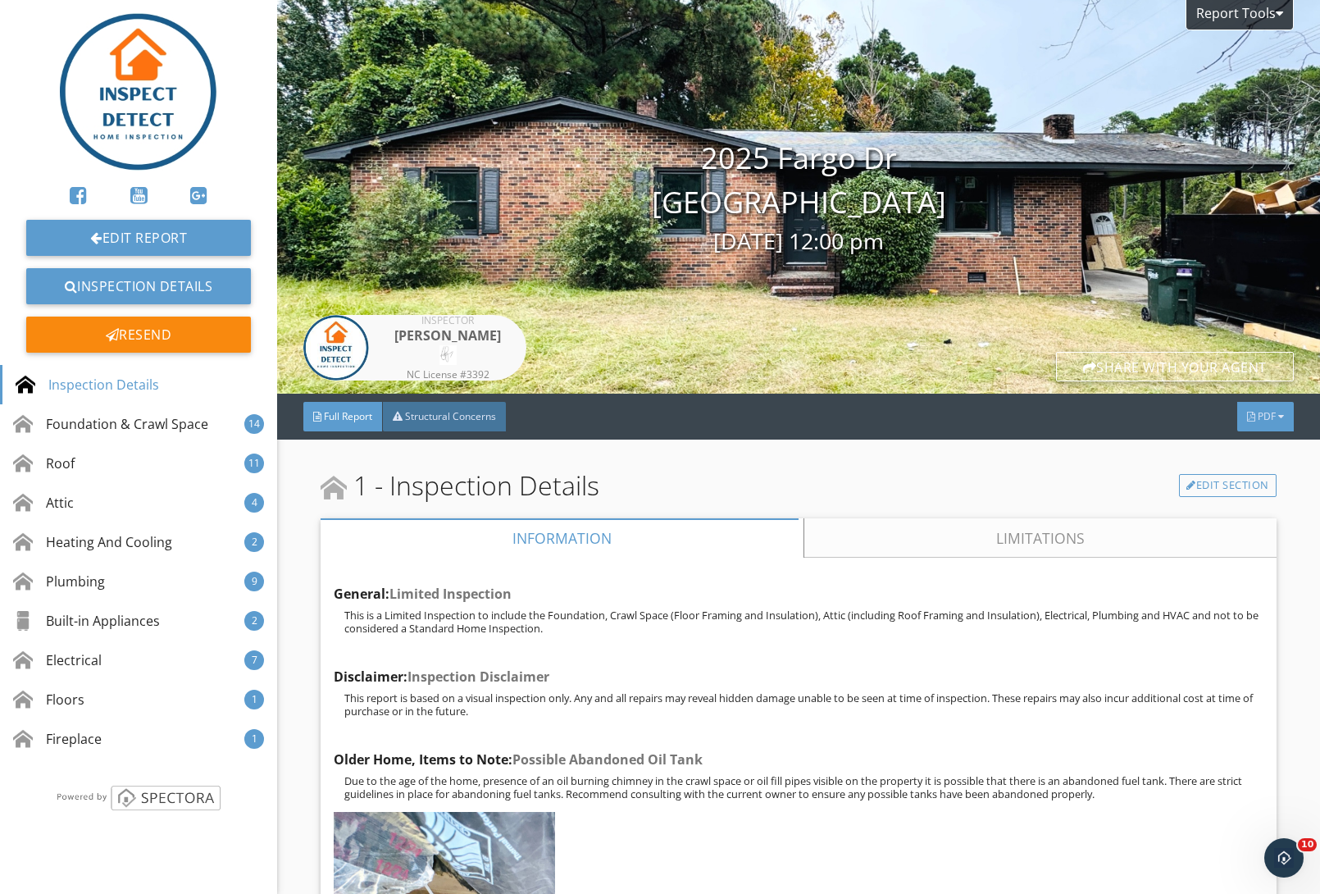
click at [1237, 407] on div "PDF" at bounding box center [1265, 417] width 57 height 30
click at [1215, 467] on div "Full Report" at bounding box center [1244, 473] width 105 height 20
click at [129, 282] on link "Inspection Details" at bounding box center [138, 286] width 225 height 36
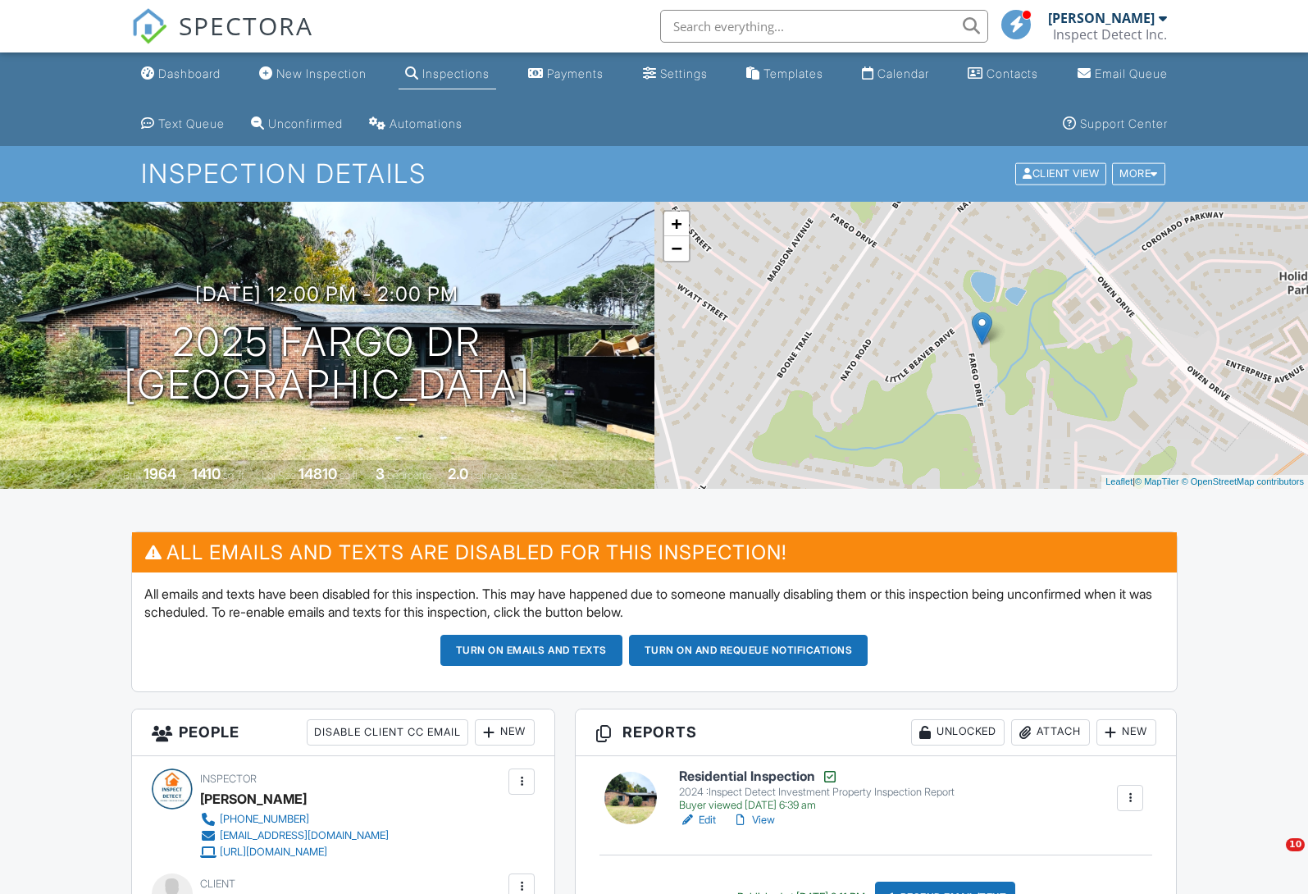
click at [704, 23] on input "text" at bounding box center [824, 26] width 328 height 33
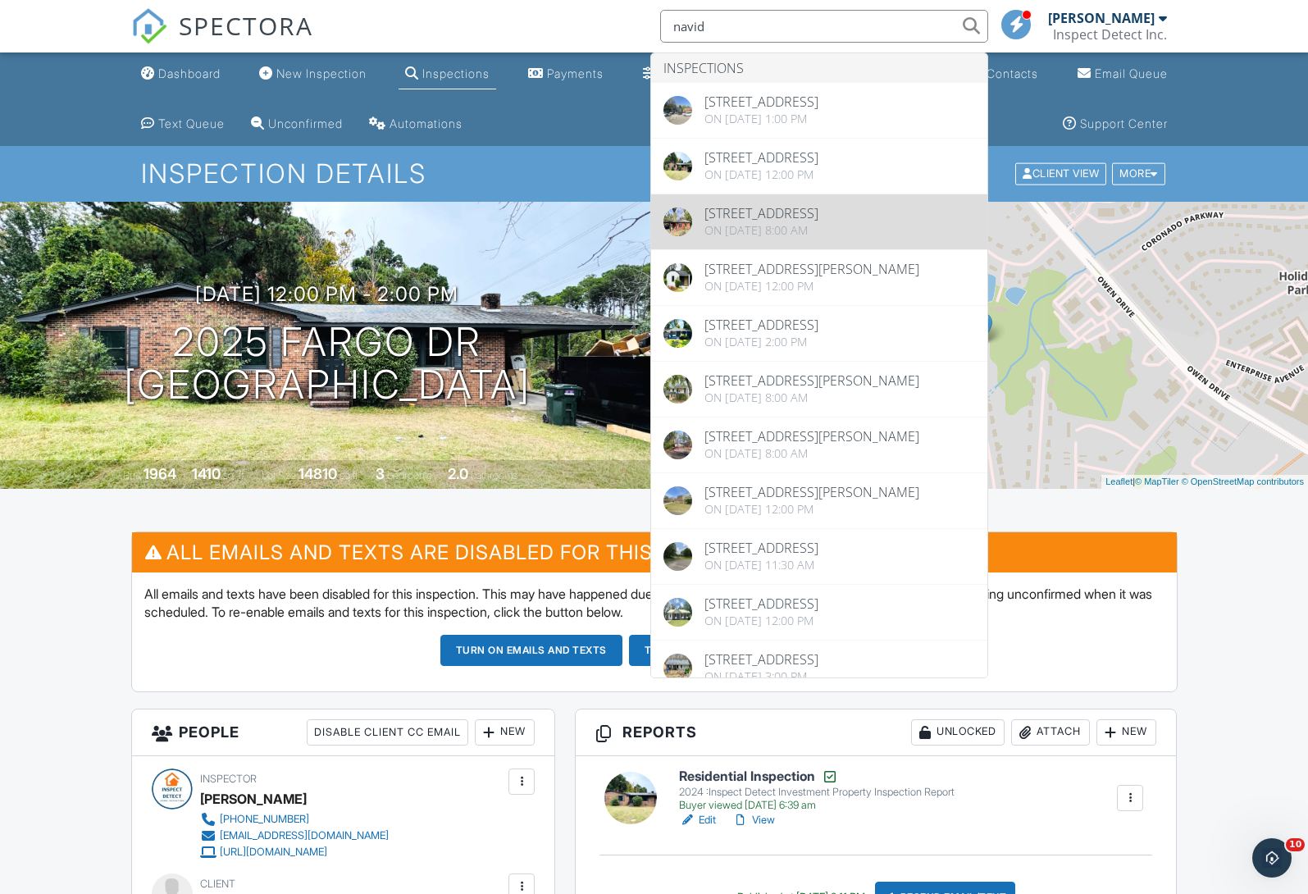
type input "navid"
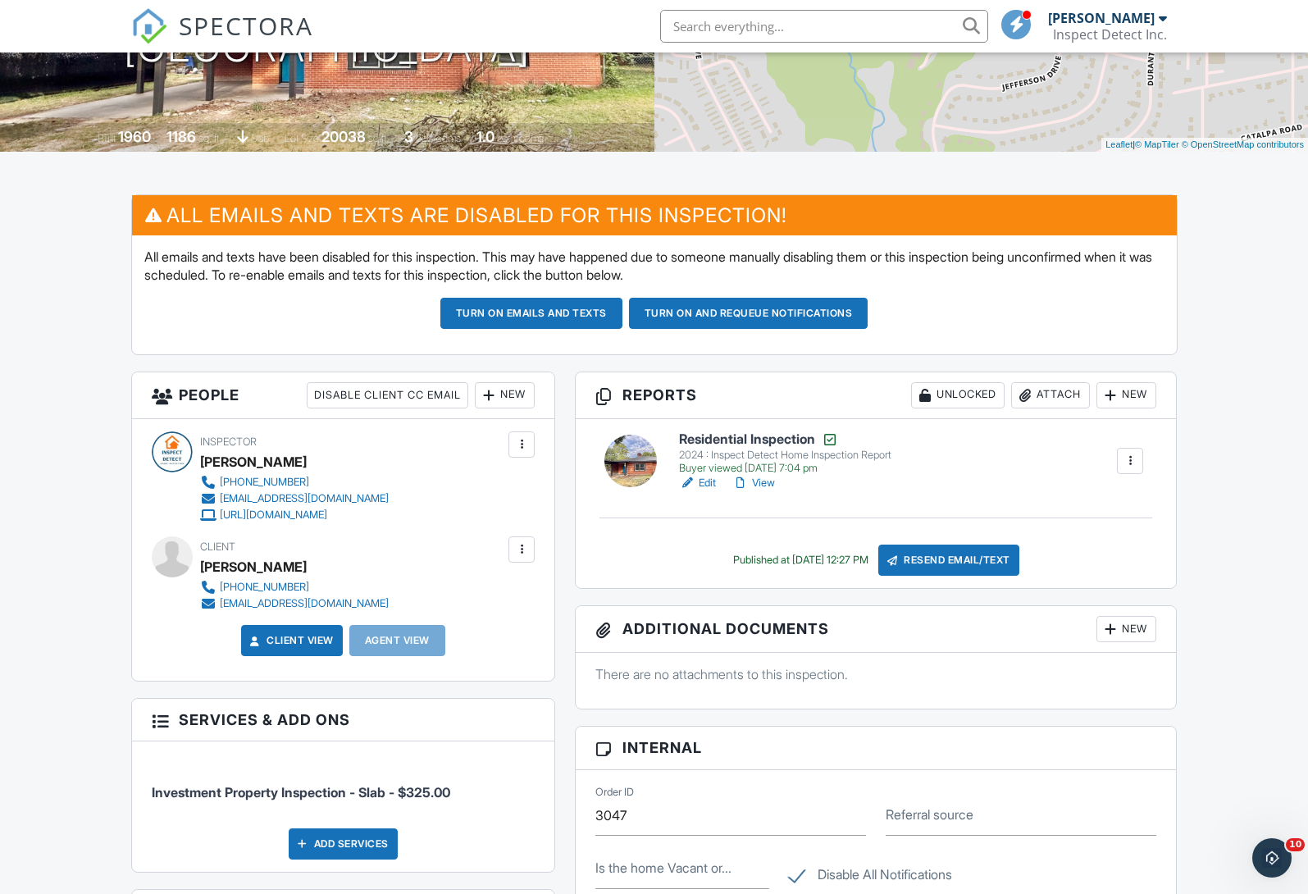
scroll to position [528, 0]
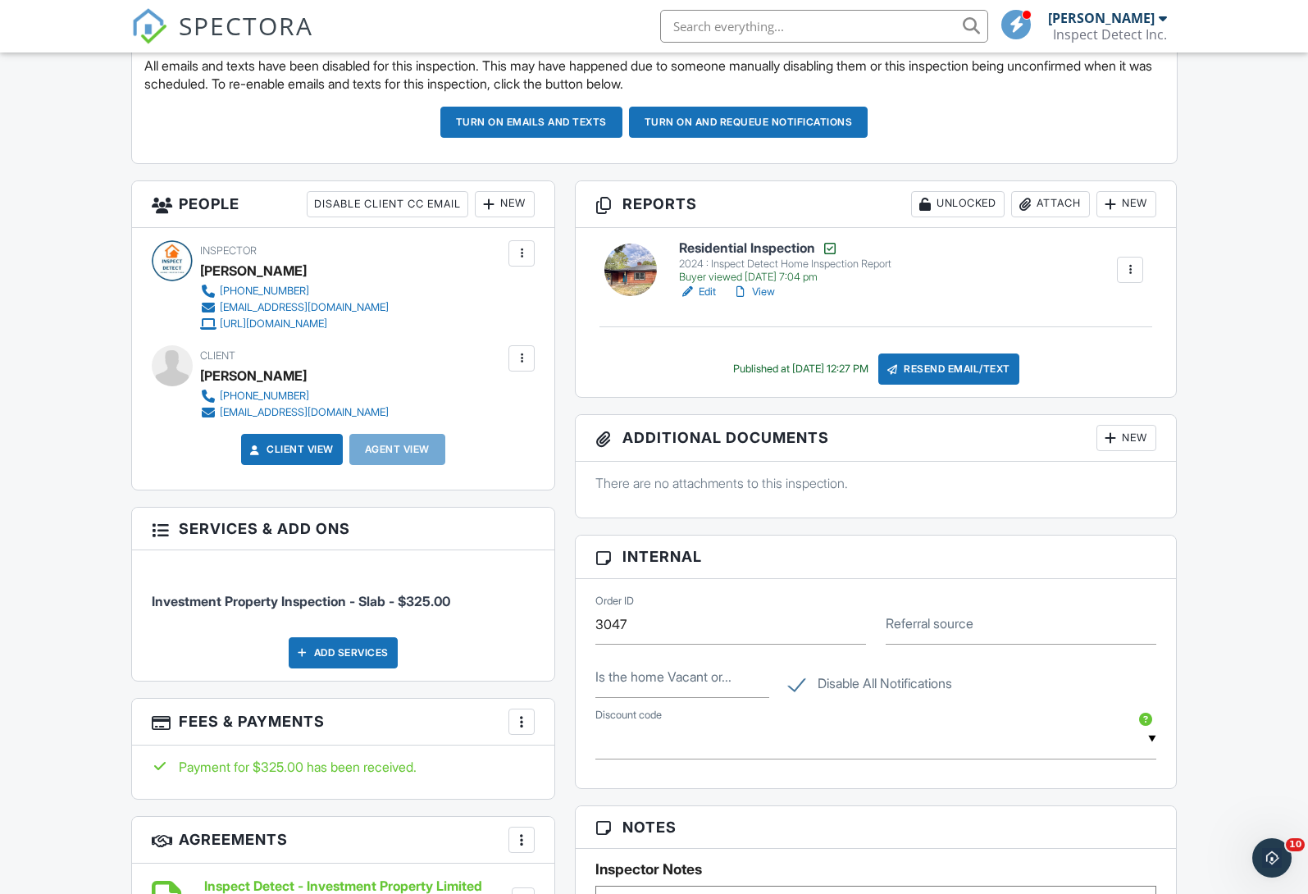
click at [769, 289] on link "View" at bounding box center [753, 292] width 43 height 16
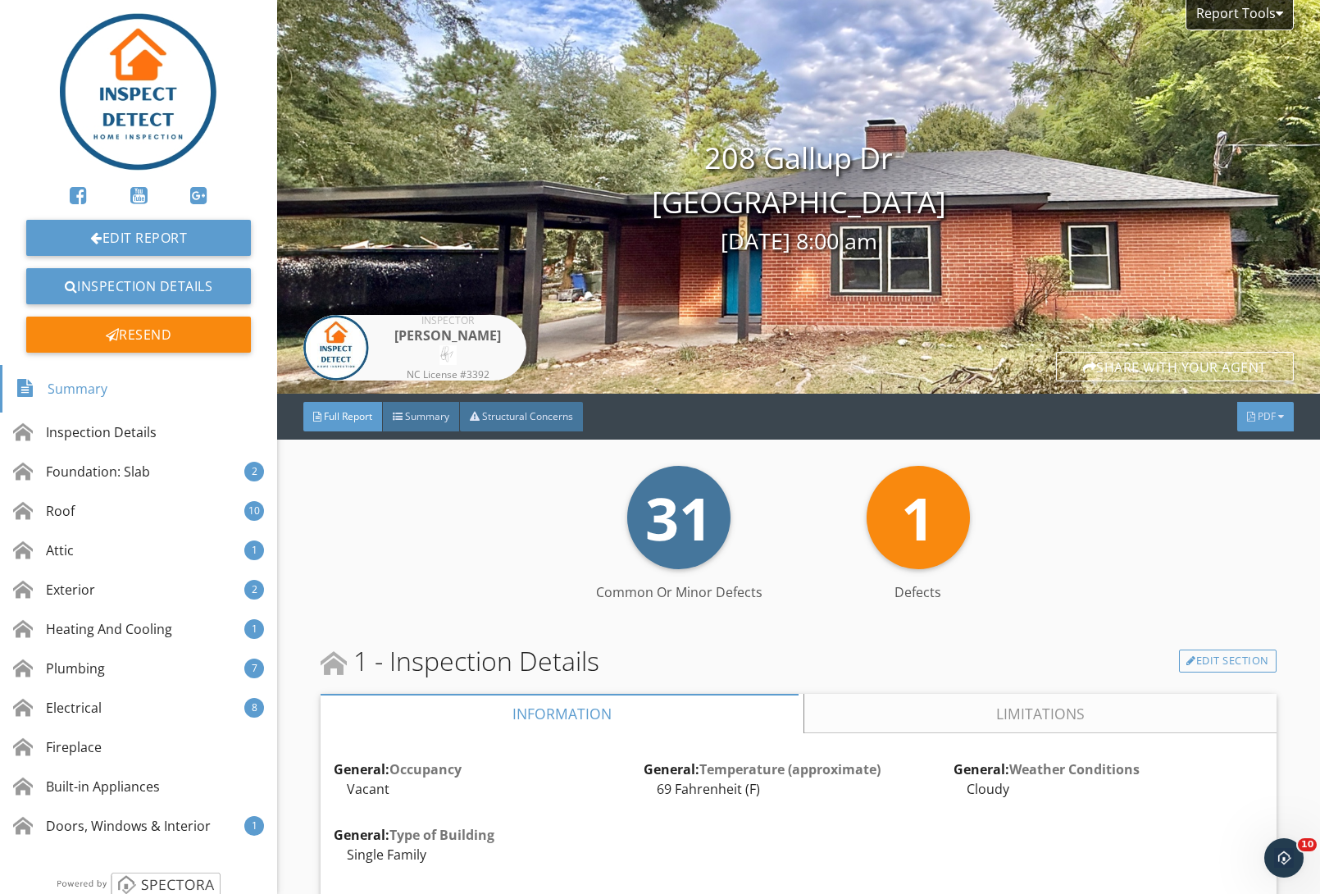
click at [1260, 419] on span "PDF" at bounding box center [1267, 416] width 18 height 14
click at [1218, 485] on div "Full Report" at bounding box center [1244, 485] width 105 height 20
click at [138, 289] on link "Inspection Details" at bounding box center [138, 286] width 225 height 36
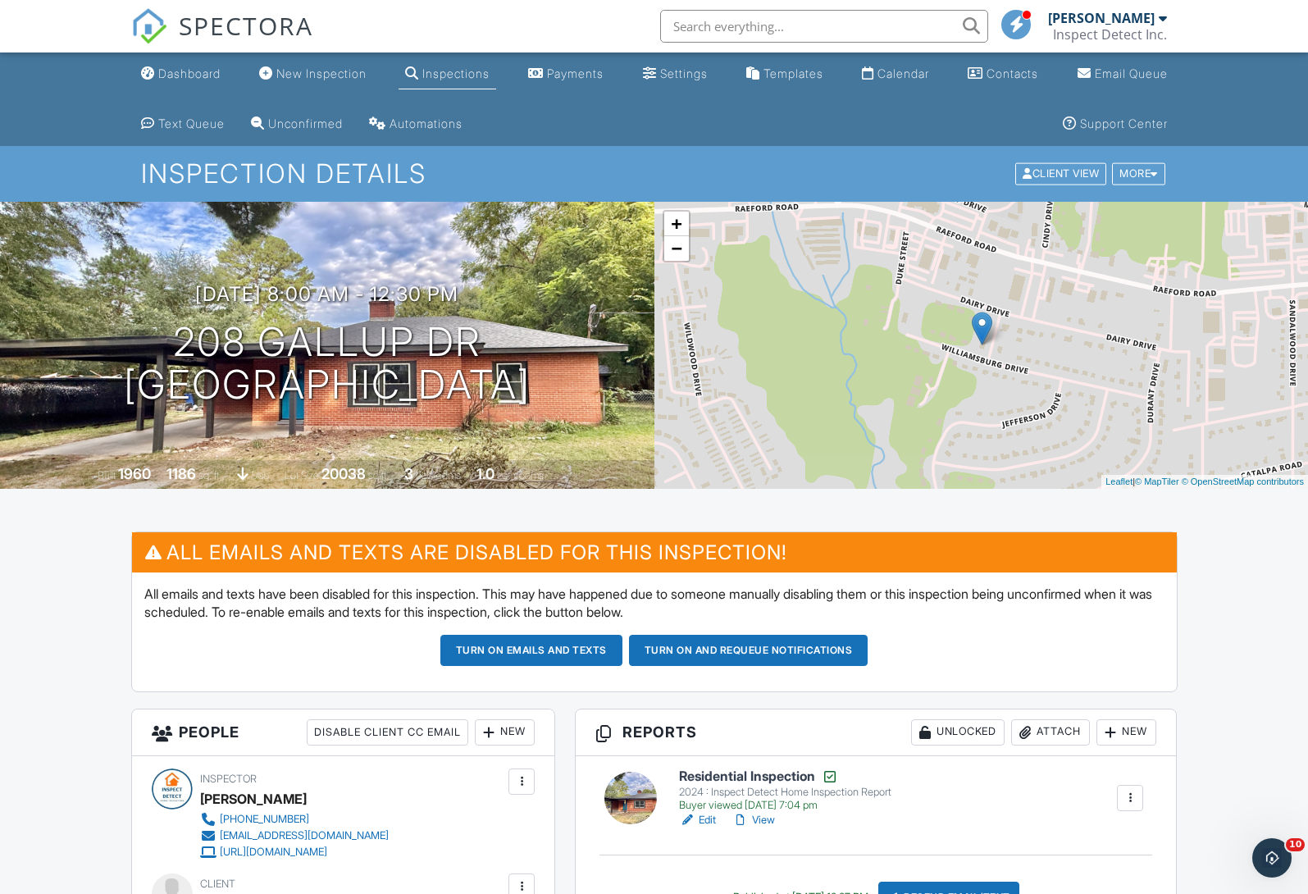
click at [840, 20] on input "text" at bounding box center [824, 26] width 328 height 33
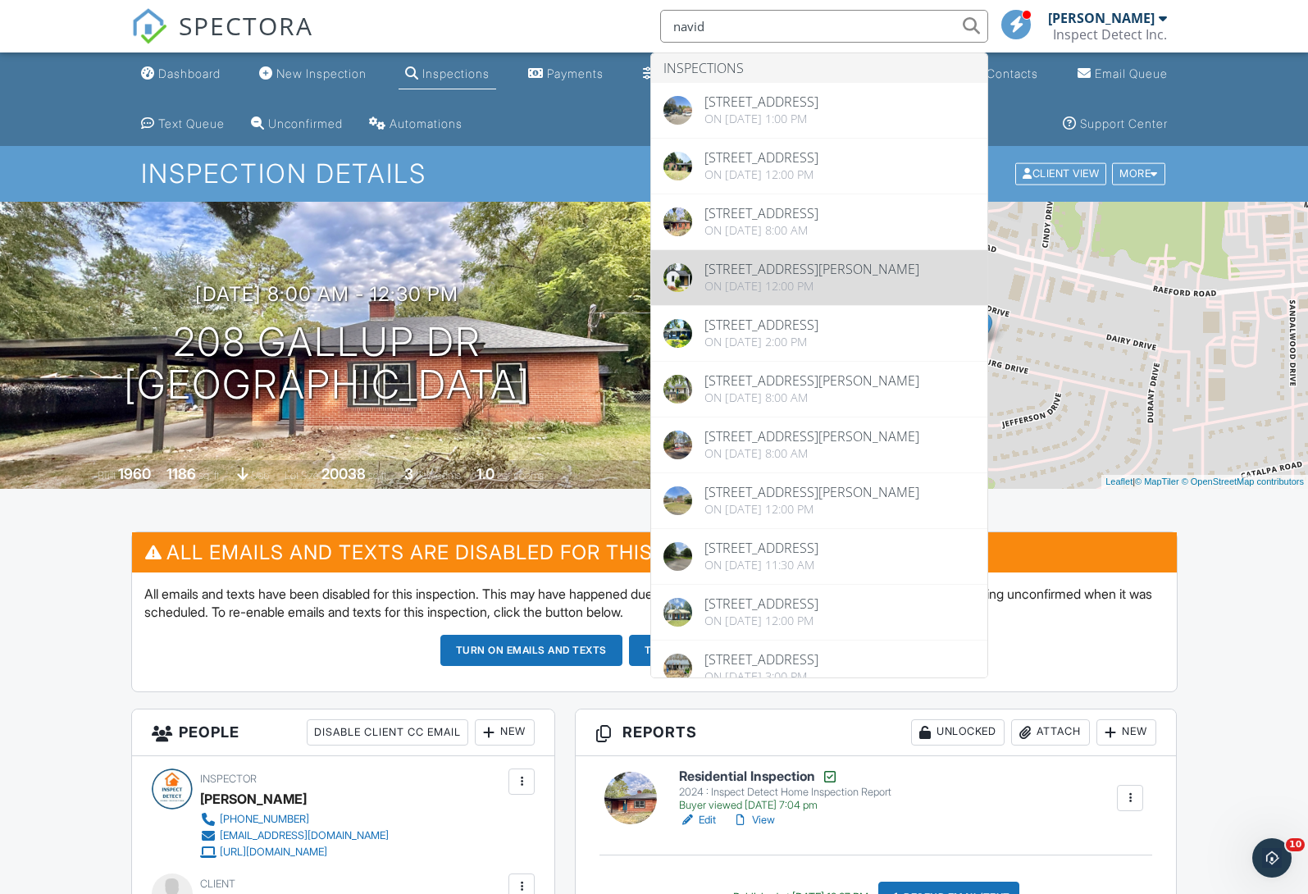
type input "navid"
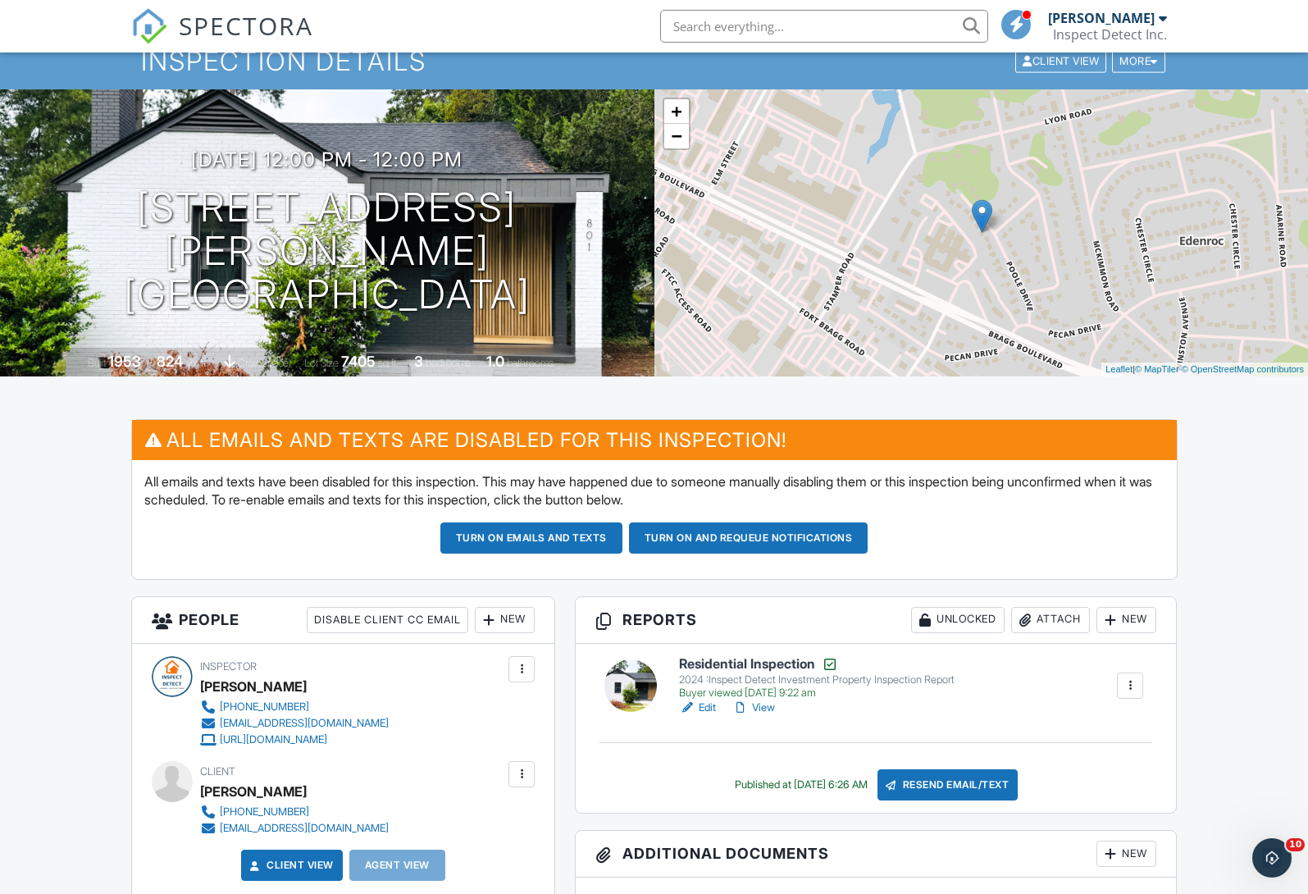
scroll to position [244, 0]
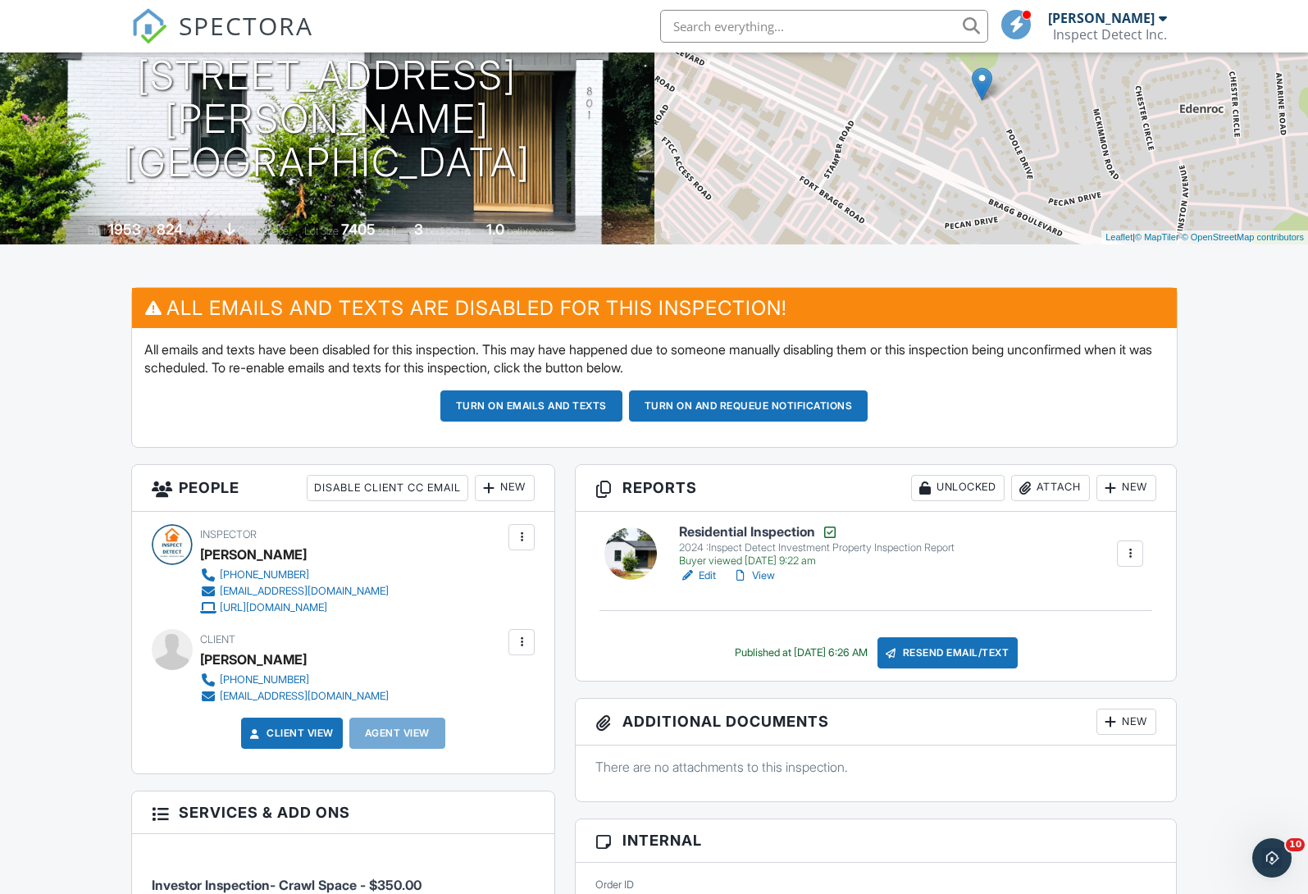
click at [766, 573] on link "View" at bounding box center [753, 575] width 43 height 16
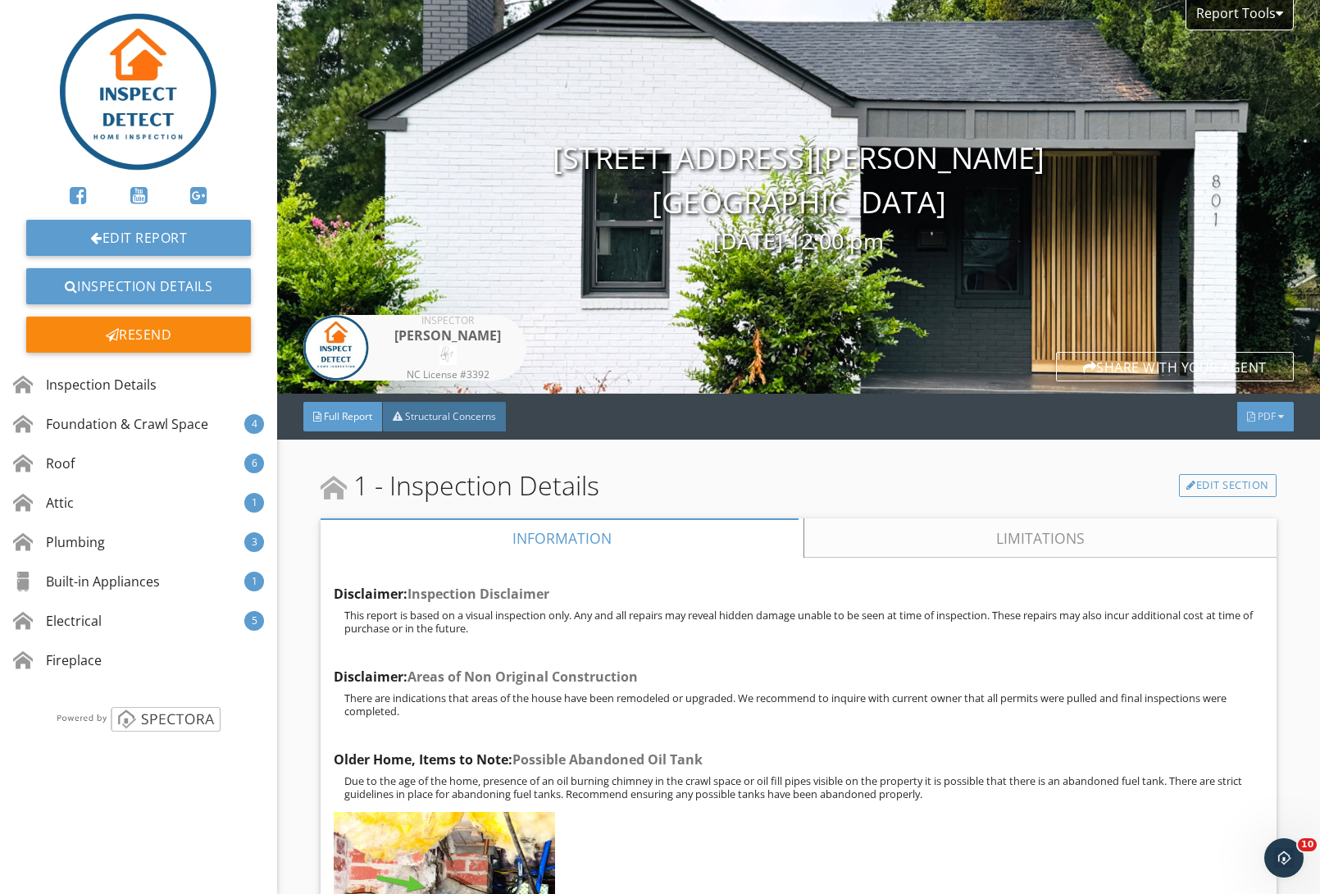
click at [1258, 421] on span "PDF" at bounding box center [1267, 416] width 18 height 14
click at [1233, 487] on div "Full Report" at bounding box center [1244, 487] width 105 height 20
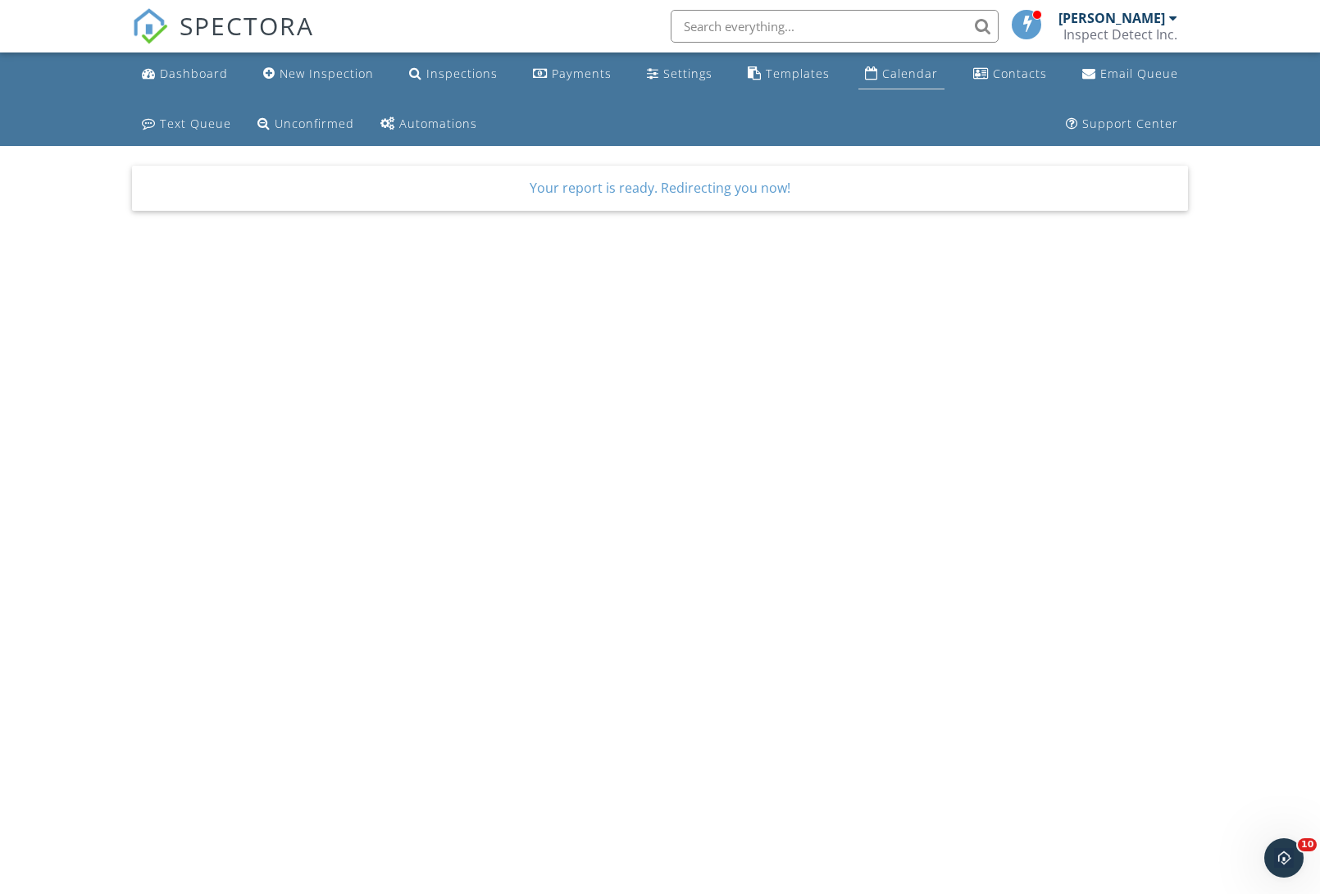
click at [913, 74] on div "Calendar" at bounding box center [910, 74] width 56 height 16
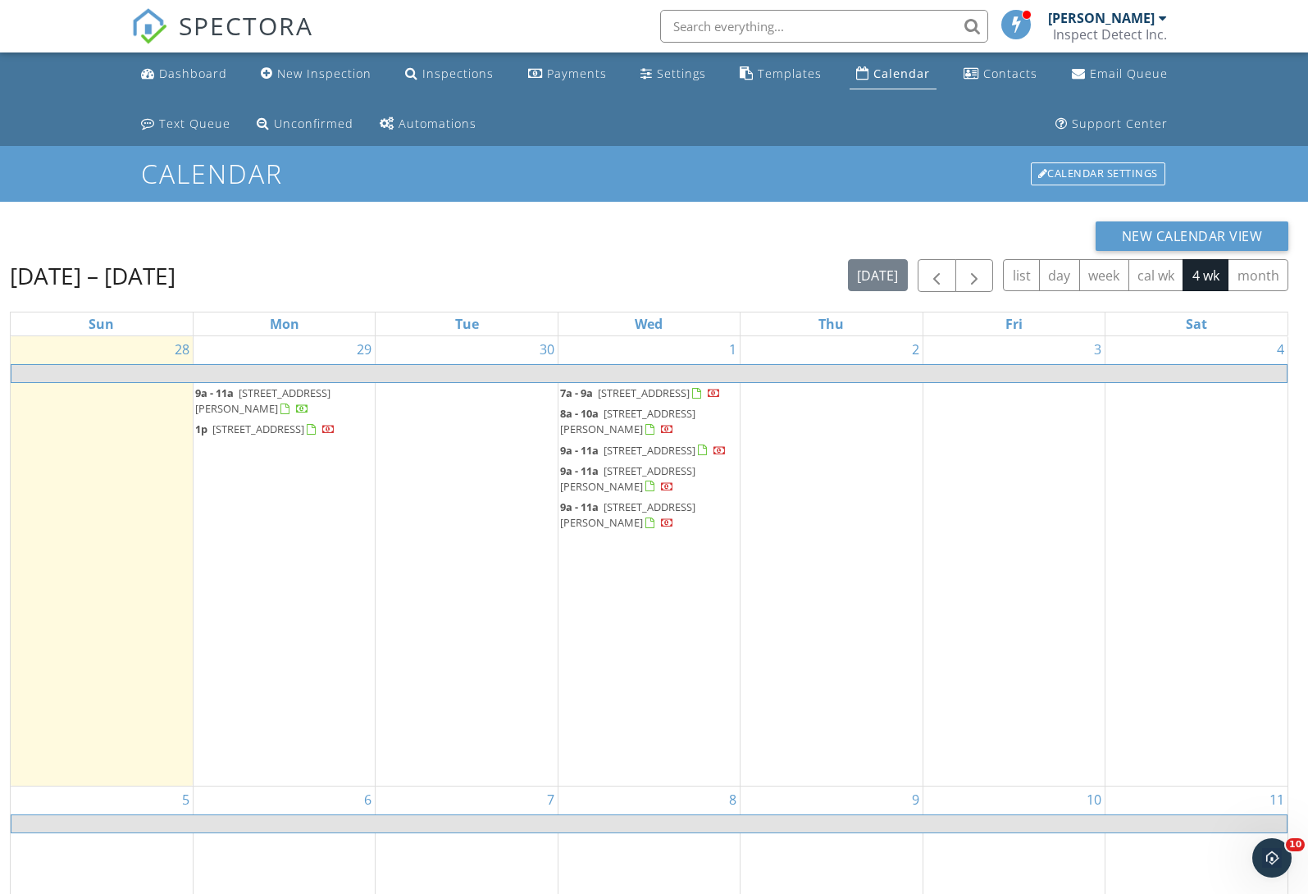
click at [255, 427] on span "[STREET_ADDRESS]" at bounding box center [258, 428] width 92 height 15
click at [275, 390] on span "[STREET_ADDRESS][PERSON_NAME]" at bounding box center [262, 400] width 135 height 30
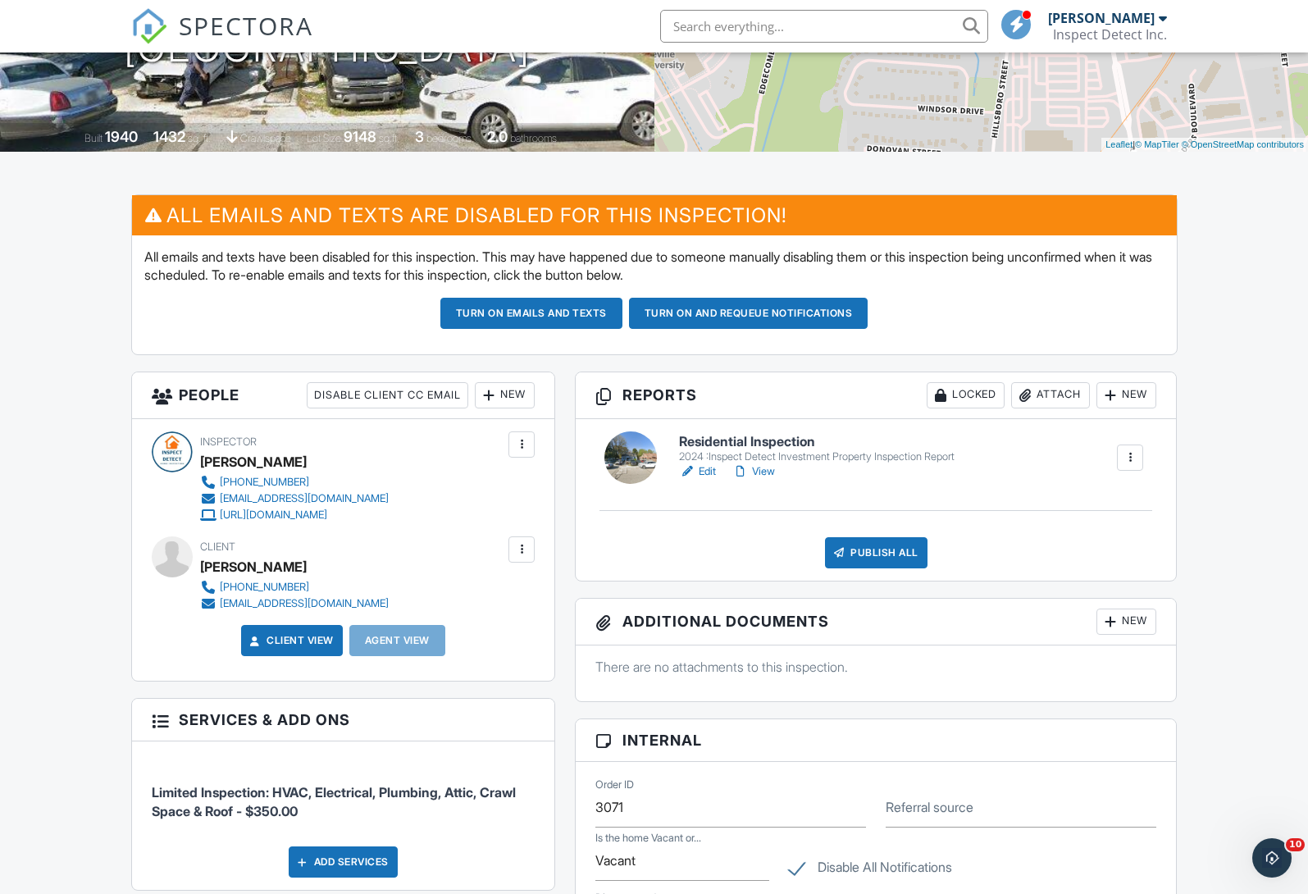
scroll to position [40, 0]
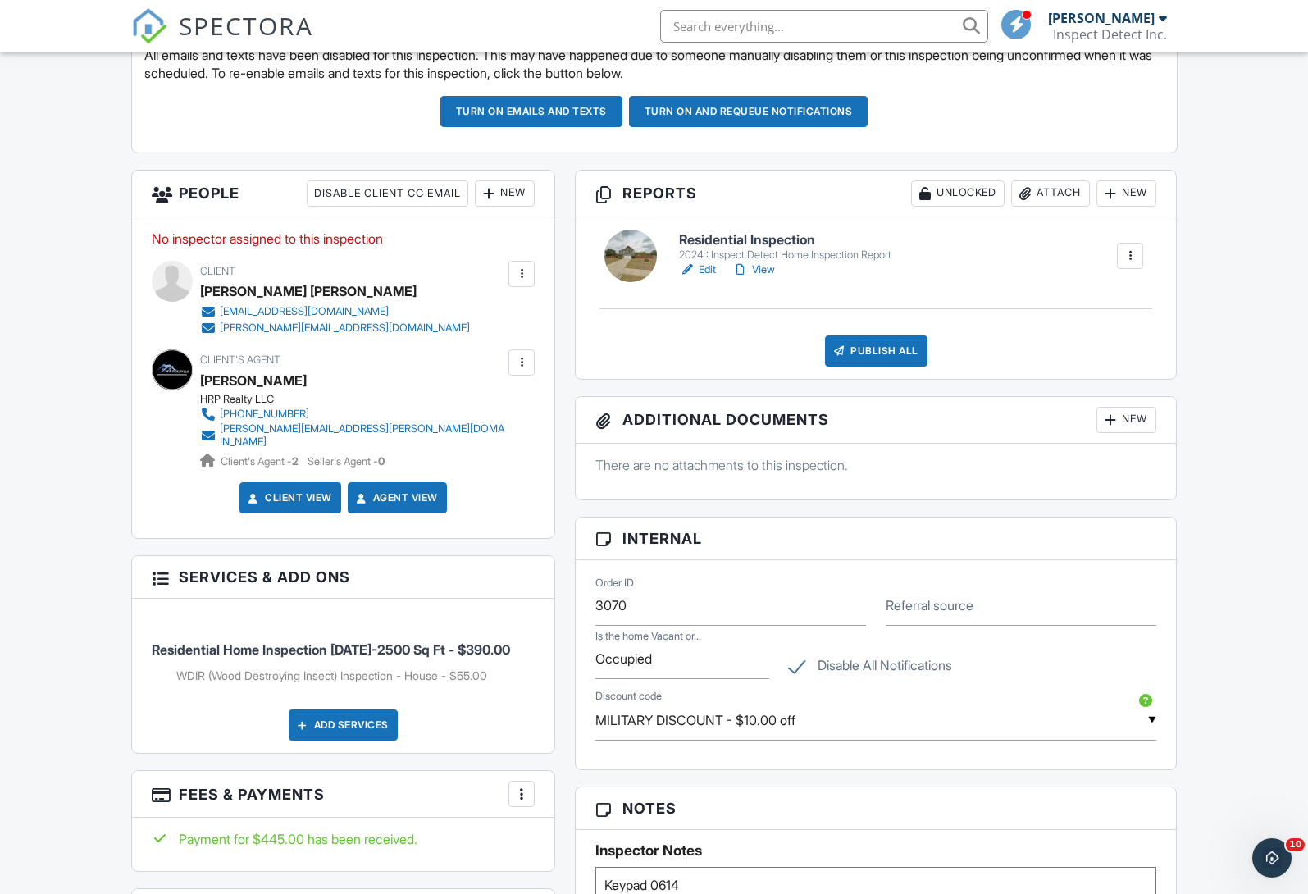
scroll to position [25, 0]
